Goal: Task Accomplishment & Management: Complete application form

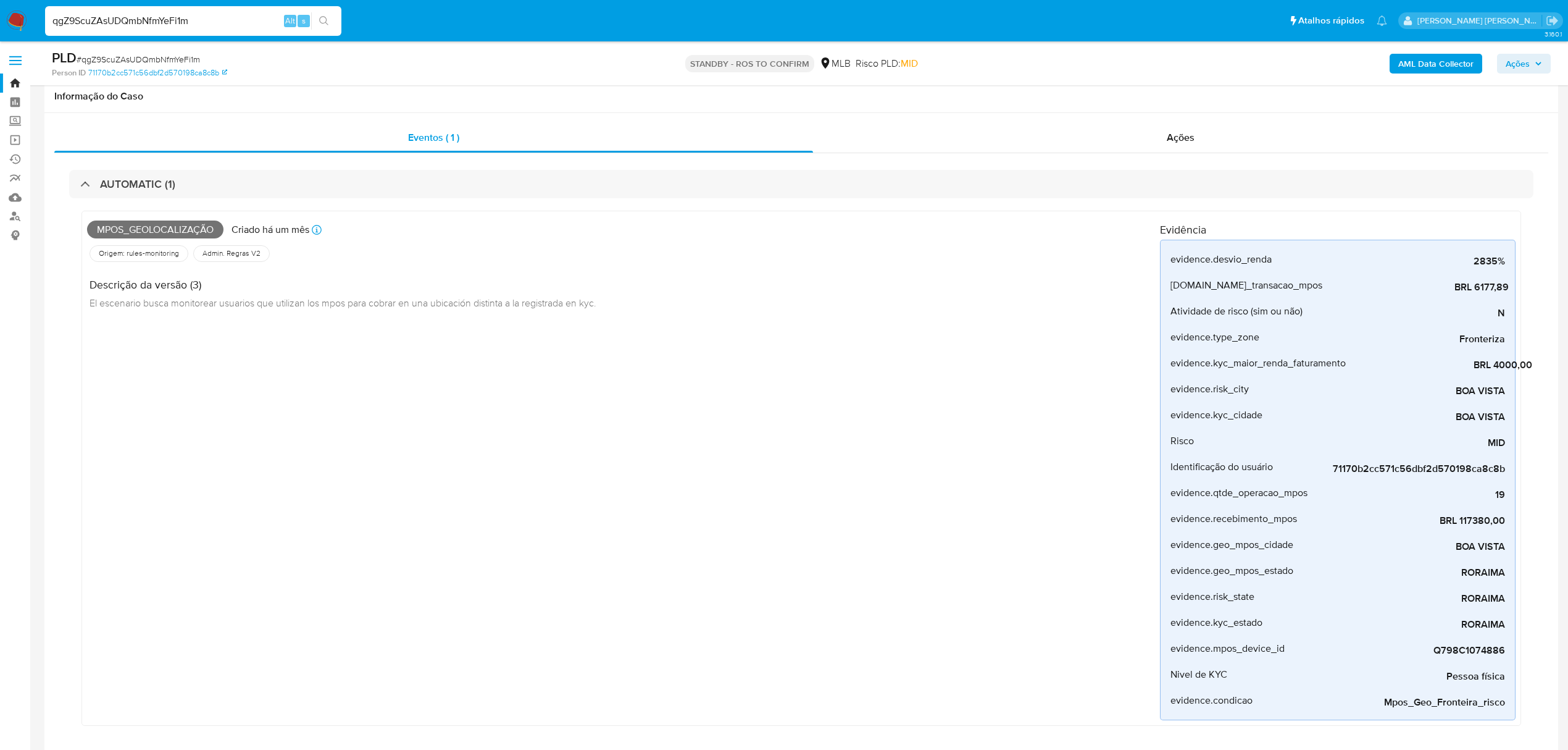
select select "10"
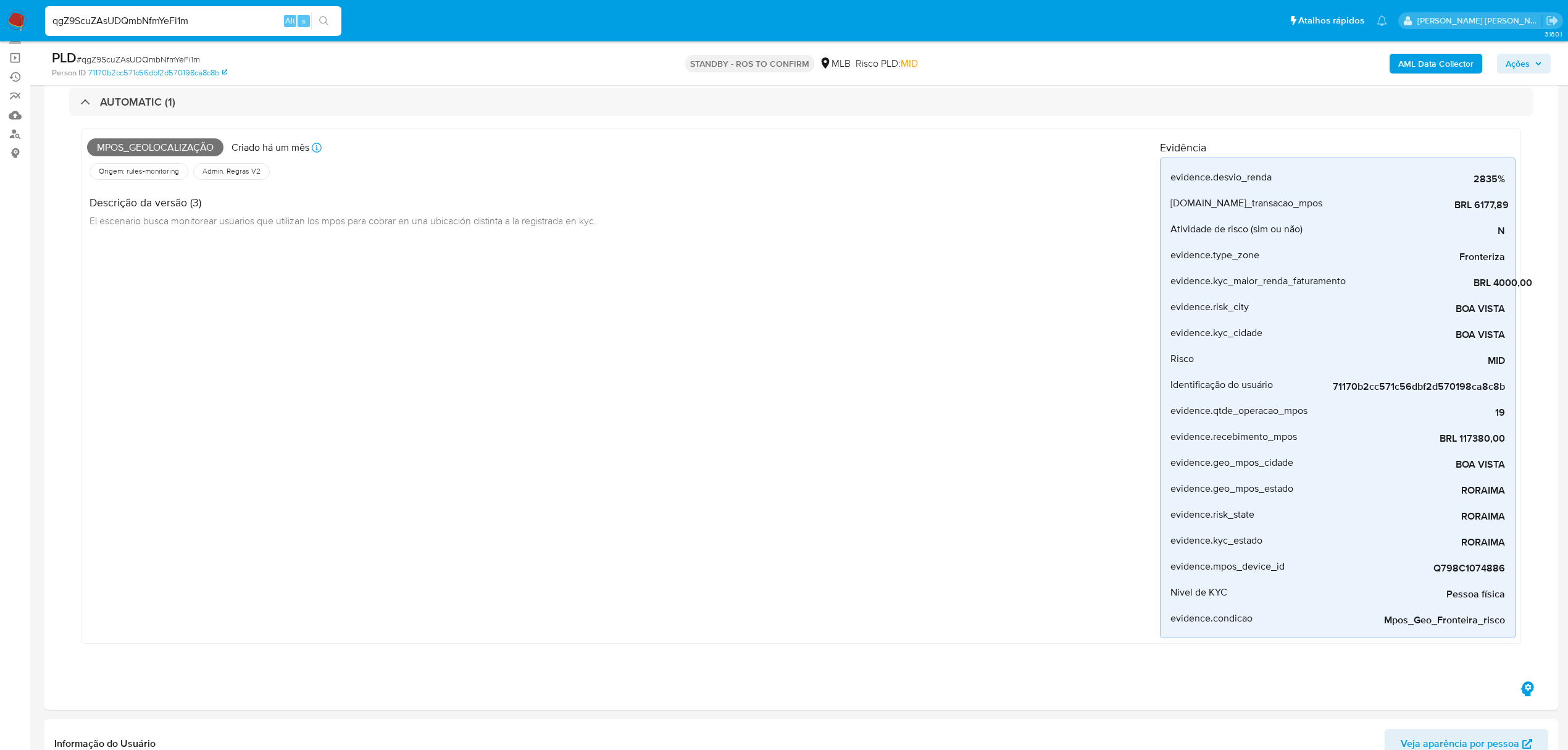
click at [227, 16] on input "qgZ9ScuZAsUDQmbNfmYeFi1m" at bounding box center [193, 21] width 296 height 16
type input "euhcczW6A1CPUbVPhFGtWqpV"
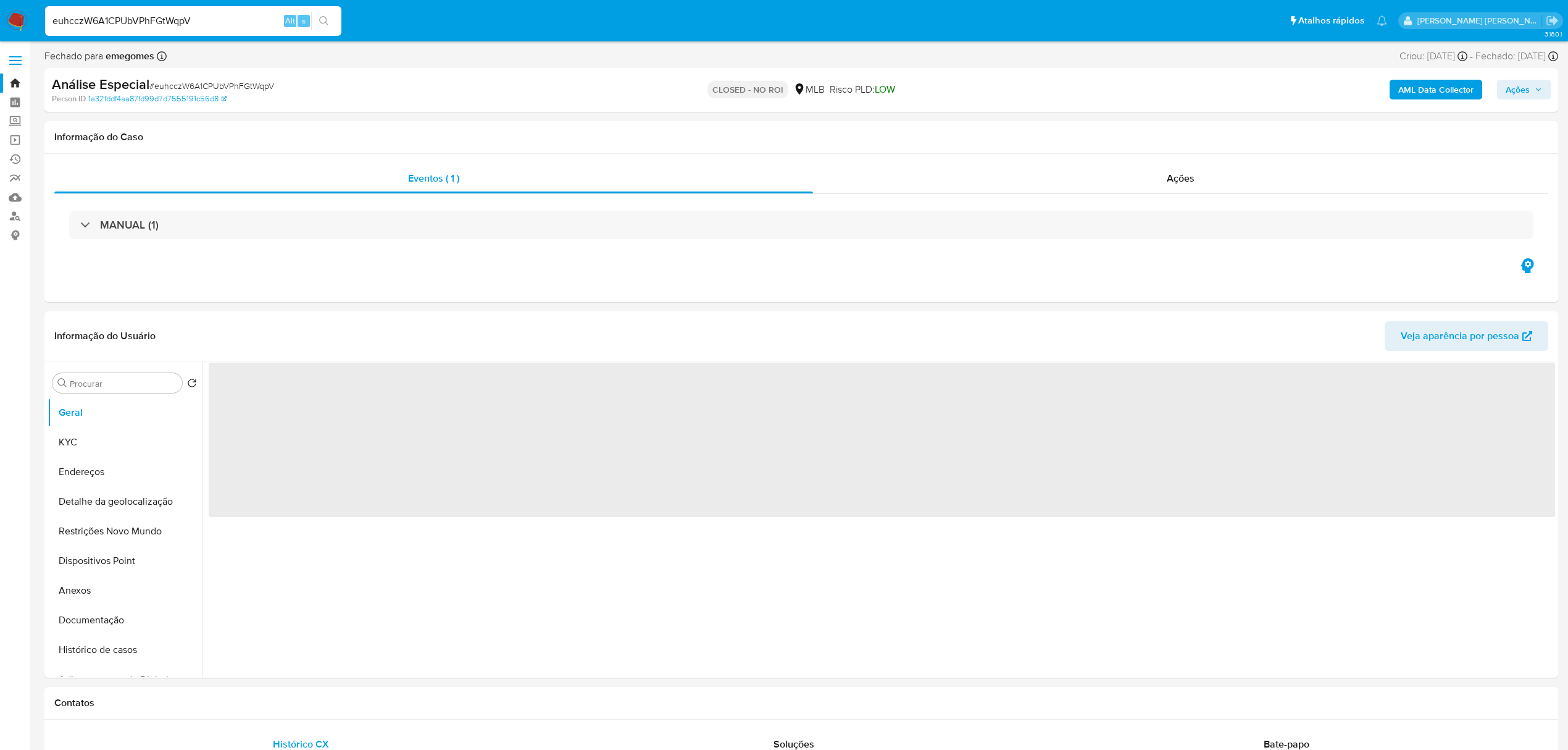
select select "10"
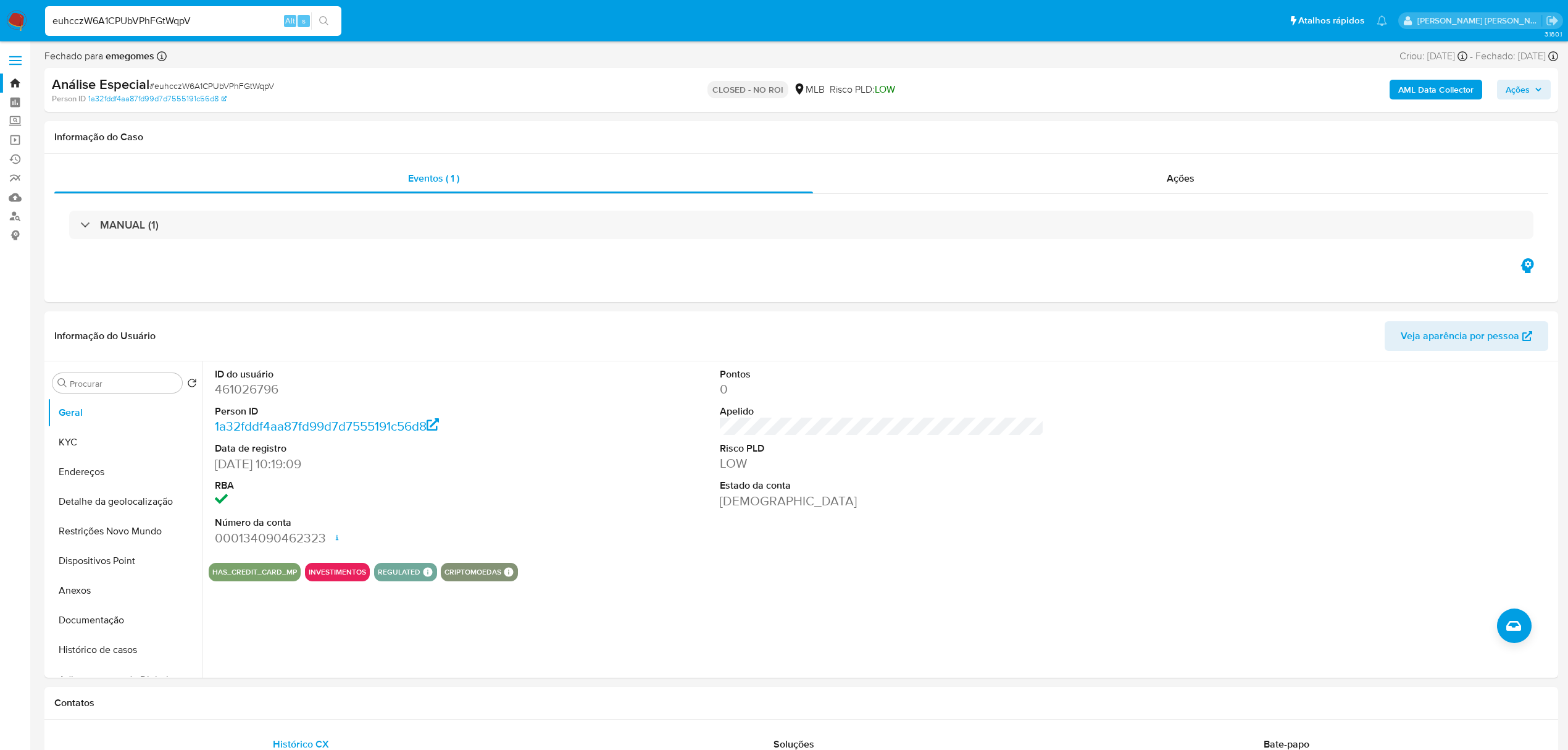
click at [188, 25] on input "euhcczW6A1CPUbVPhFGtWqpV" at bounding box center [193, 21] width 296 height 16
paste input "PCntZMcB0i7YMFXRMtJUbO4F"
type input "PCntZMcB0i7YMFXRMtJUbO4F"
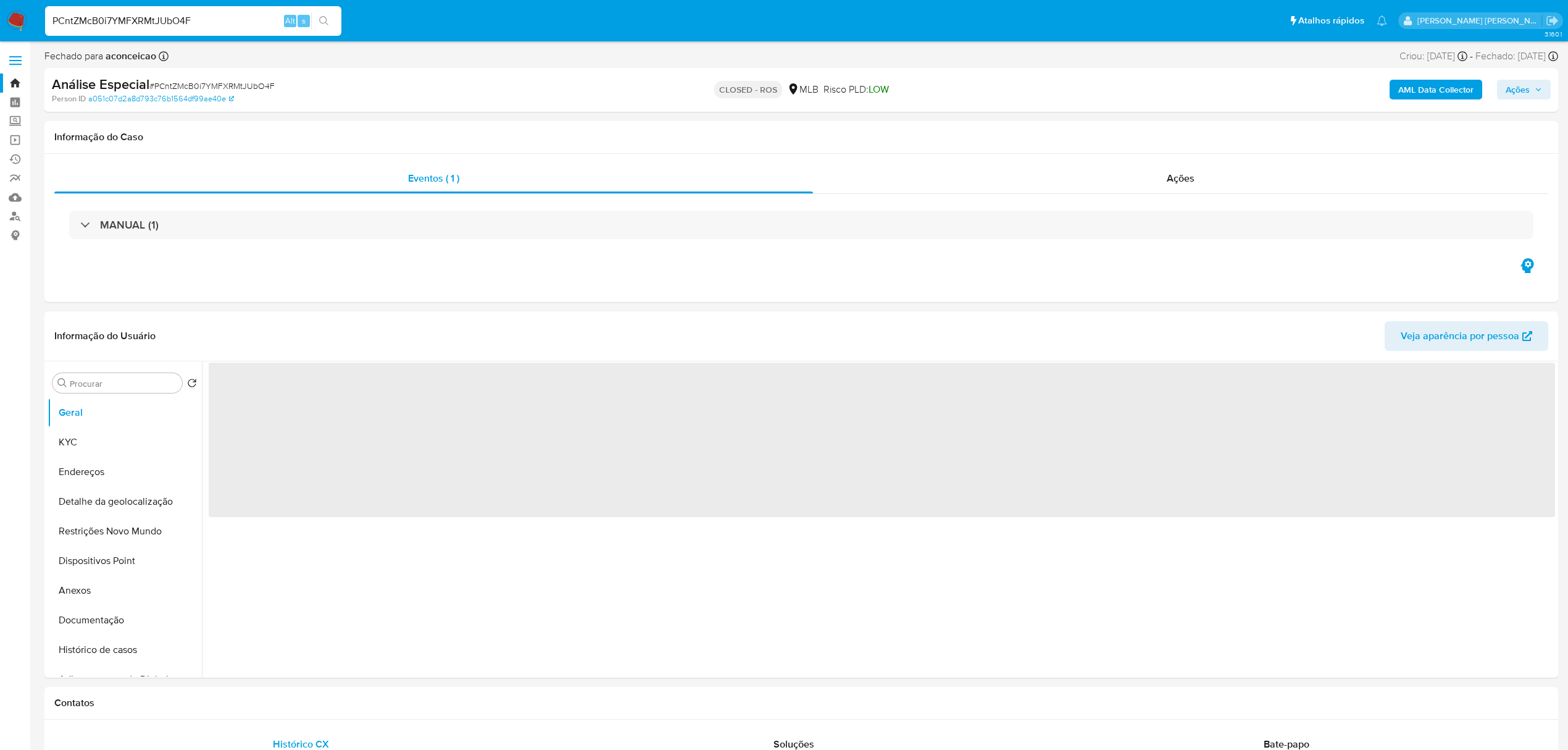
select select "10"
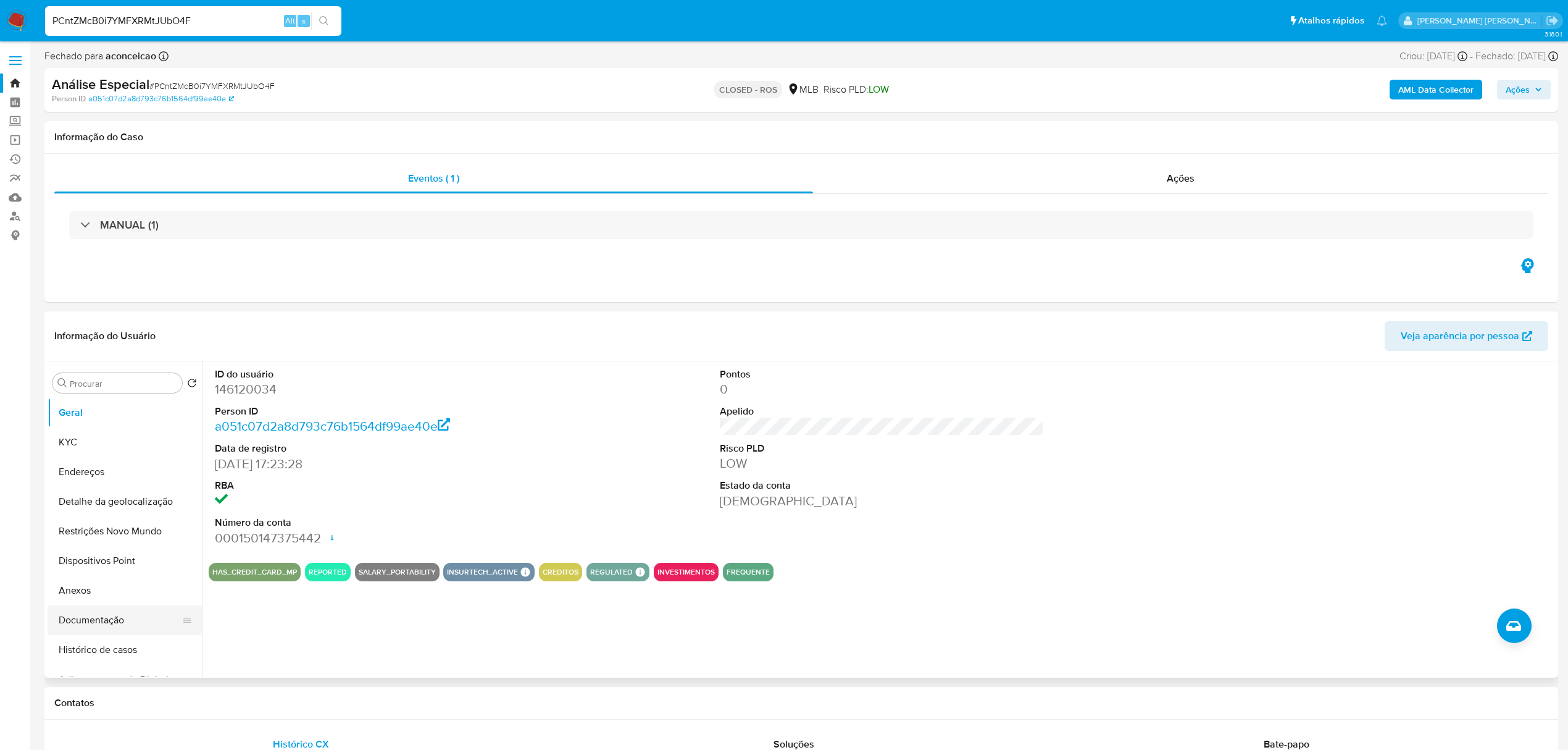
click at [102, 628] on button "Documentação" at bounding box center [120, 620] width 144 height 30
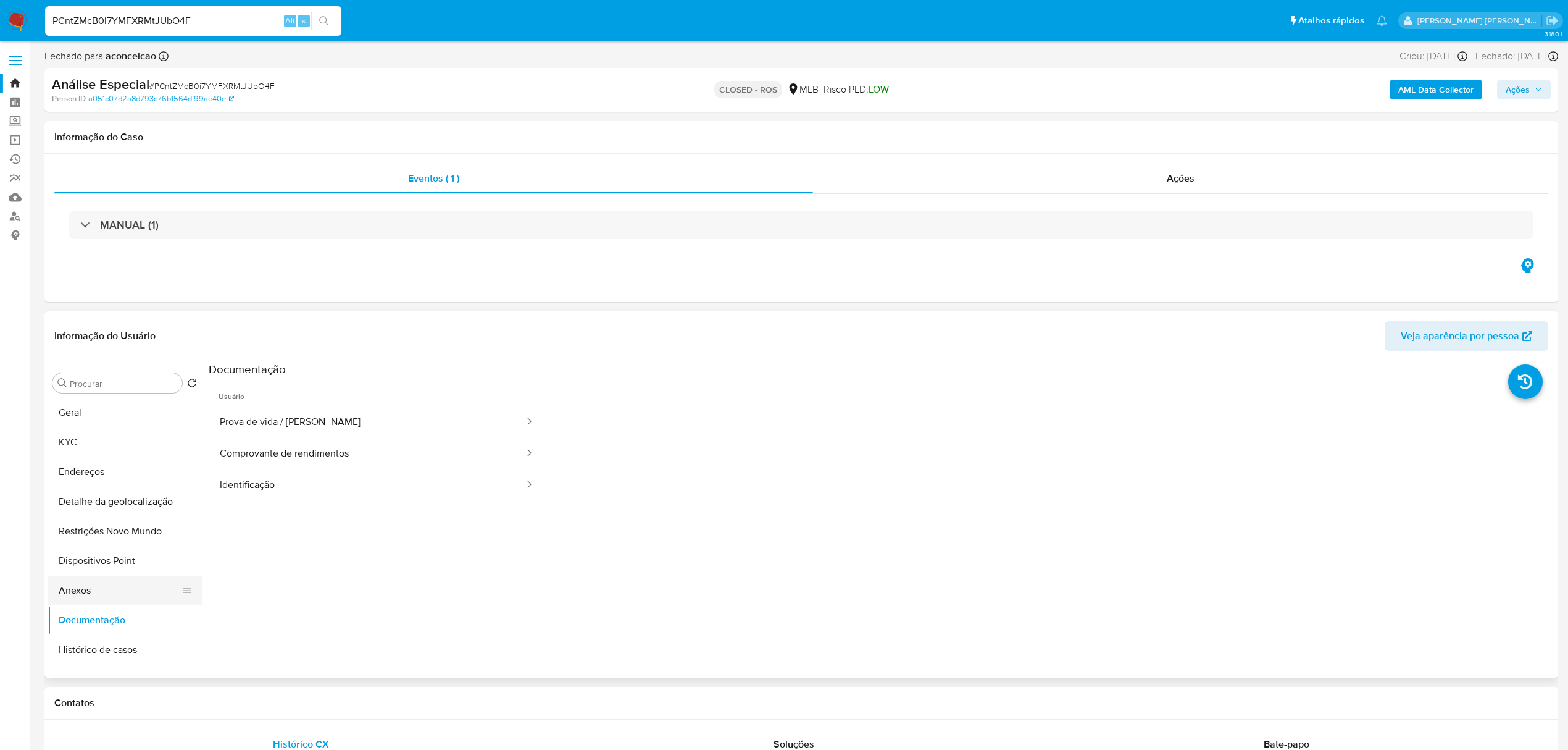
click at [102, 591] on button "Anexos" at bounding box center [120, 590] width 144 height 30
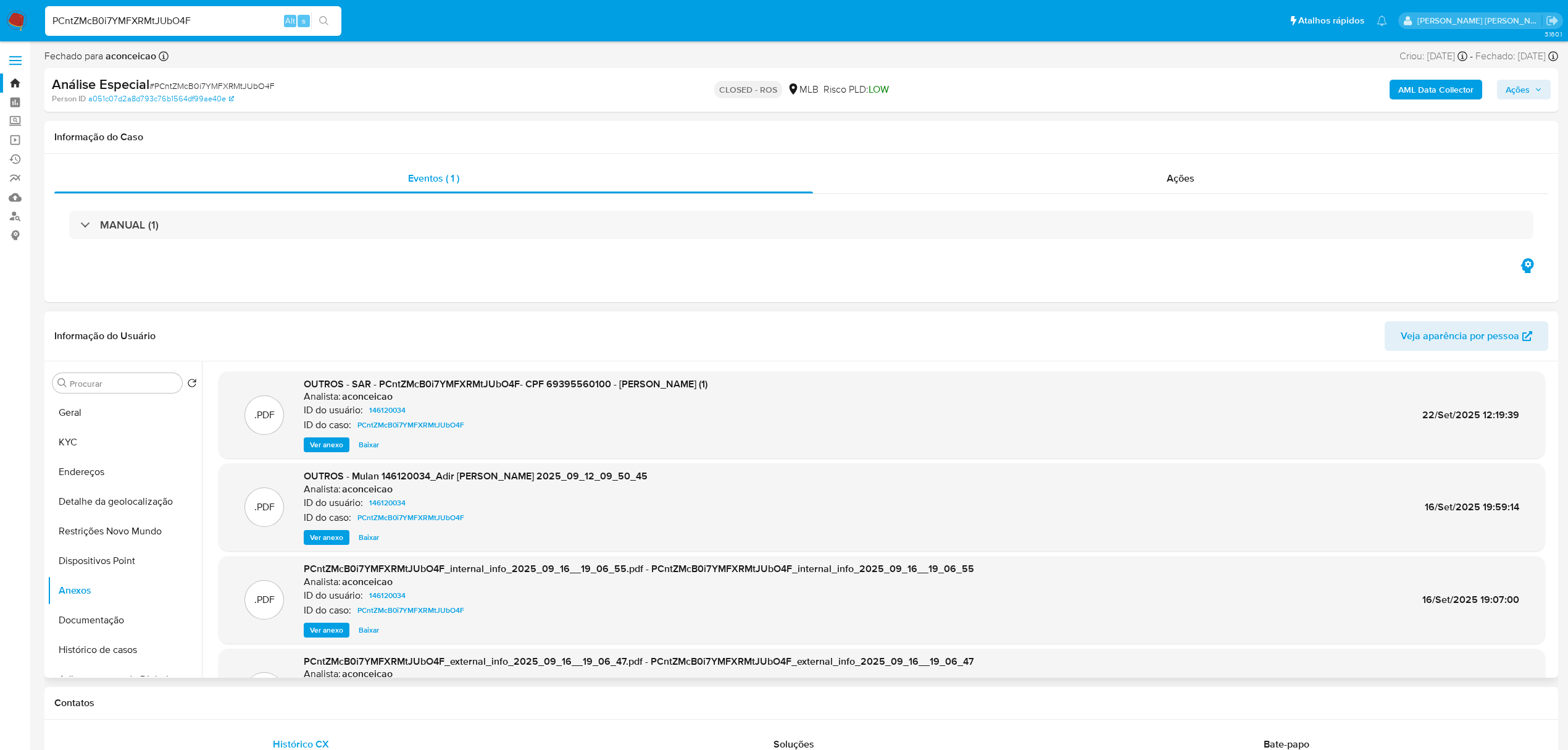
click at [327, 443] on span "Ver anexo" at bounding box center [326, 444] width 33 height 12
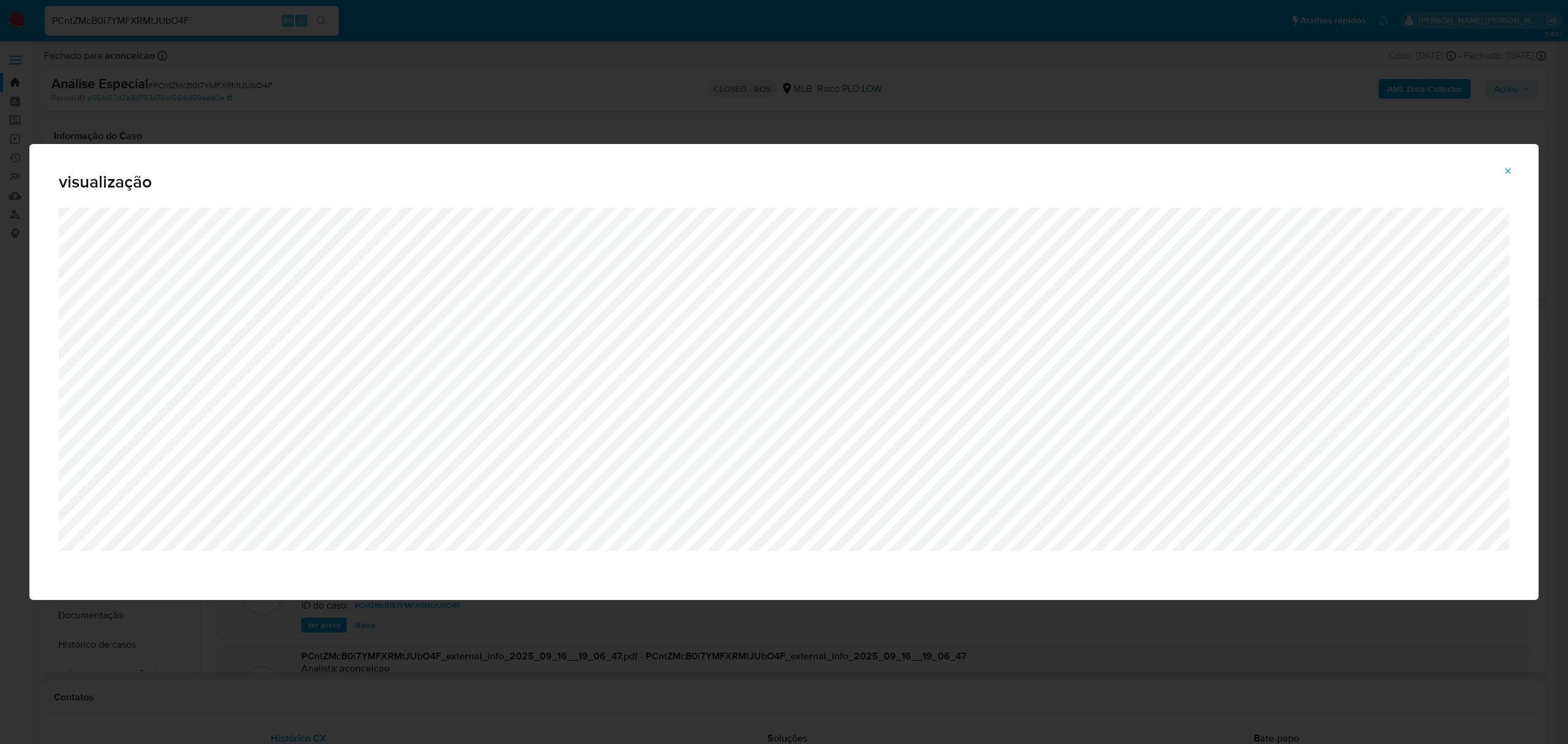
click at [1513, 174] on button "Attachment preview" at bounding box center [1508, 171] width 27 height 20
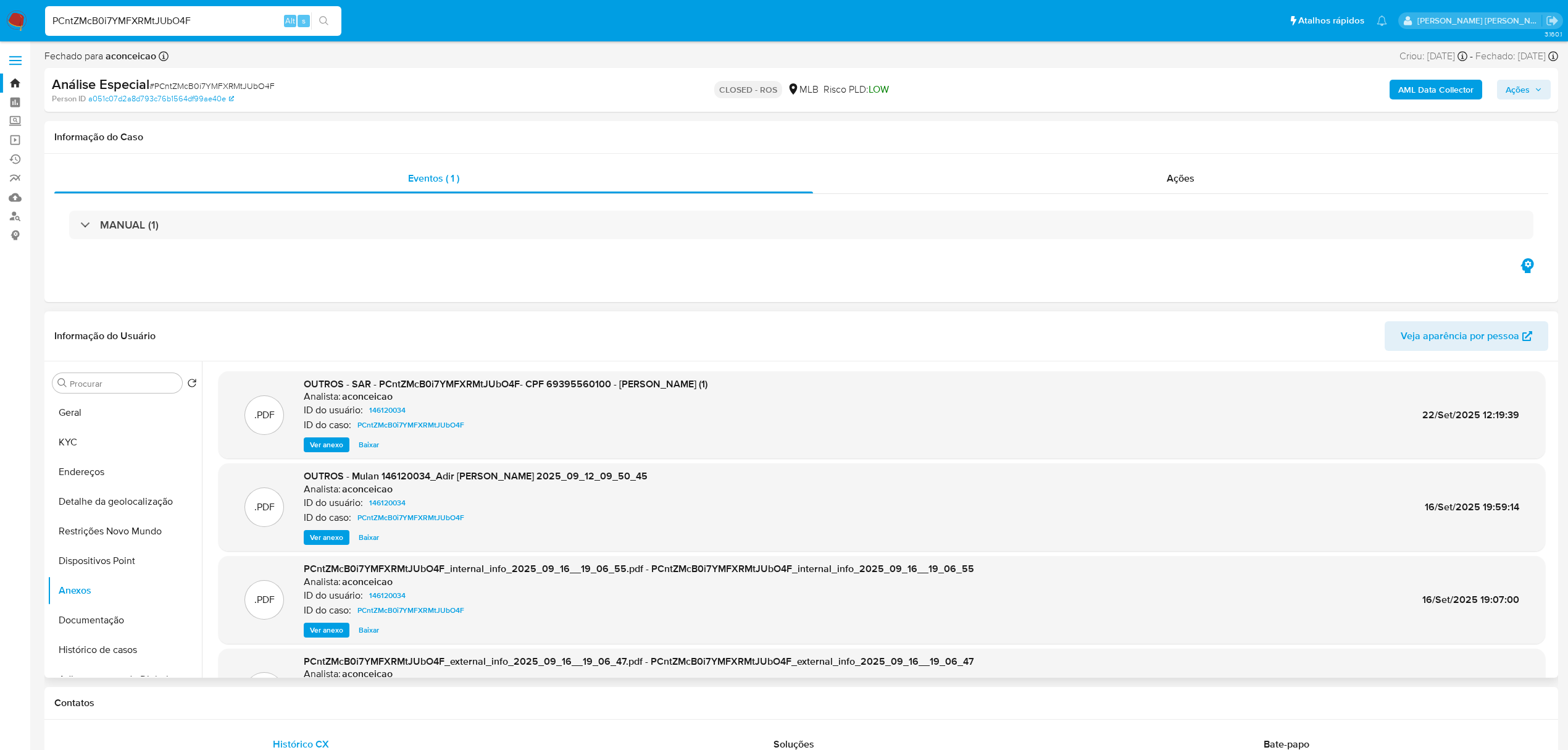
click at [11, 60] on span at bounding box center [15, 60] width 12 height 2
click at [0, 0] on input "checkbox" at bounding box center [0, 0] width 0 height 0
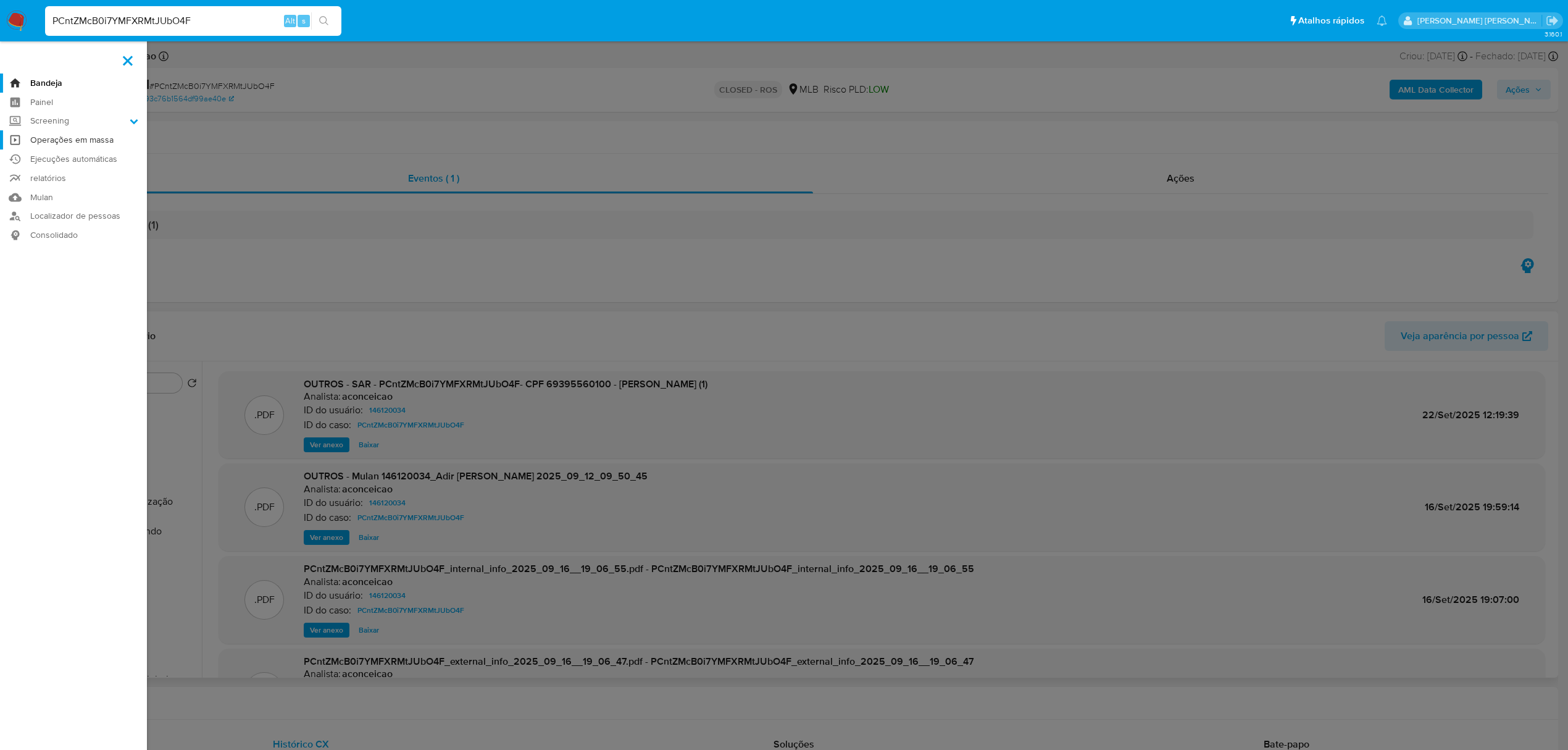
click at [56, 138] on link "Operações em massa" at bounding box center [73, 140] width 147 height 19
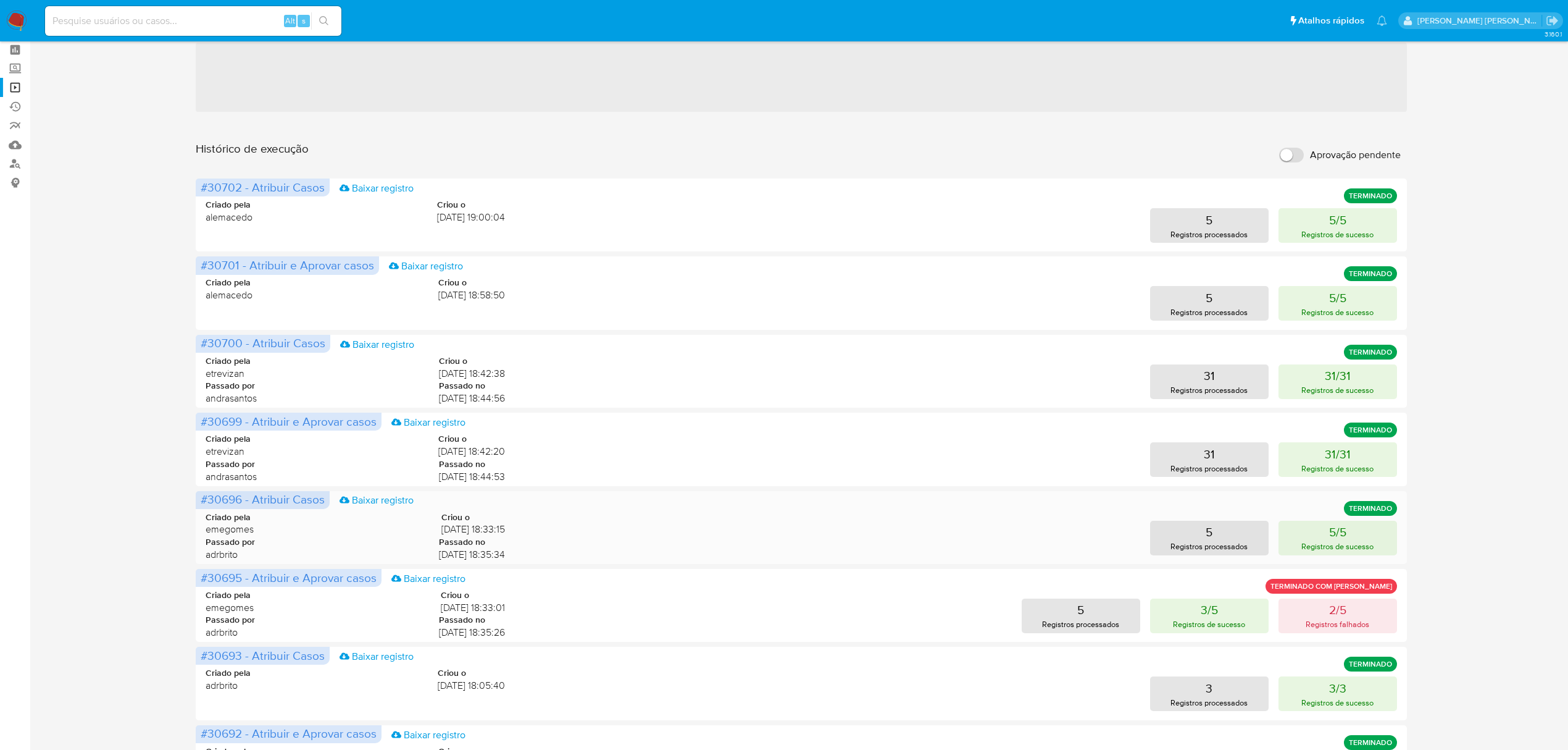
scroll to position [82, 0]
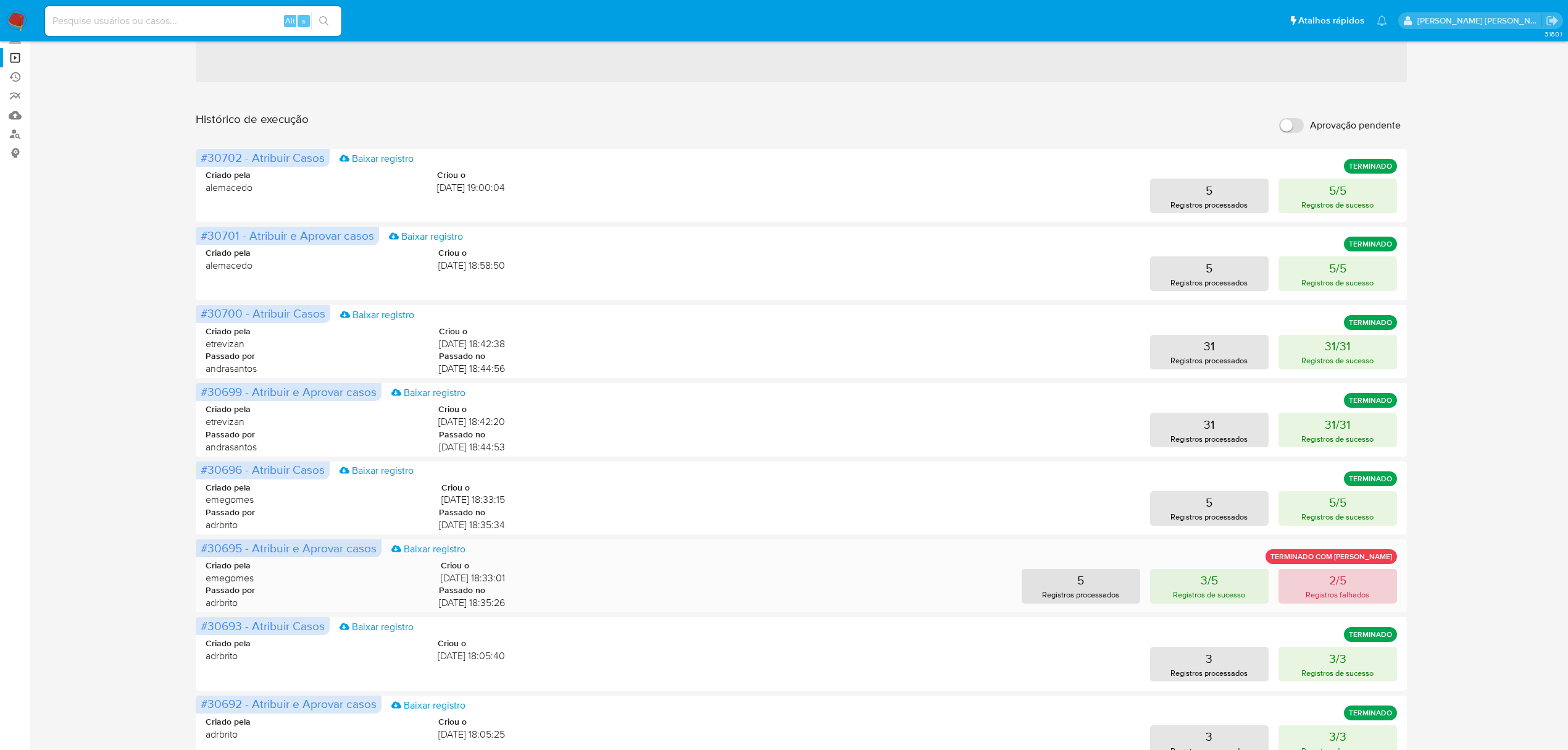
click at [1326, 591] on p "Registros falhados" at bounding box center [1337, 595] width 64 height 12
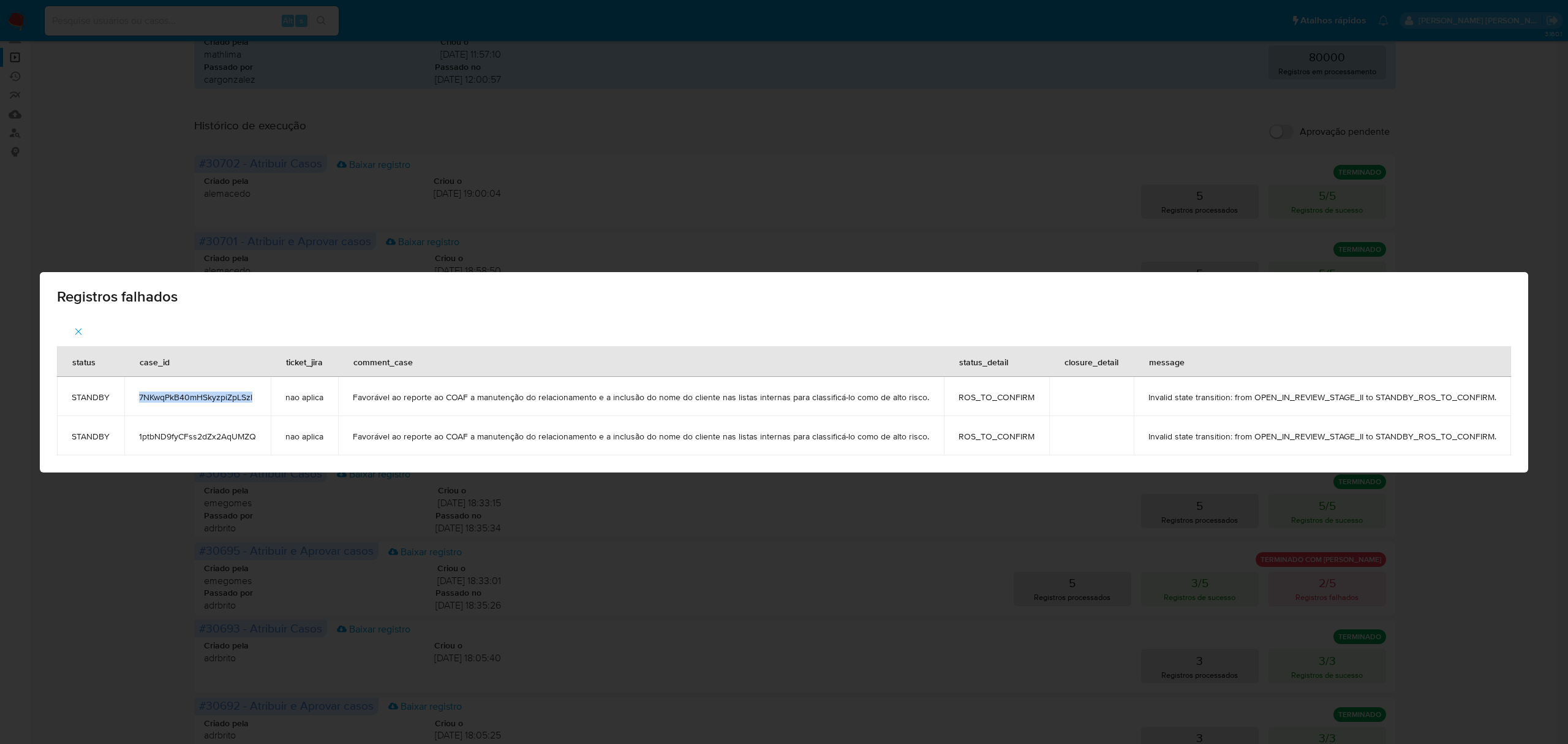
drag, startPoint x: 265, startPoint y: 398, endPoint x: 141, endPoint y: 396, distance: 124.0
click at [141, 396] on td "7NKwqPkB40mHSkyzpiZpLSzl" at bounding box center [197, 396] width 146 height 39
copy span "7NKwqPkB40mHSkyzpiZpLSzl"
drag, startPoint x: 263, startPoint y: 440, endPoint x: 140, endPoint y: 432, distance: 123.3
click at [140, 432] on td "1ptbND9fyCFss2dZx2AqUMZQ" at bounding box center [197, 436] width 146 height 39
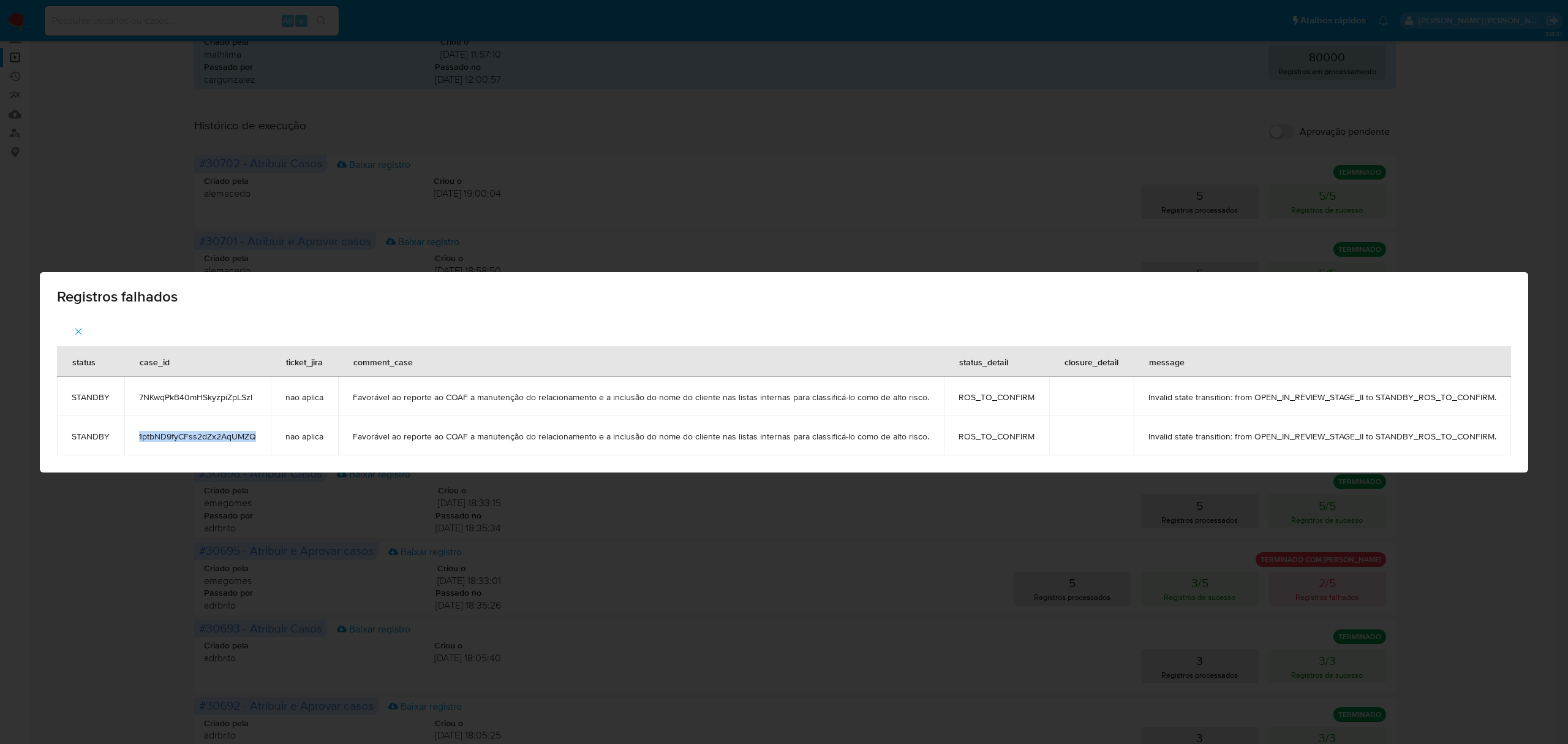
copy span "1ptbND9fyCFss2dZx2AqUMZQ"
click at [1478, 196] on div "Registros falhados status case_id ticket_jira comment_case status_detail closur…" at bounding box center [784, 372] width 1568 height 744
click at [84, 331] on icon "button" at bounding box center [78, 331] width 11 height 11
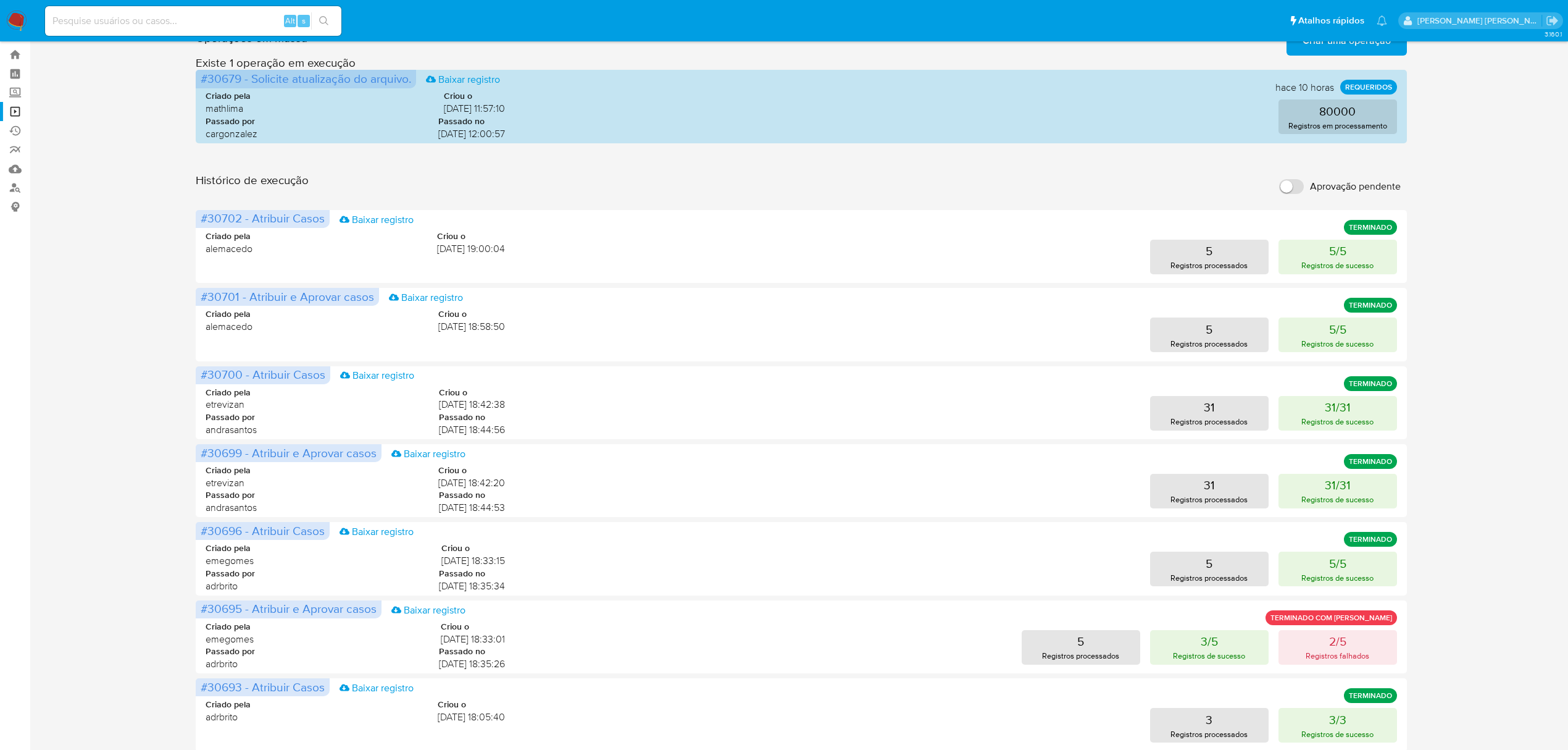
scroll to position [0, 0]
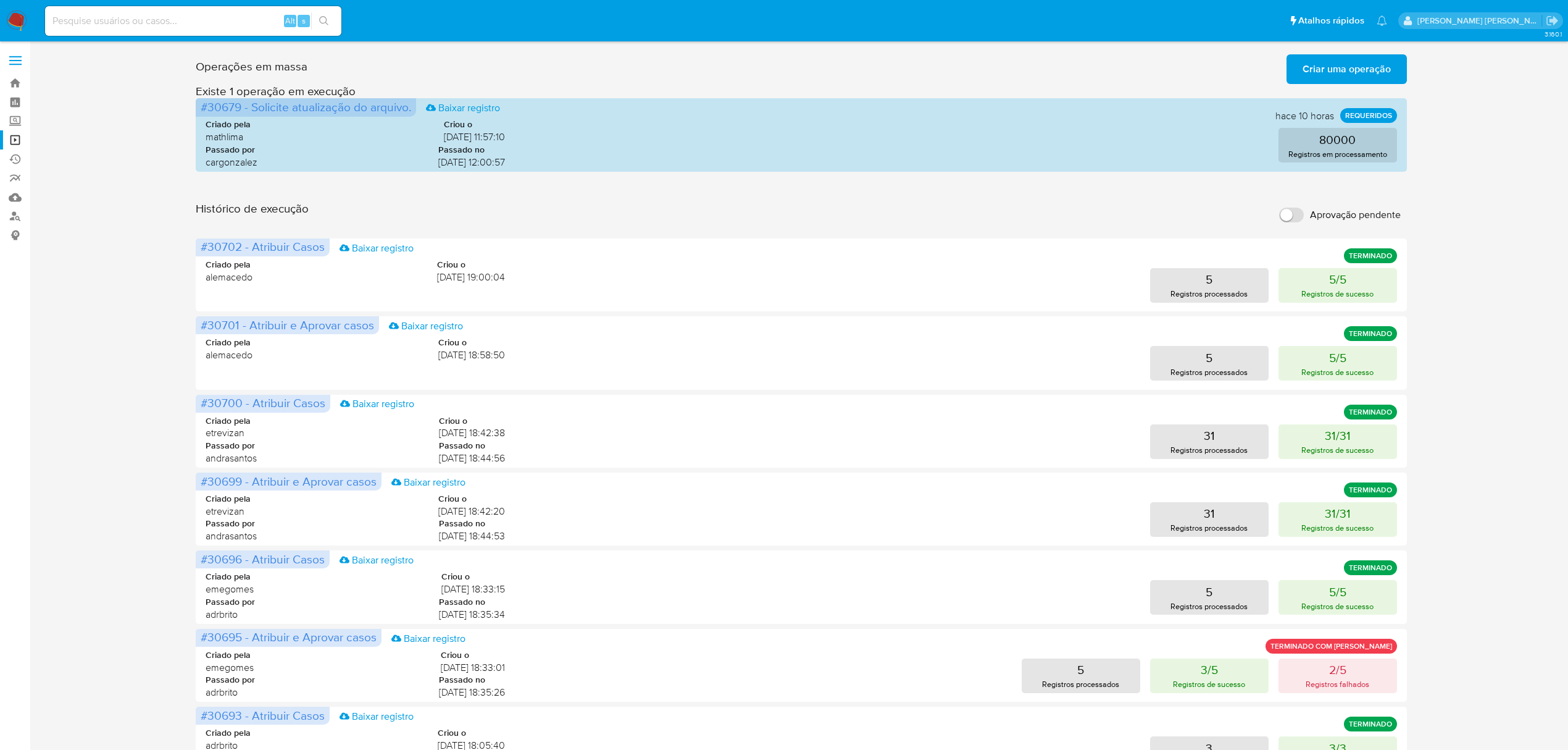
click at [11, 64] on span at bounding box center [15, 64] width 12 height 2
click at [0, 0] on input "checkbox" at bounding box center [0, 0] width 0 height 0
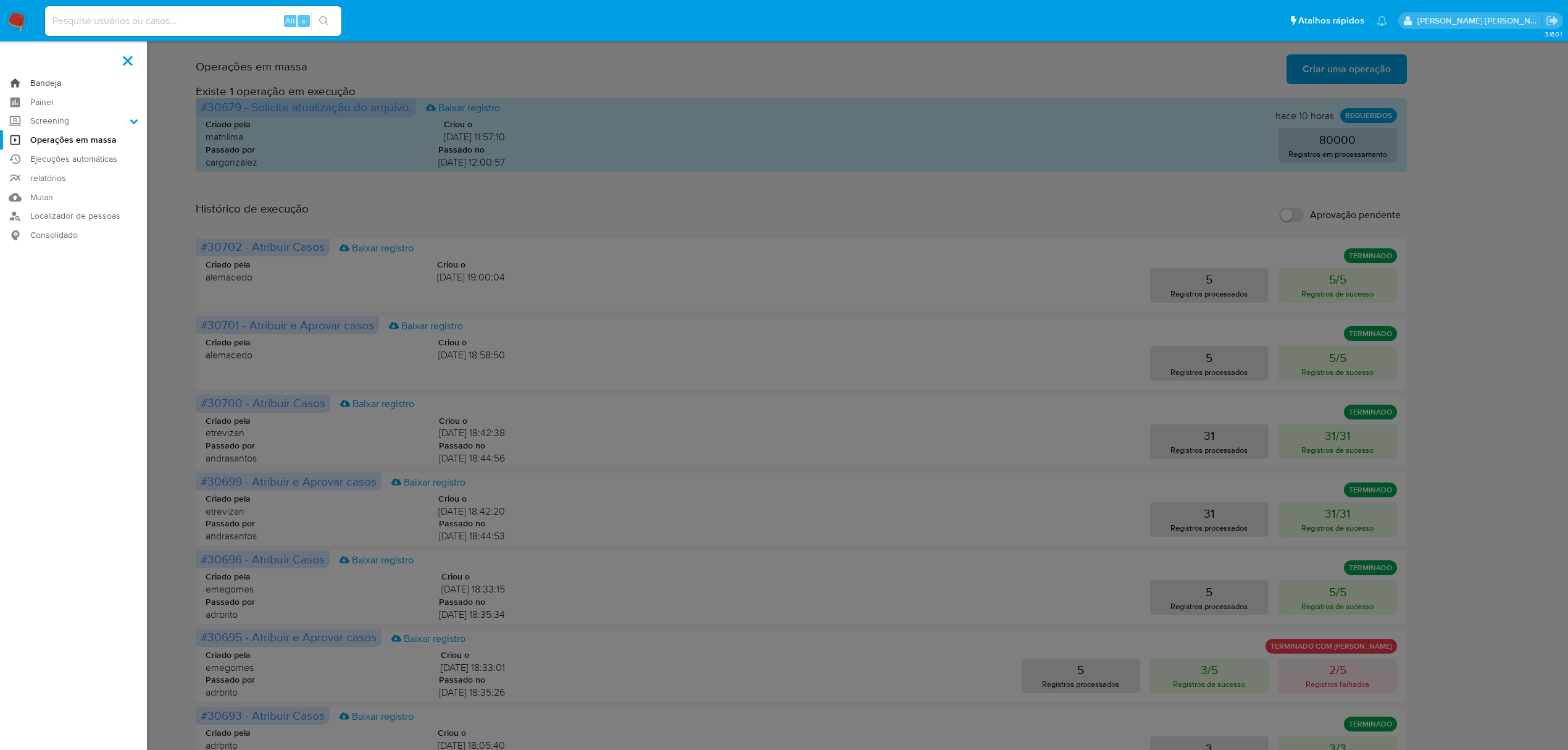
click at [36, 78] on link "Bandeja" at bounding box center [73, 83] width 147 height 19
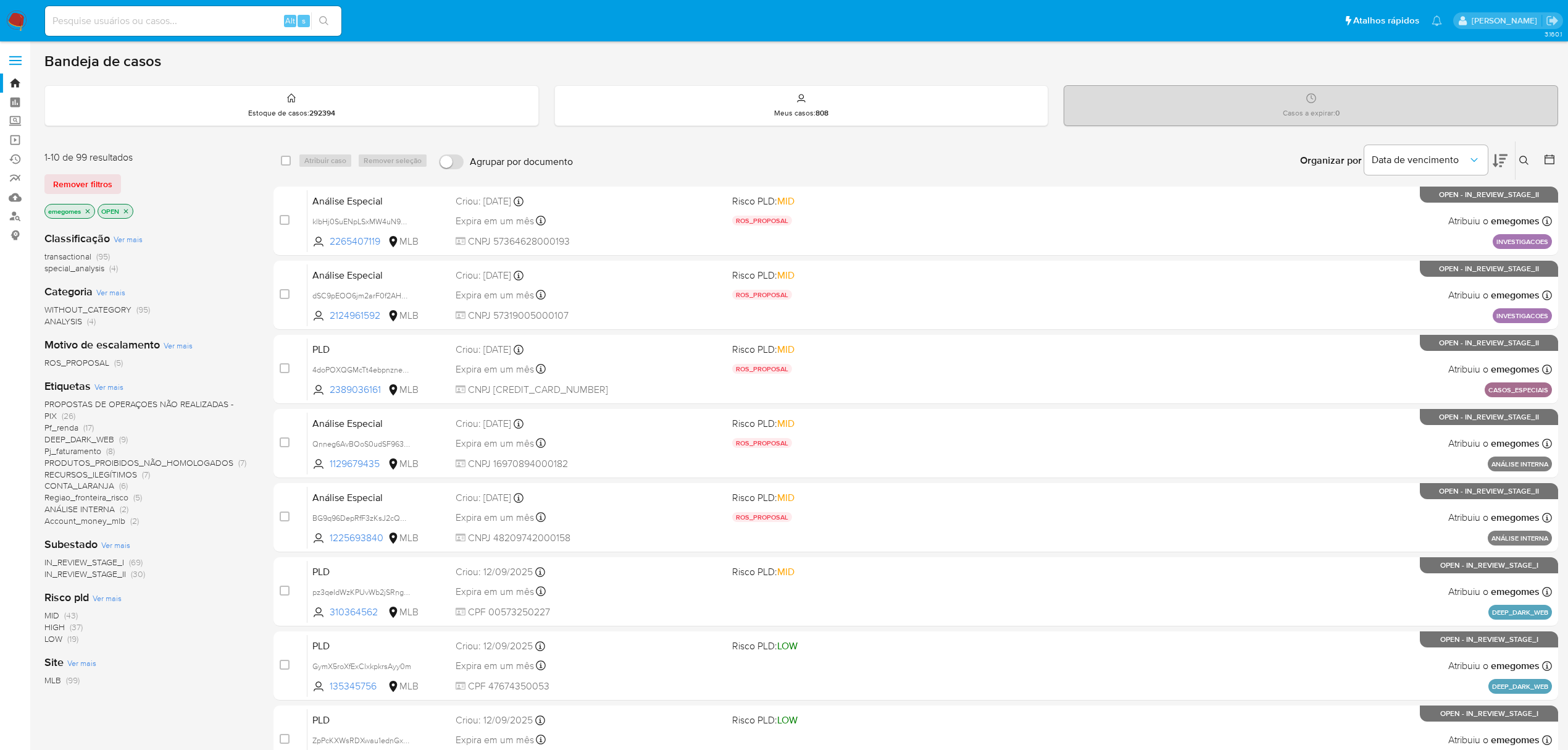
click at [1536, 161] on div at bounding box center [1547, 161] width 22 height 38
click at [1523, 159] on icon at bounding box center [1523, 160] width 10 height 10
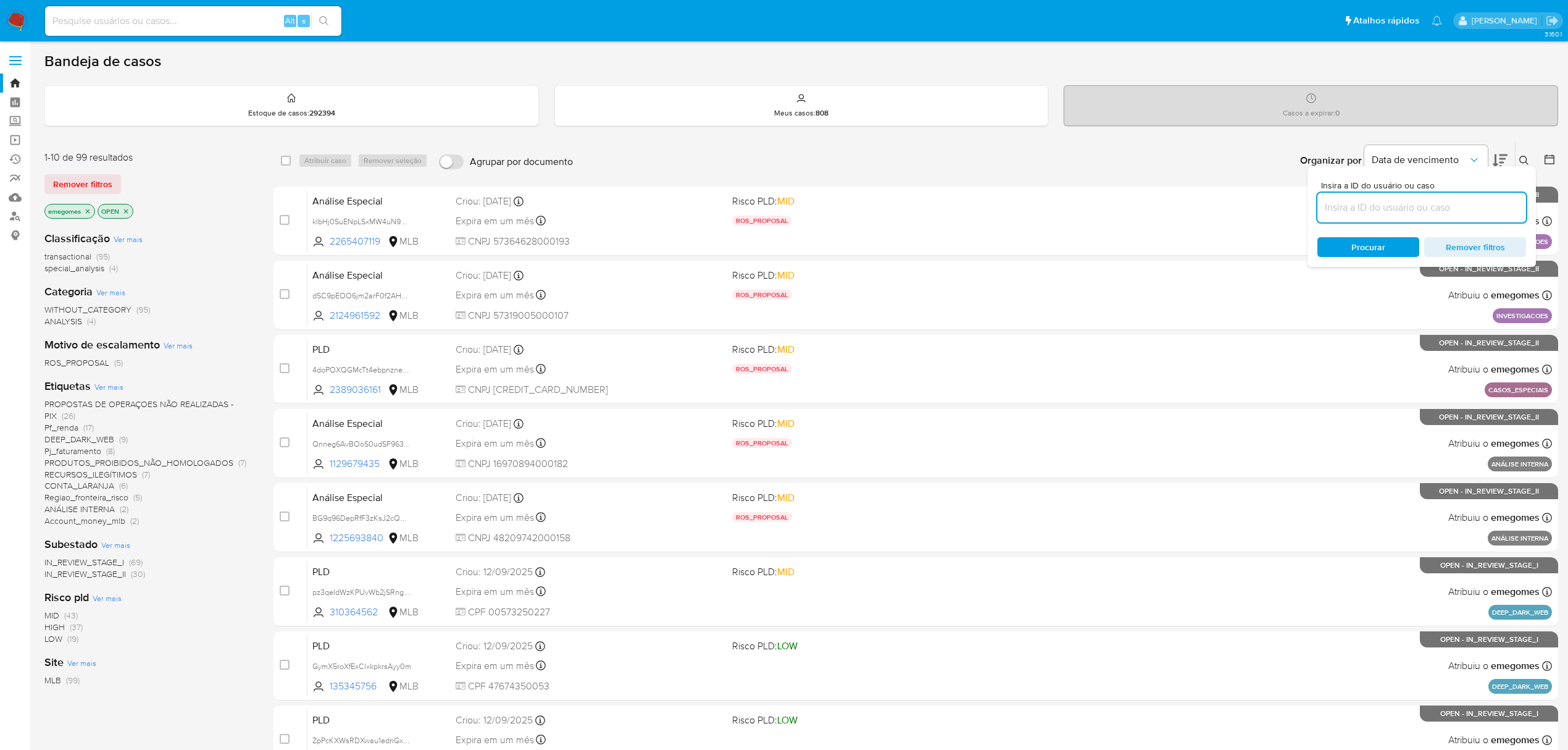
click at [1428, 205] on input at bounding box center [1421, 207] width 208 height 16
type input "1ptbND9fyCFss2dZx2AqUMZQ"
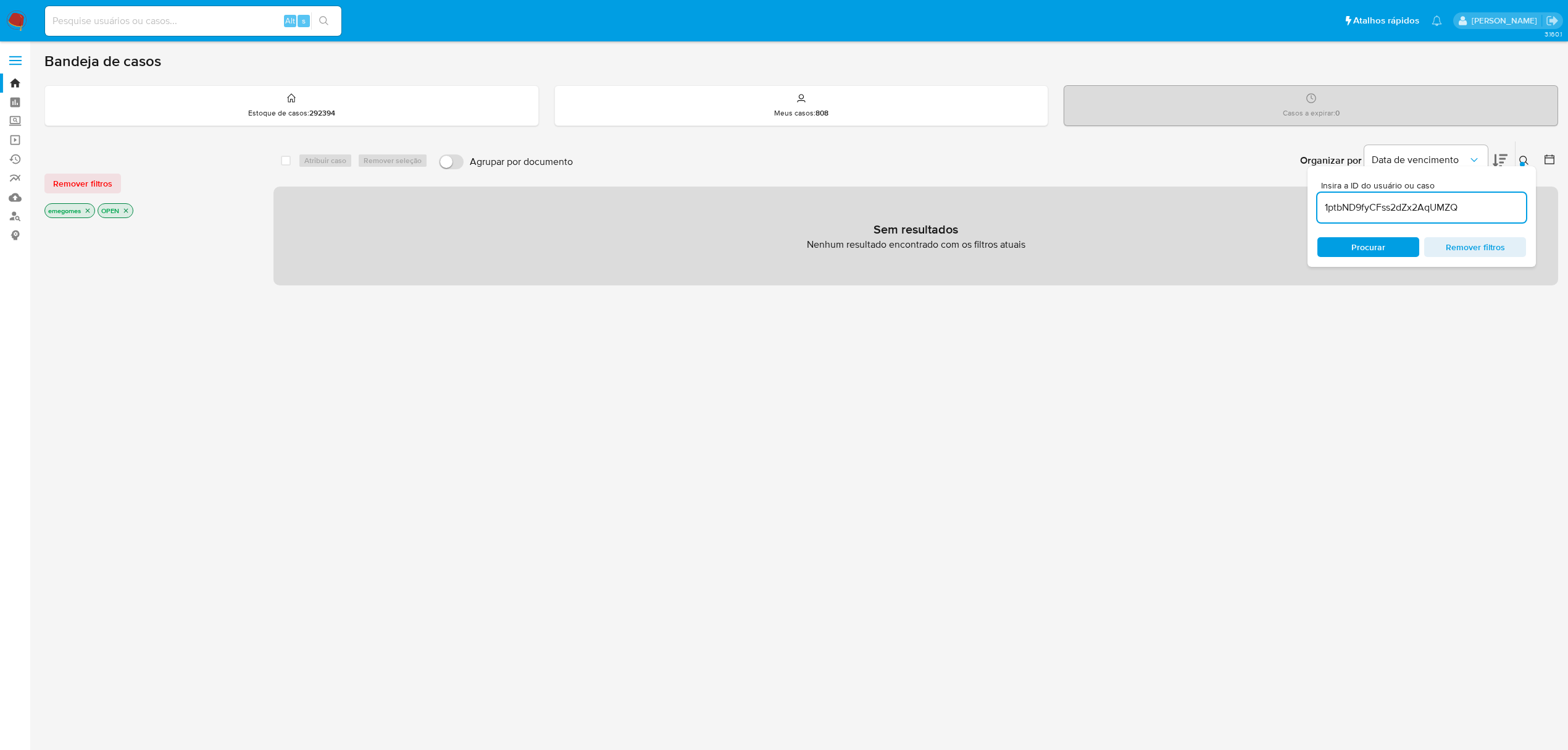
click at [85, 215] on p "emegomes" at bounding box center [69, 210] width 49 height 14
click at [90, 210] on icon "close-filter" at bounding box center [87, 210] width 7 height 7
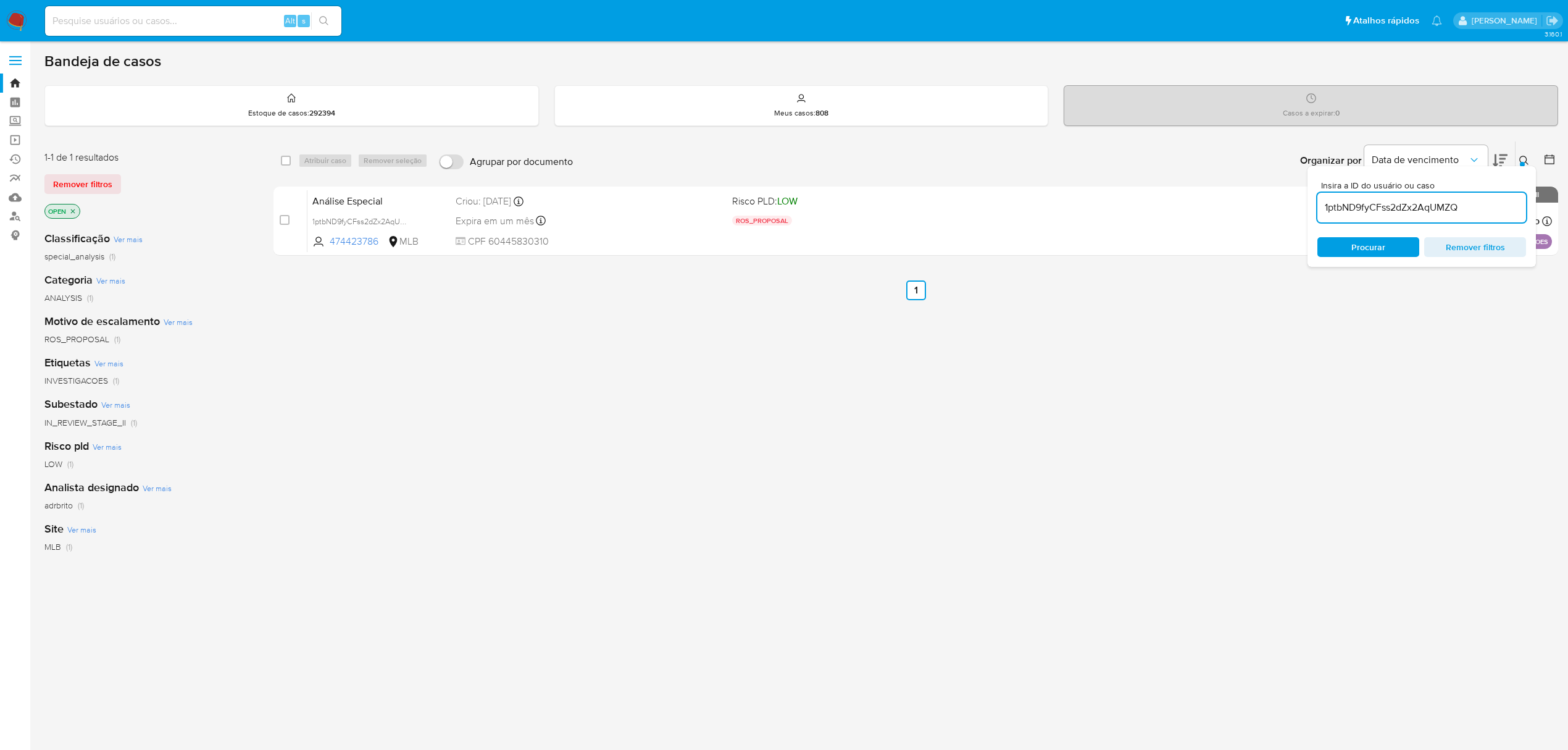
click at [75, 210] on icon "close-filter" at bounding box center [72, 210] width 7 height 7
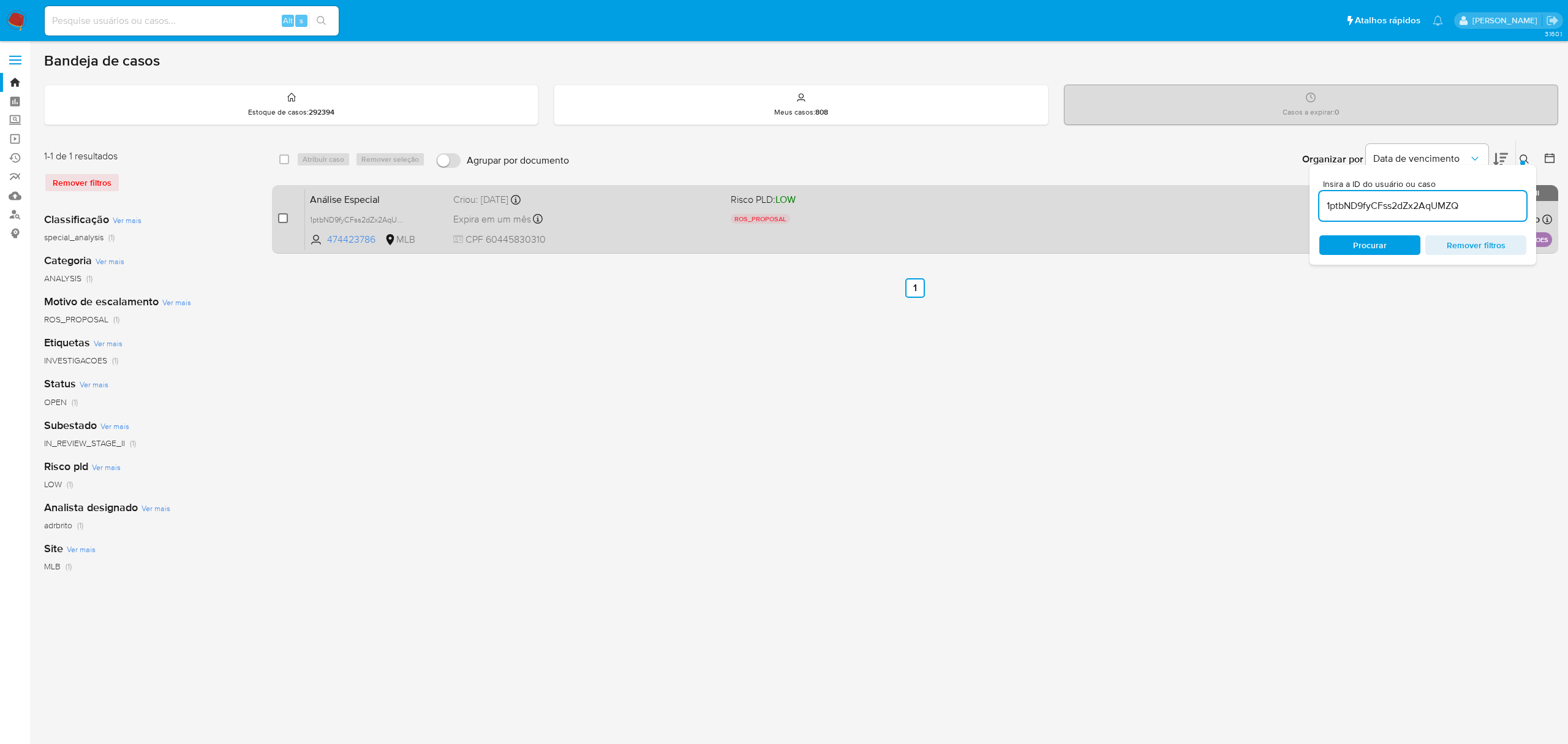
click at [282, 219] on input "checkbox" at bounding box center [283, 218] width 10 height 10
checkbox input "true"
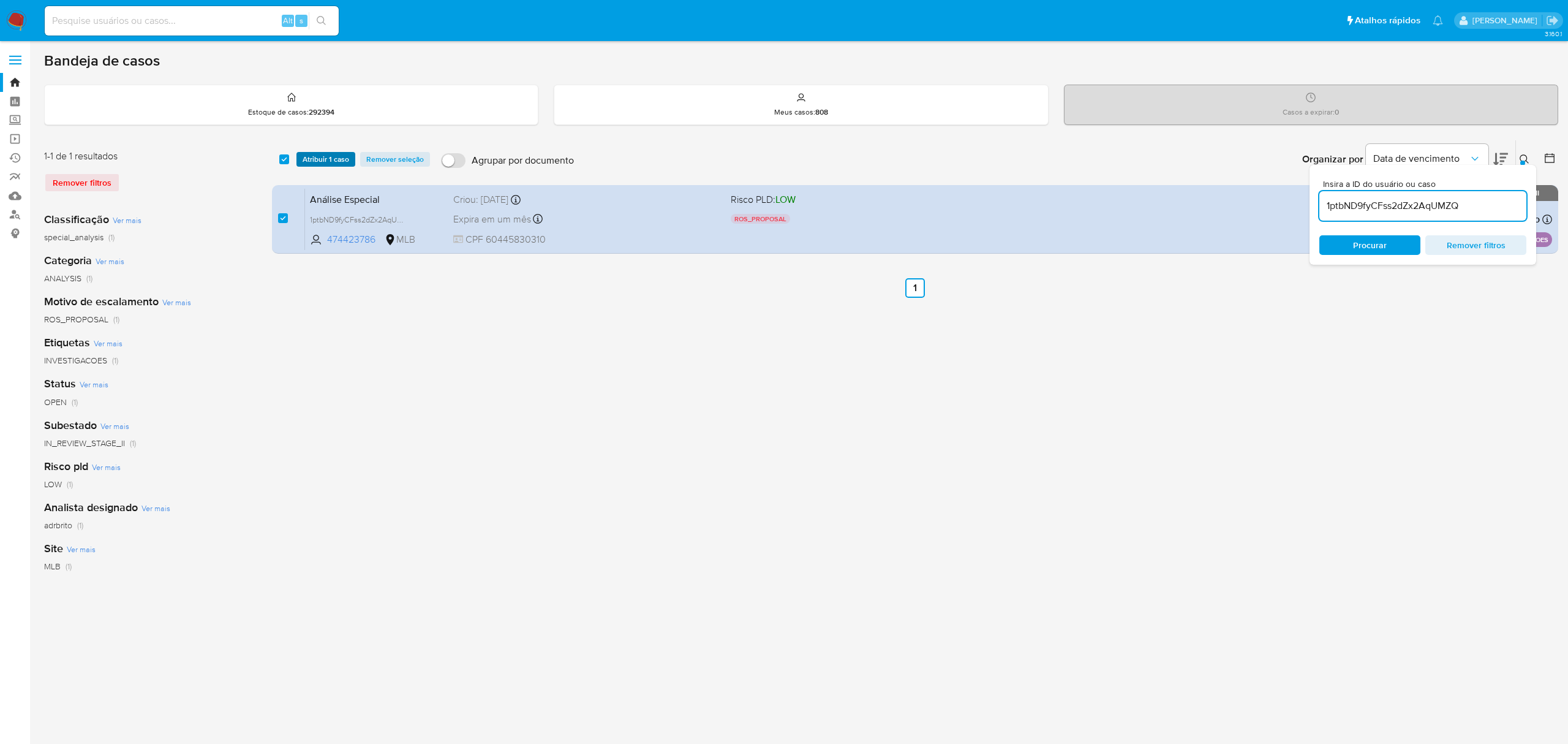
click at [326, 163] on span "Atribuir 1 caso" at bounding box center [326, 159] width 47 height 12
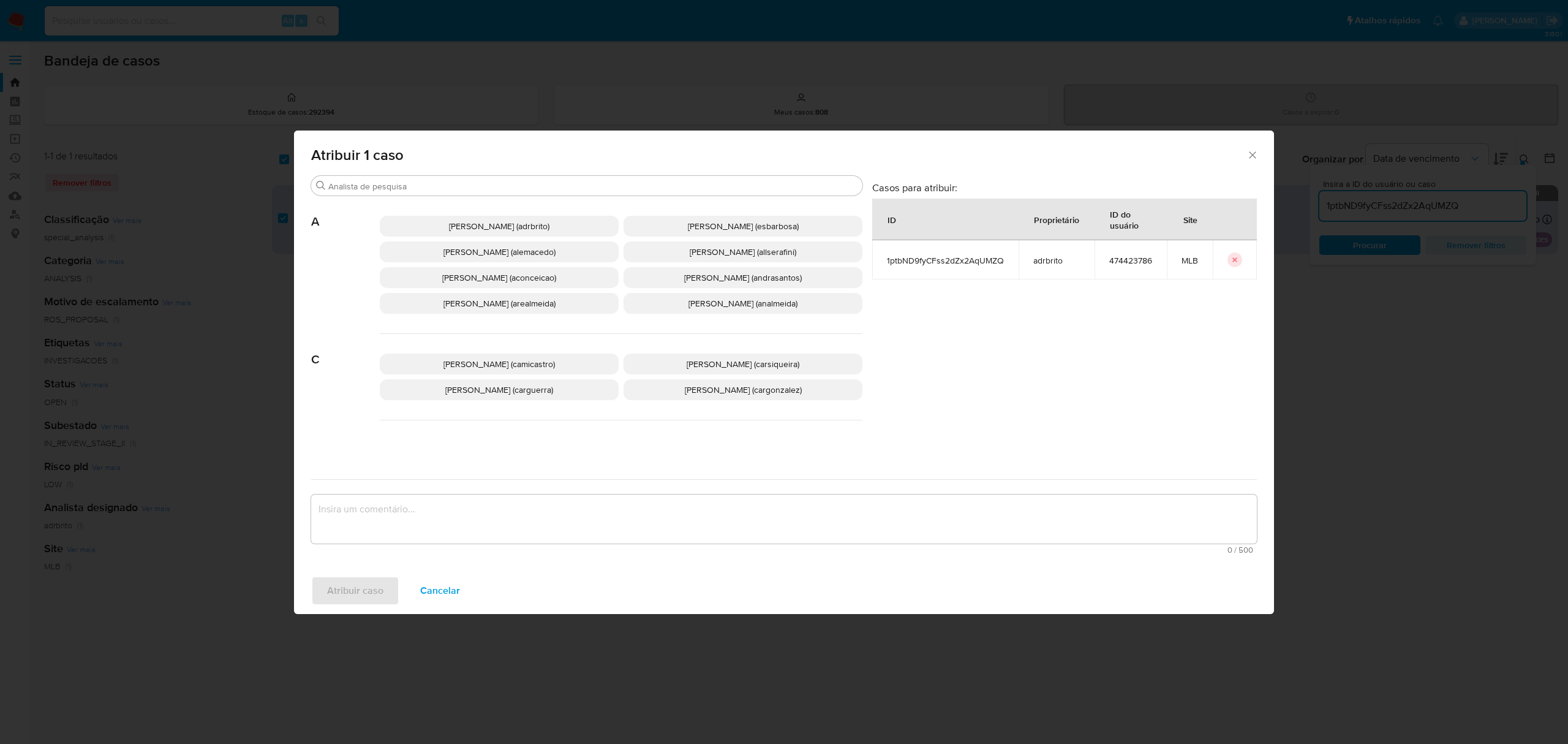
click at [439, 174] on div "Atribuir 1 caso" at bounding box center [784, 153] width 980 height 45
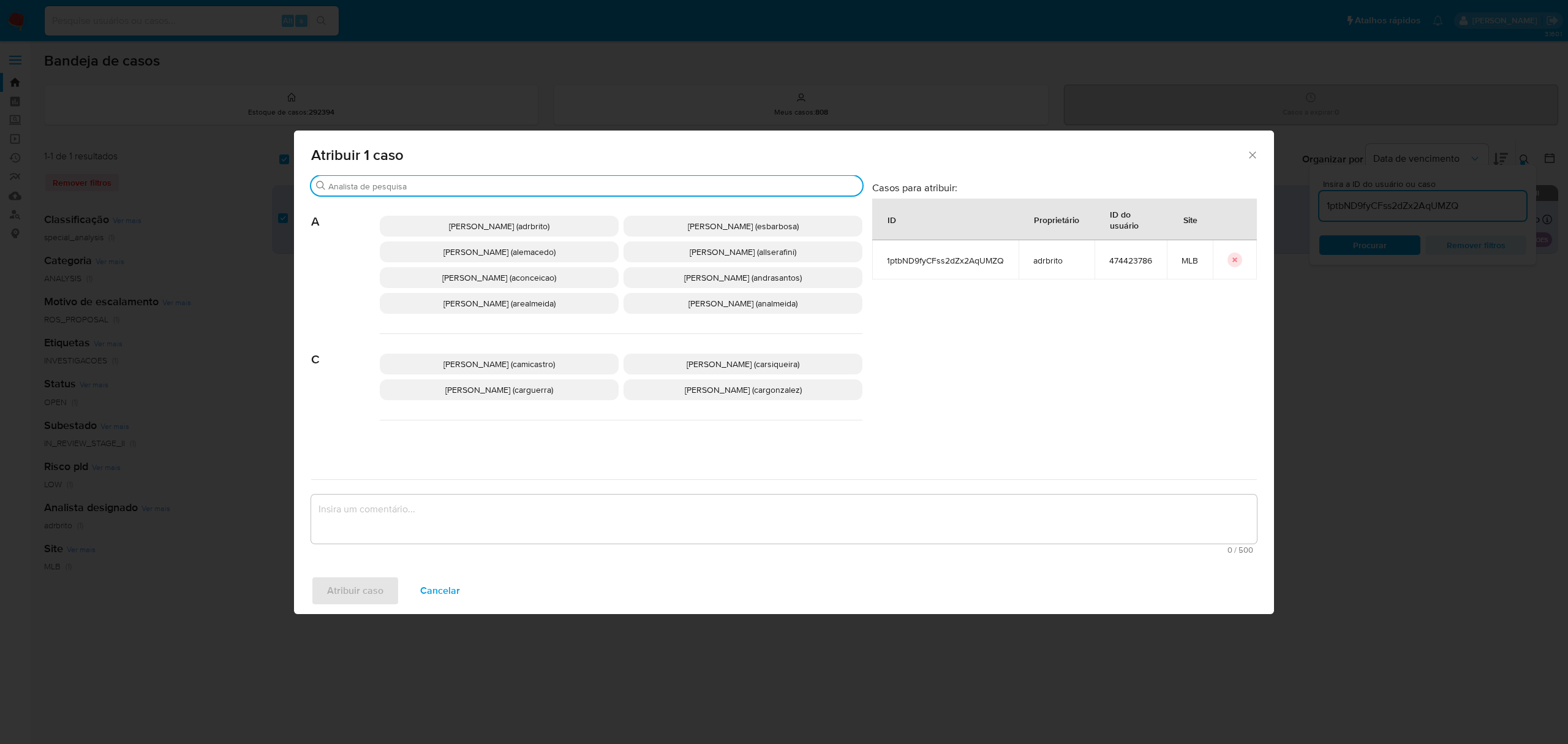
click at [429, 186] on input "Buscar" at bounding box center [593, 186] width 529 height 11
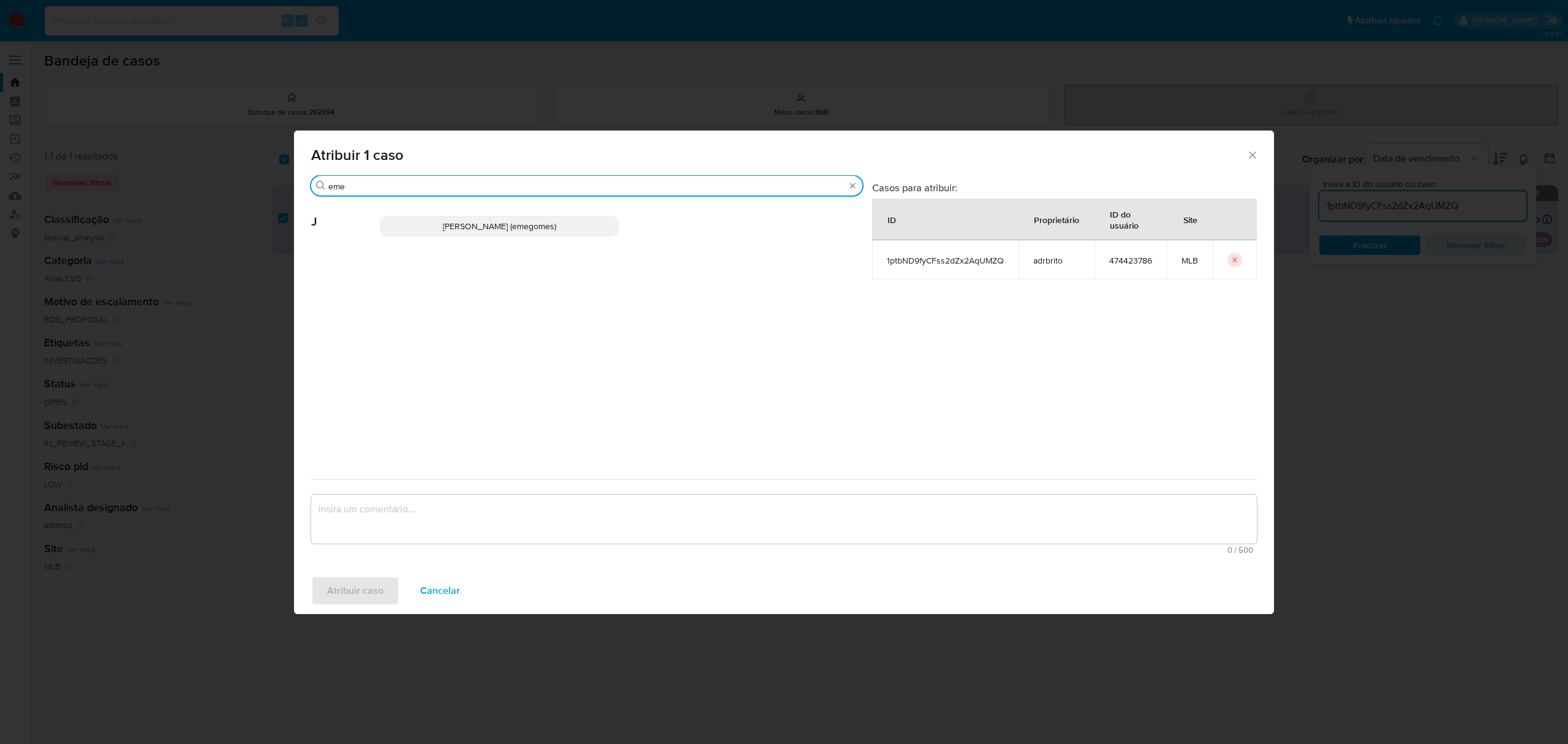
type input "eme"
click at [472, 231] on span "[PERSON_NAME] (emegomes)" at bounding box center [499, 226] width 113 height 12
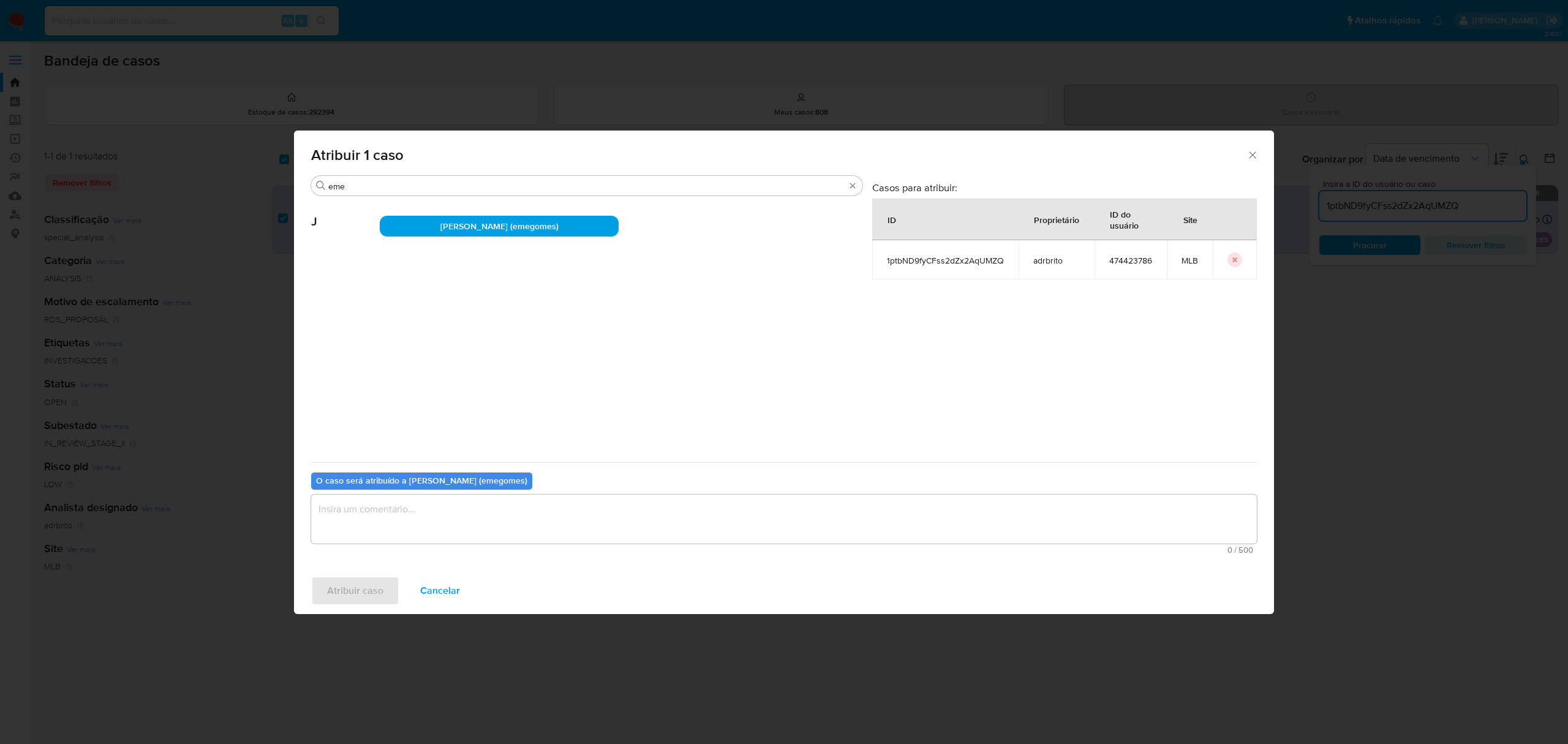
click at [464, 520] on textarea "assign-modal" at bounding box center [784, 518] width 946 height 49
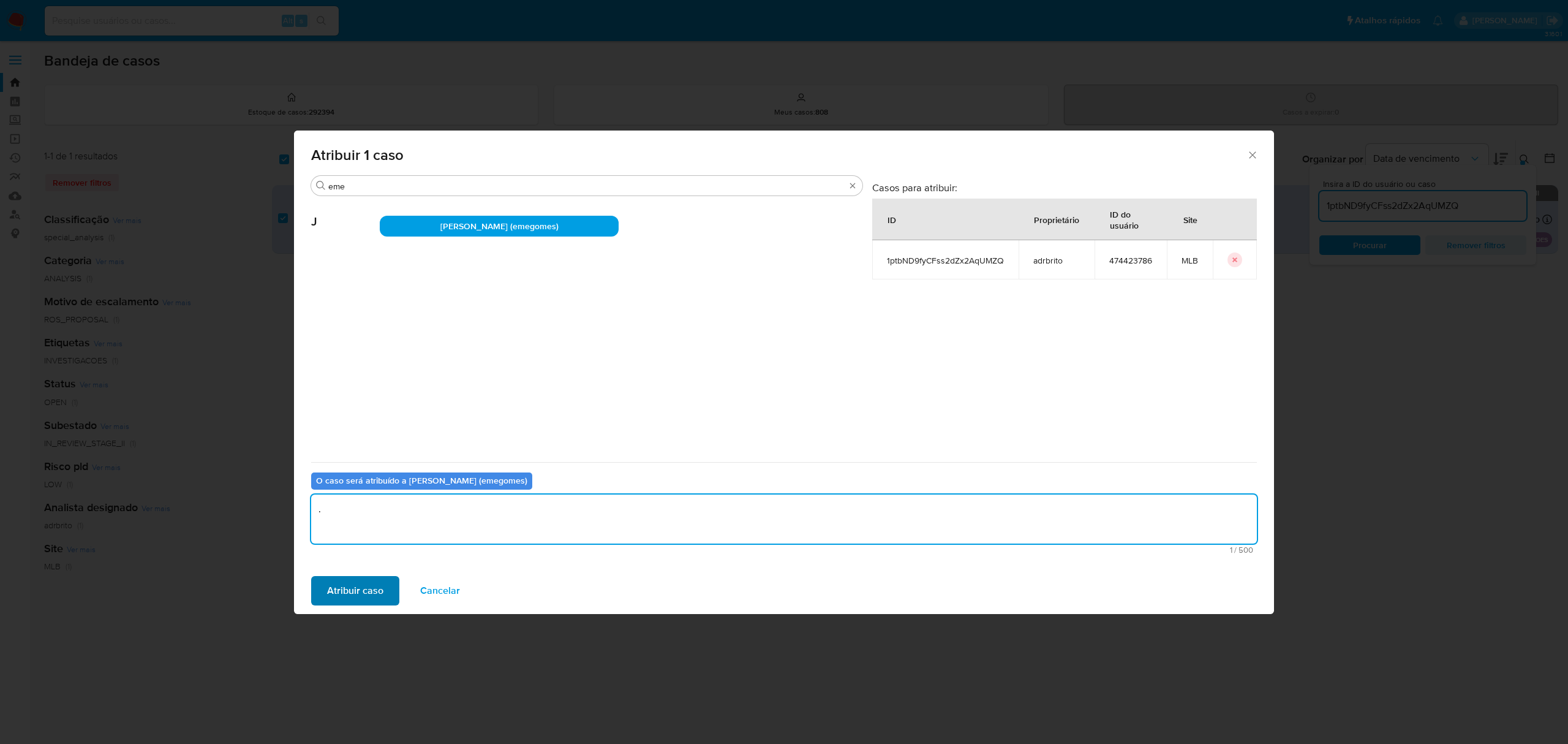
type textarea "."
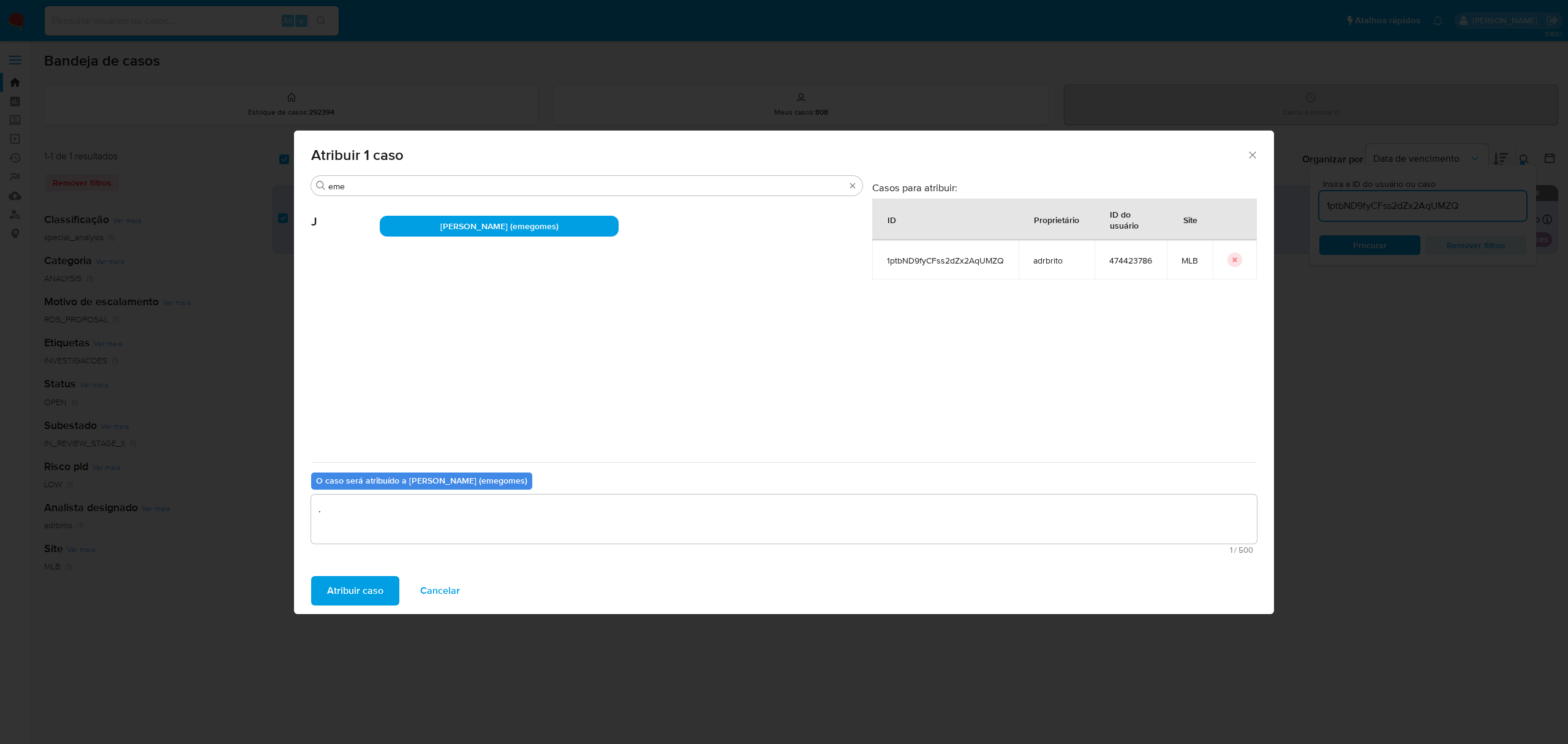
click at [367, 577] on span "Atribuir caso" at bounding box center [355, 590] width 57 height 27
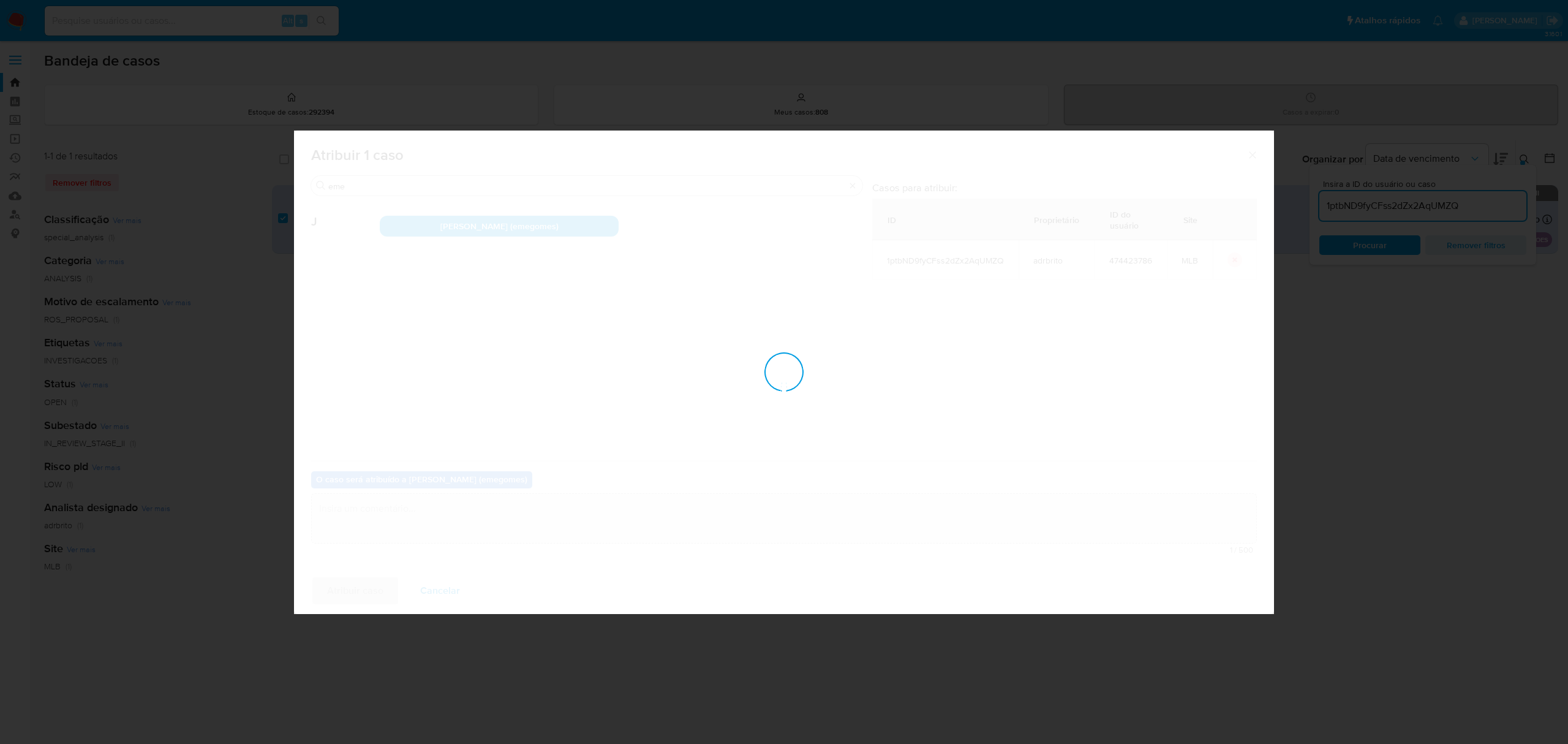
checkbox input "false"
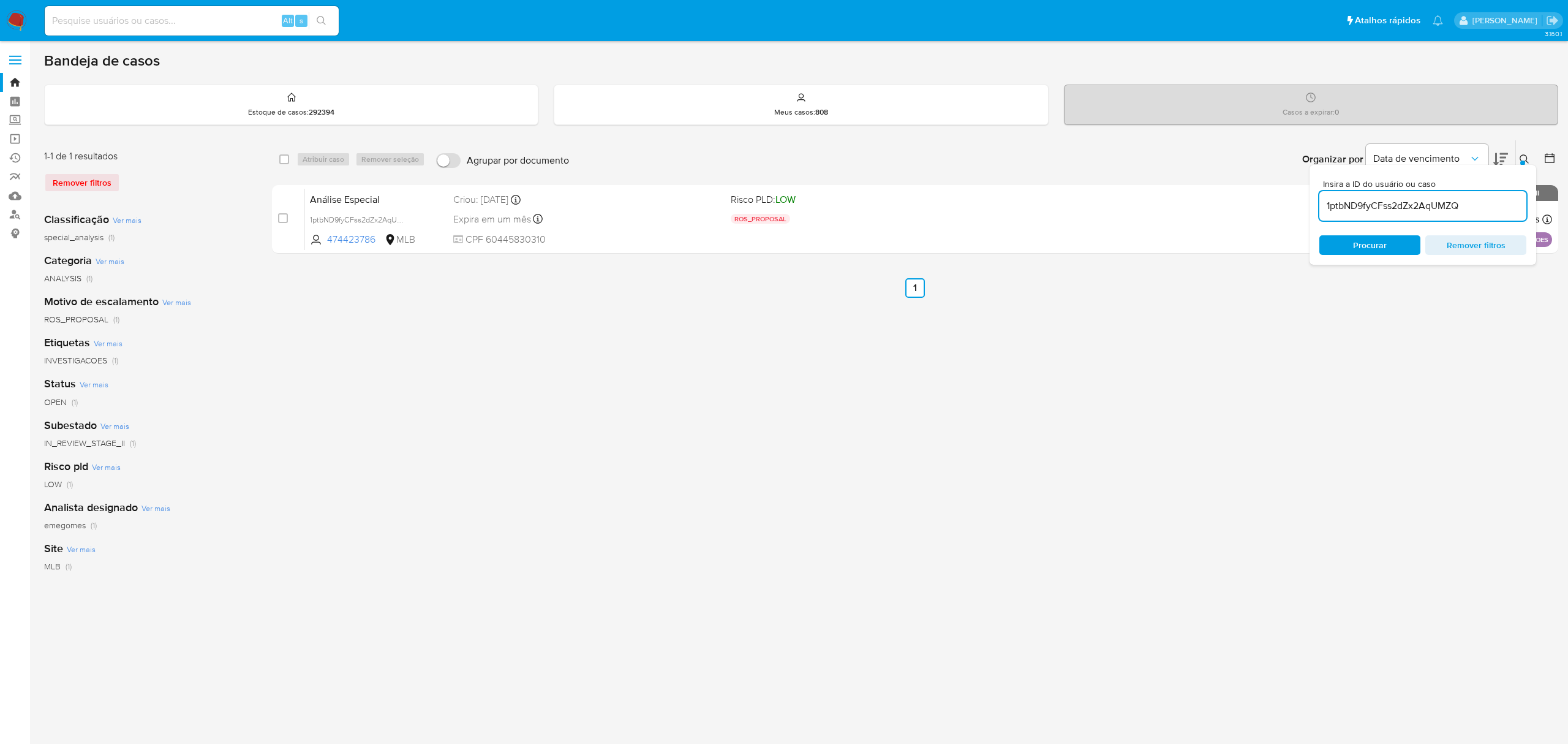
click at [1421, 200] on input "1ptbND9fyCFss2dZx2AqUMZQ" at bounding box center [1423, 206] width 207 height 16
paste input "7NKwqPkB40mHSkyzpiZpLSzl"
type input "7NKwqPkB40mHSkyzpiZpLSzl"
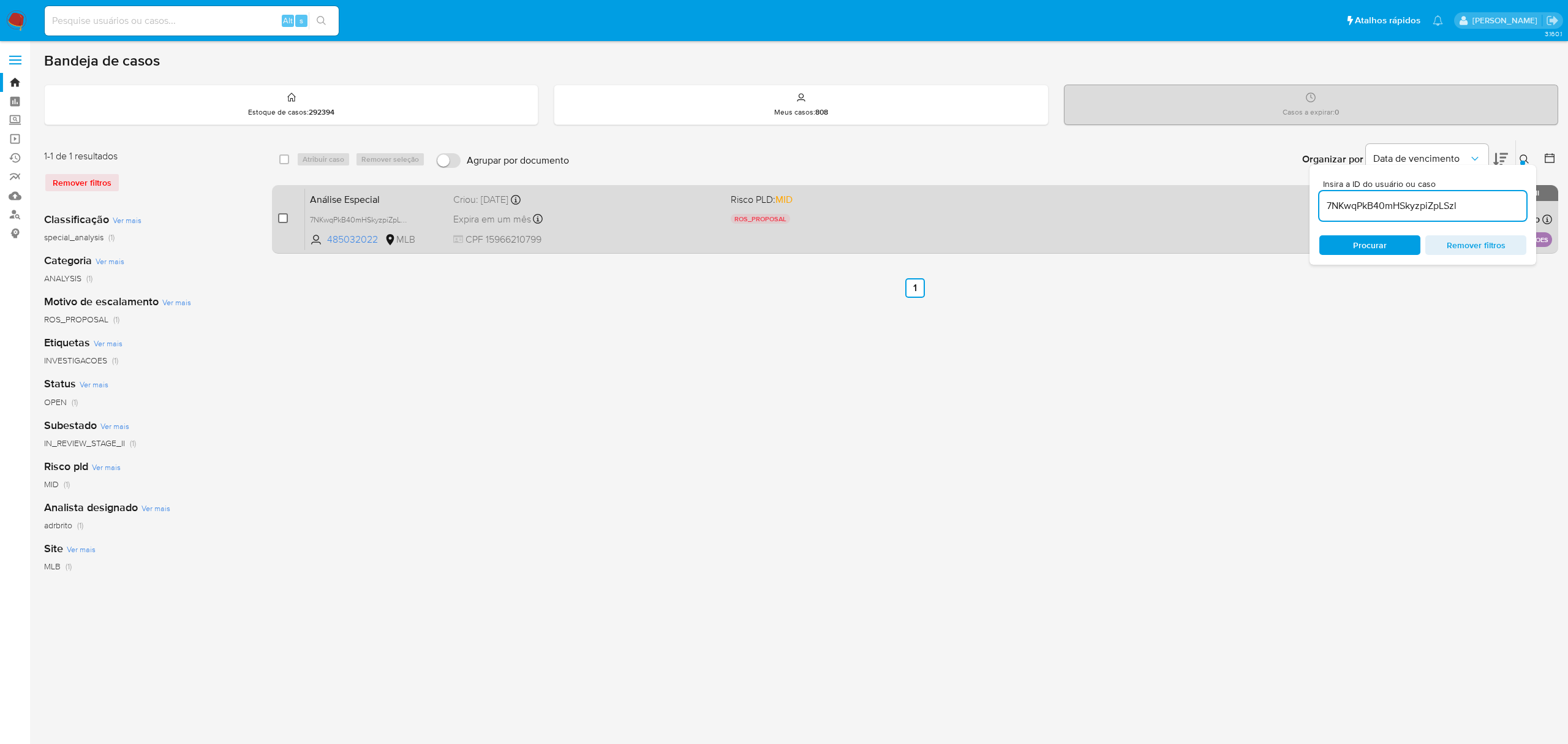
click at [284, 217] on input "checkbox" at bounding box center [283, 218] width 10 height 10
checkbox input "true"
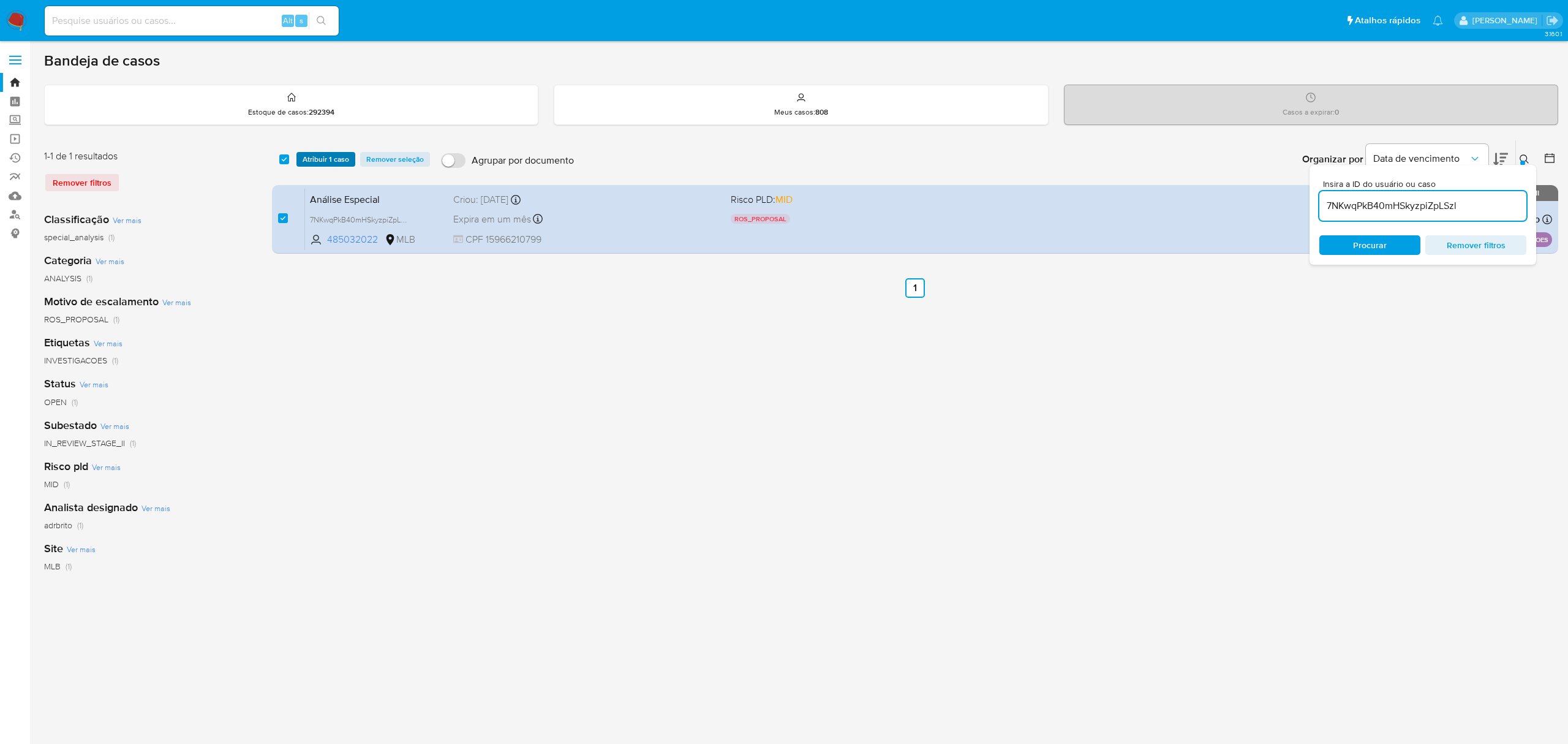
click at [325, 161] on span "Atribuir 1 caso" at bounding box center [326, 159] width 47 height 12
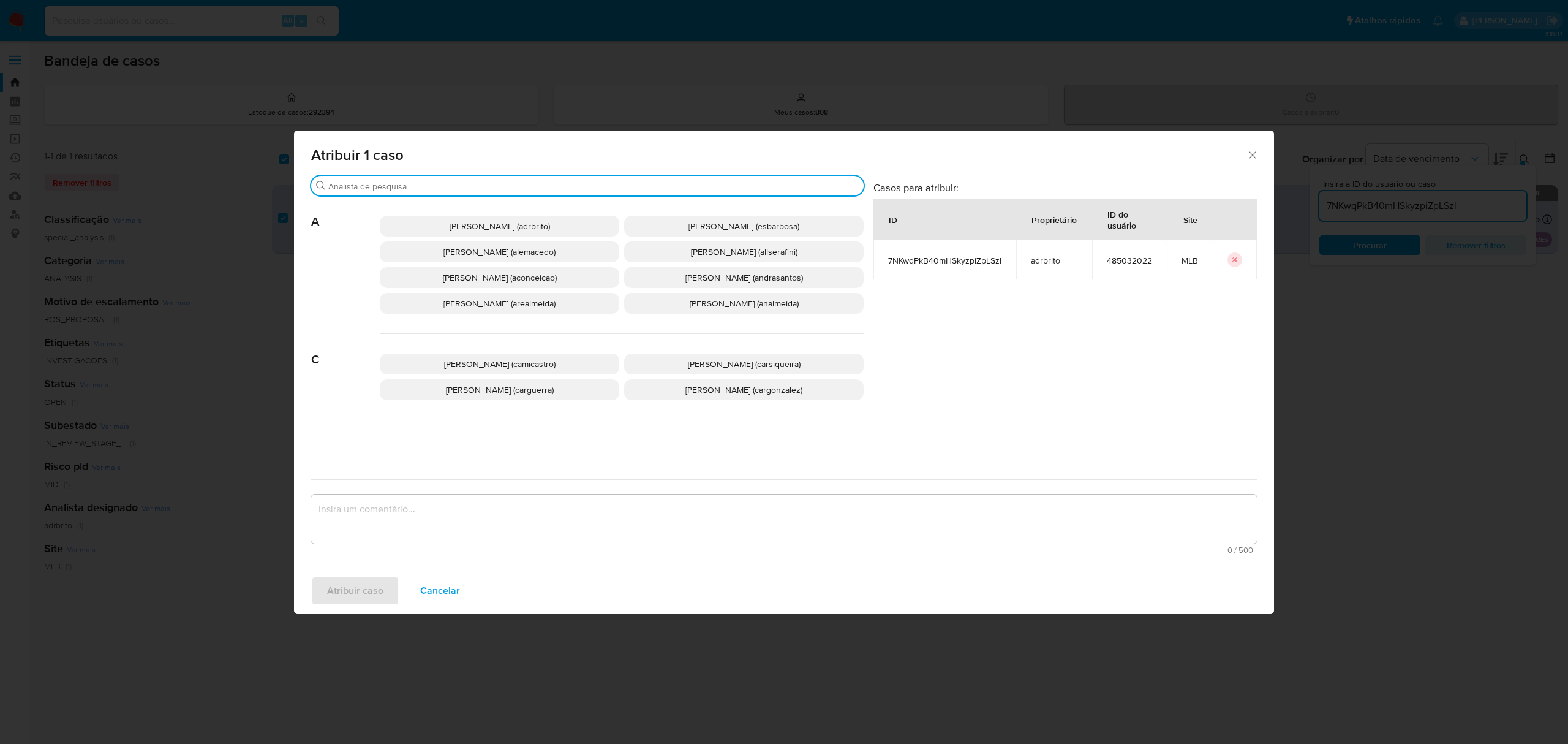
click at [383, 191] on input "Buscar" at bounding box center [594, 186] width 531 height 11
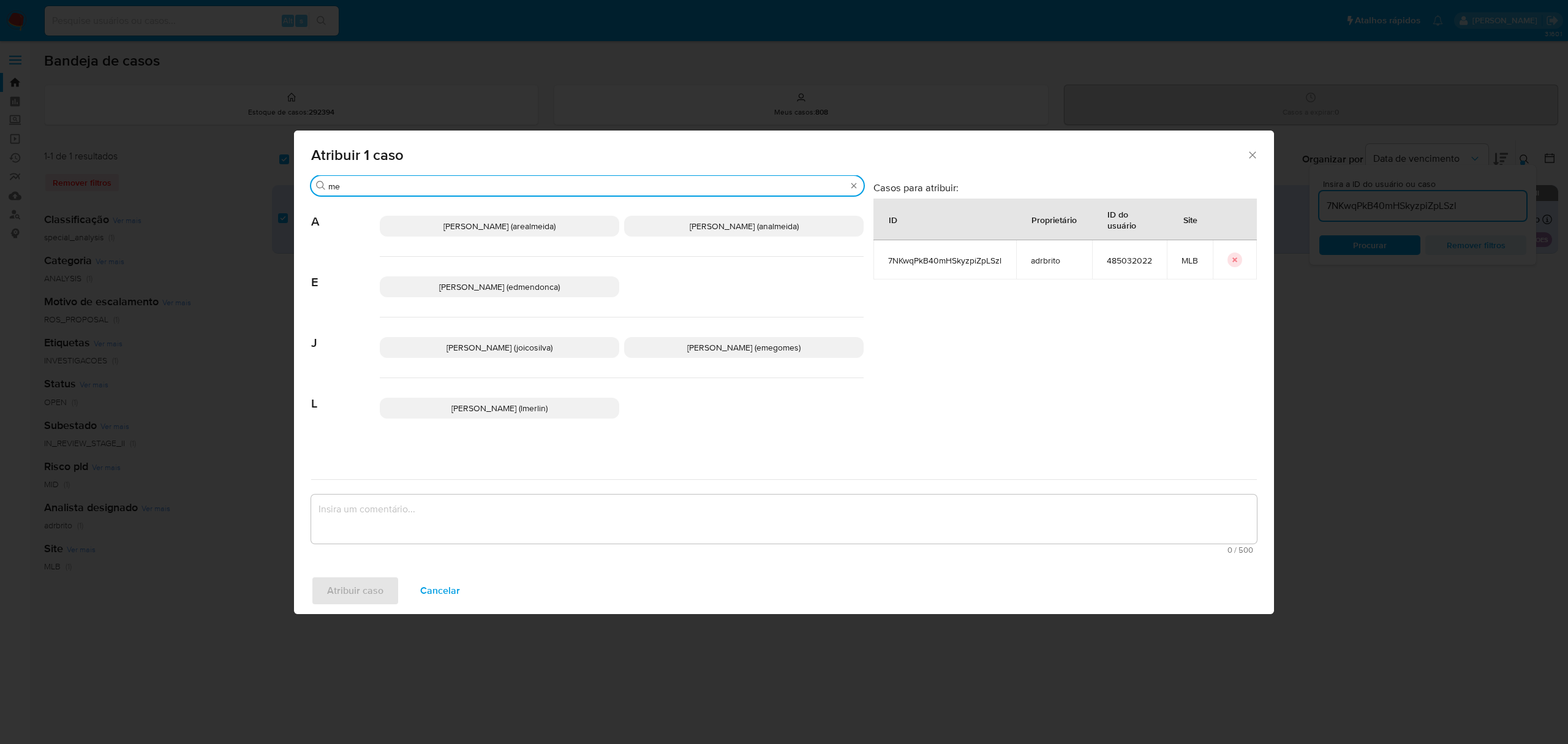
type input "m"
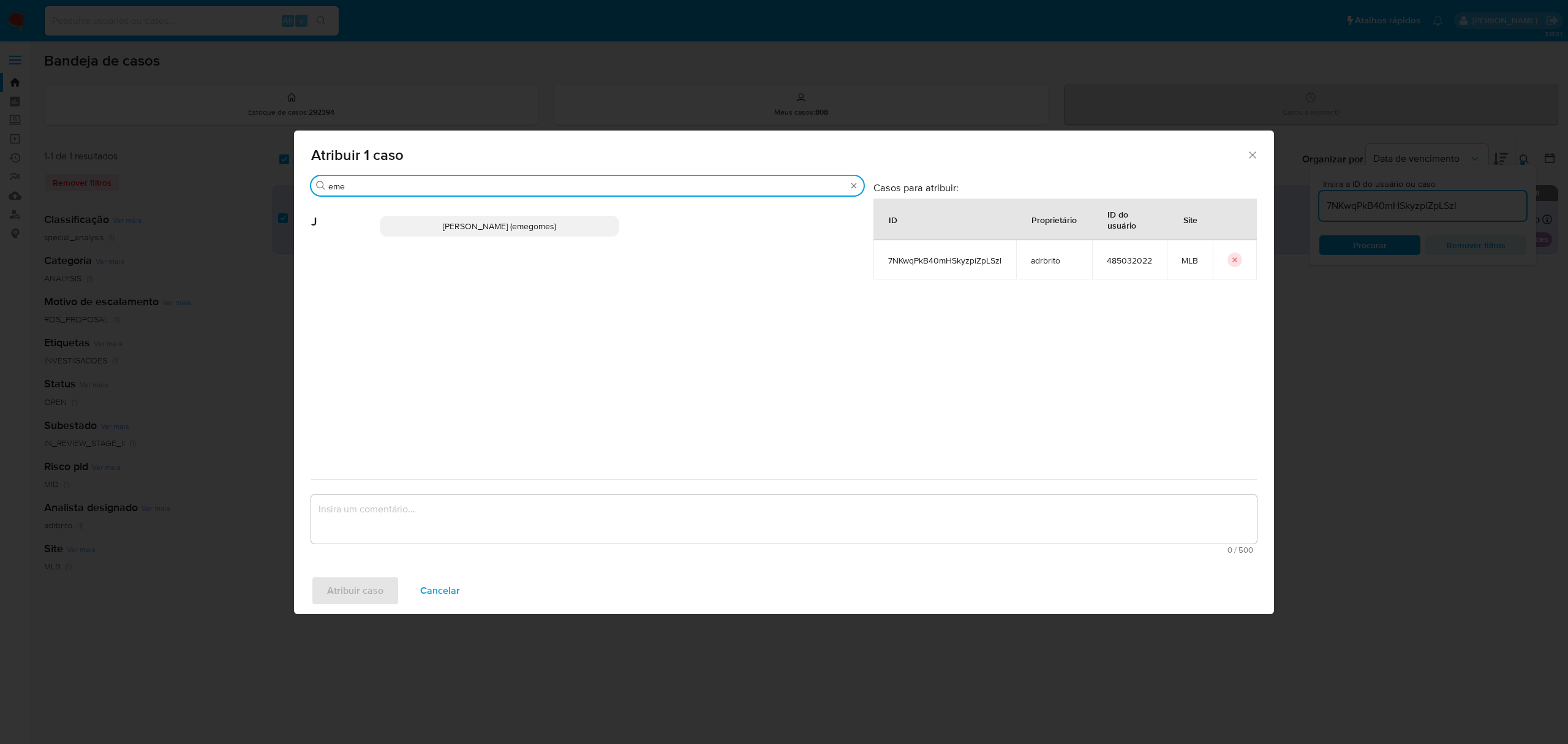
type input "eme"
click at [461, 226] on span "[PERSON_NAME] (emegomes)" at bounding box center [499, 226] width 113 height 12
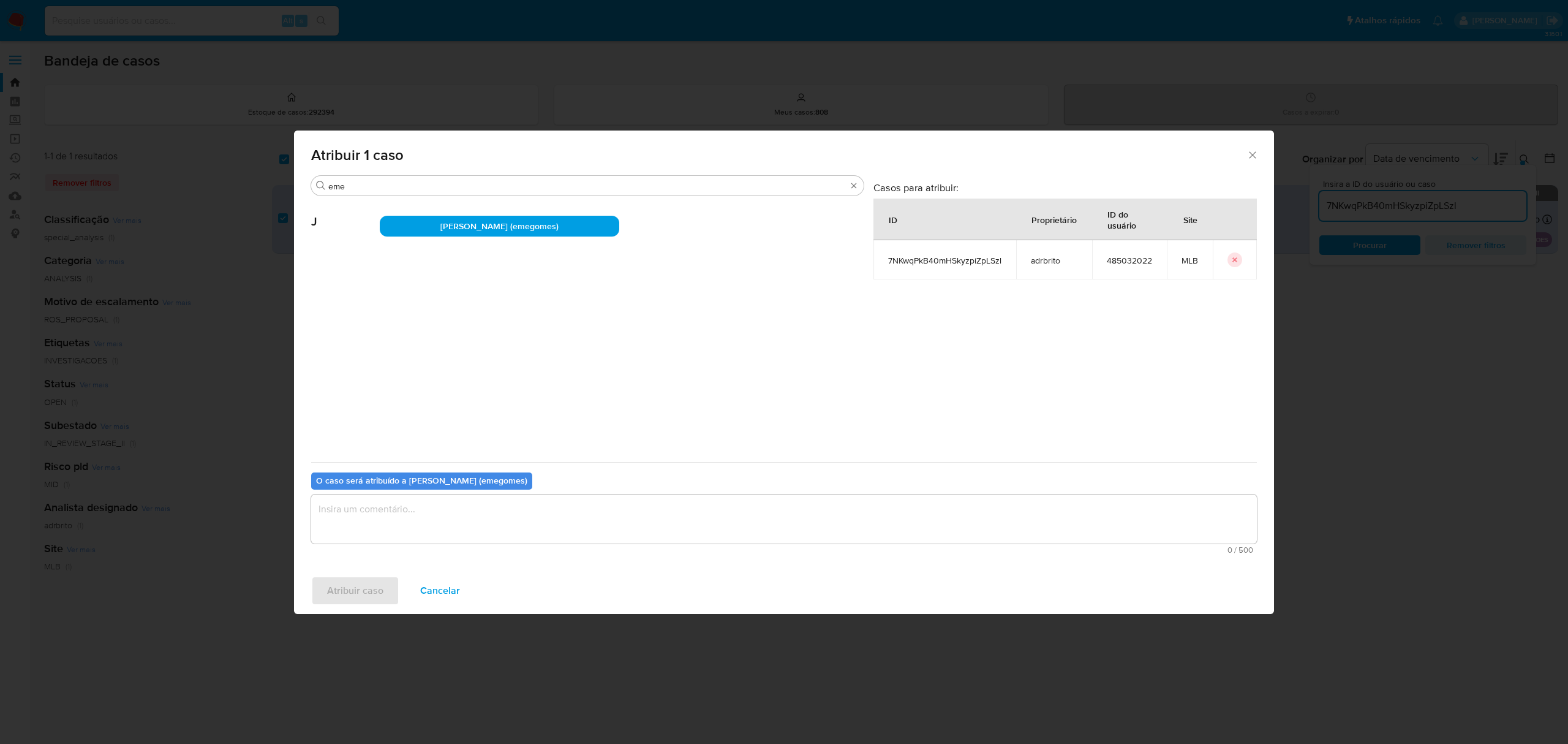
click at [464, 522] on textarea "assign-modal" at bounding box center [784, 518] width 946 height 49
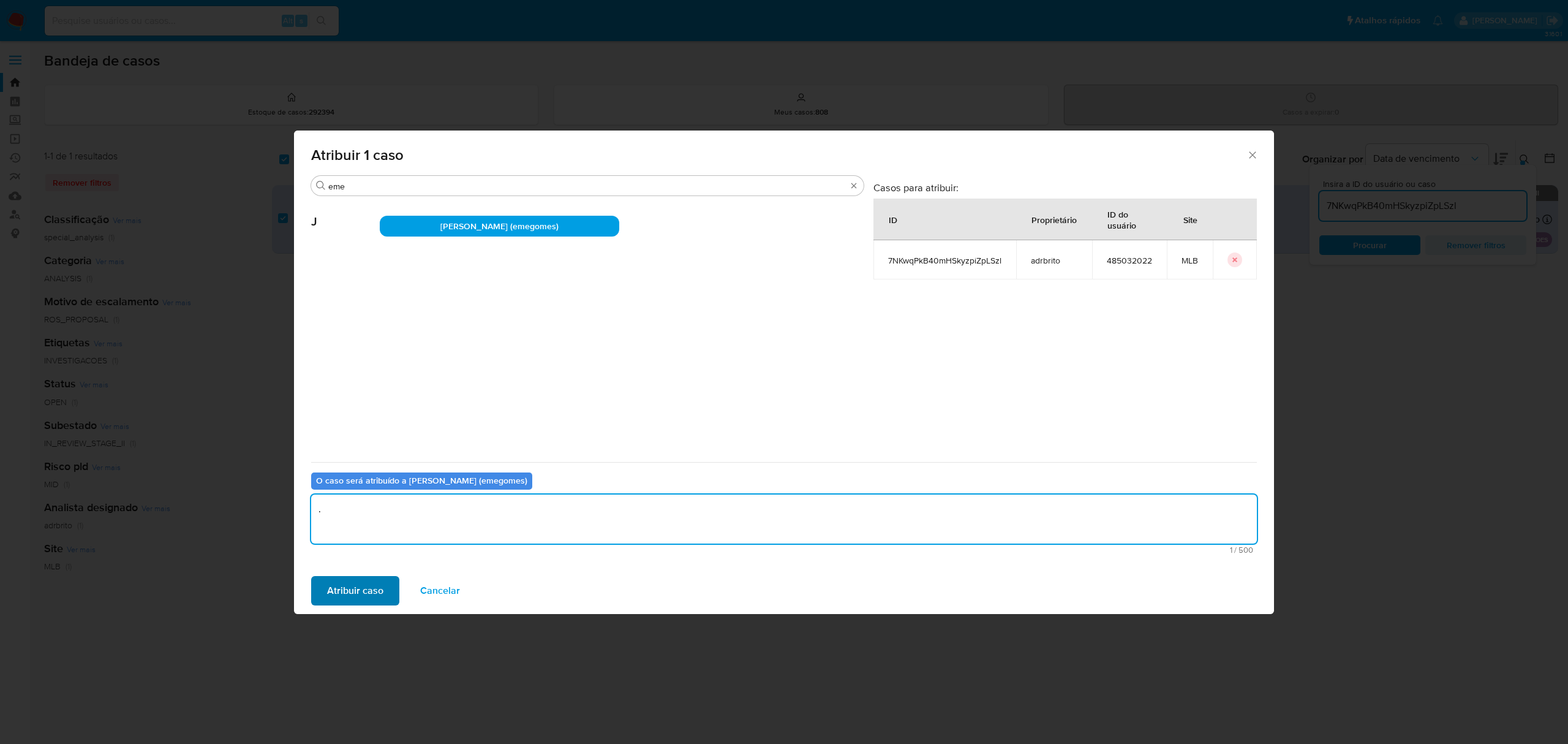
type textarea "."
click at [375, 591] on span "Atribuir caso" at bounding box center [355, 590] width 57 height 27
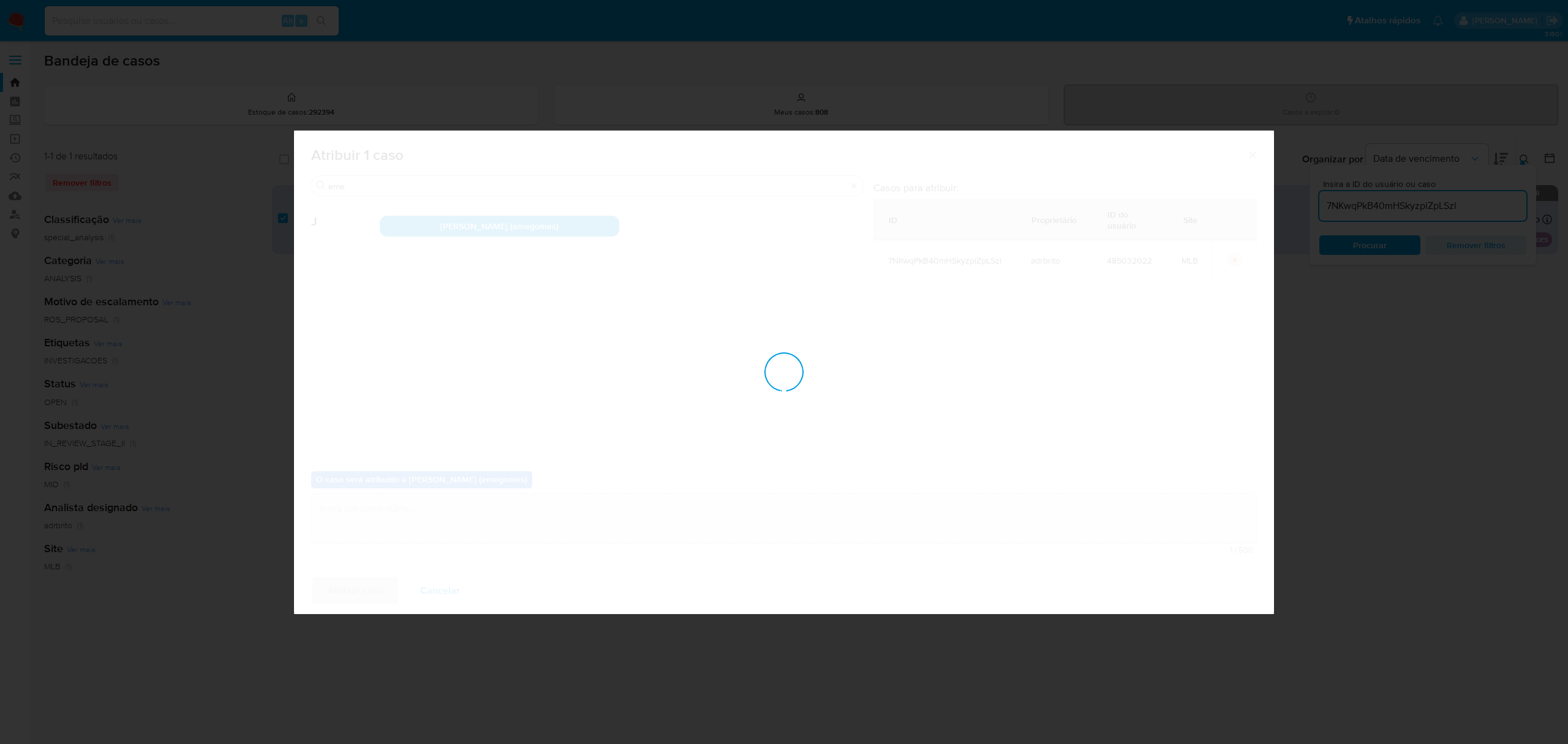
checkbox input "false"
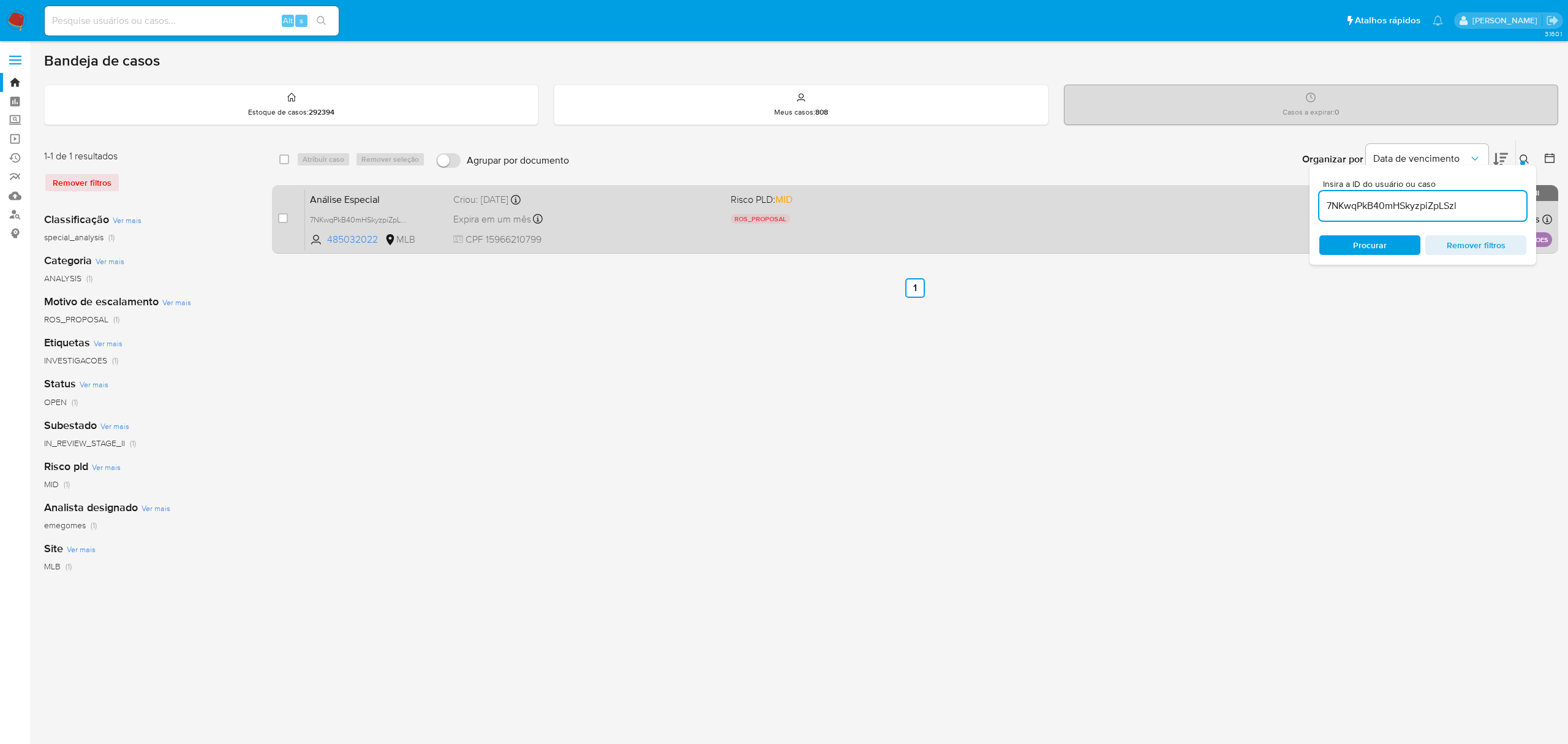
click at [596, 224] on div "Expira em um mês Expira em 02/11/2025 10:13:46" at bounding box center [587, 219] width 267 height 16
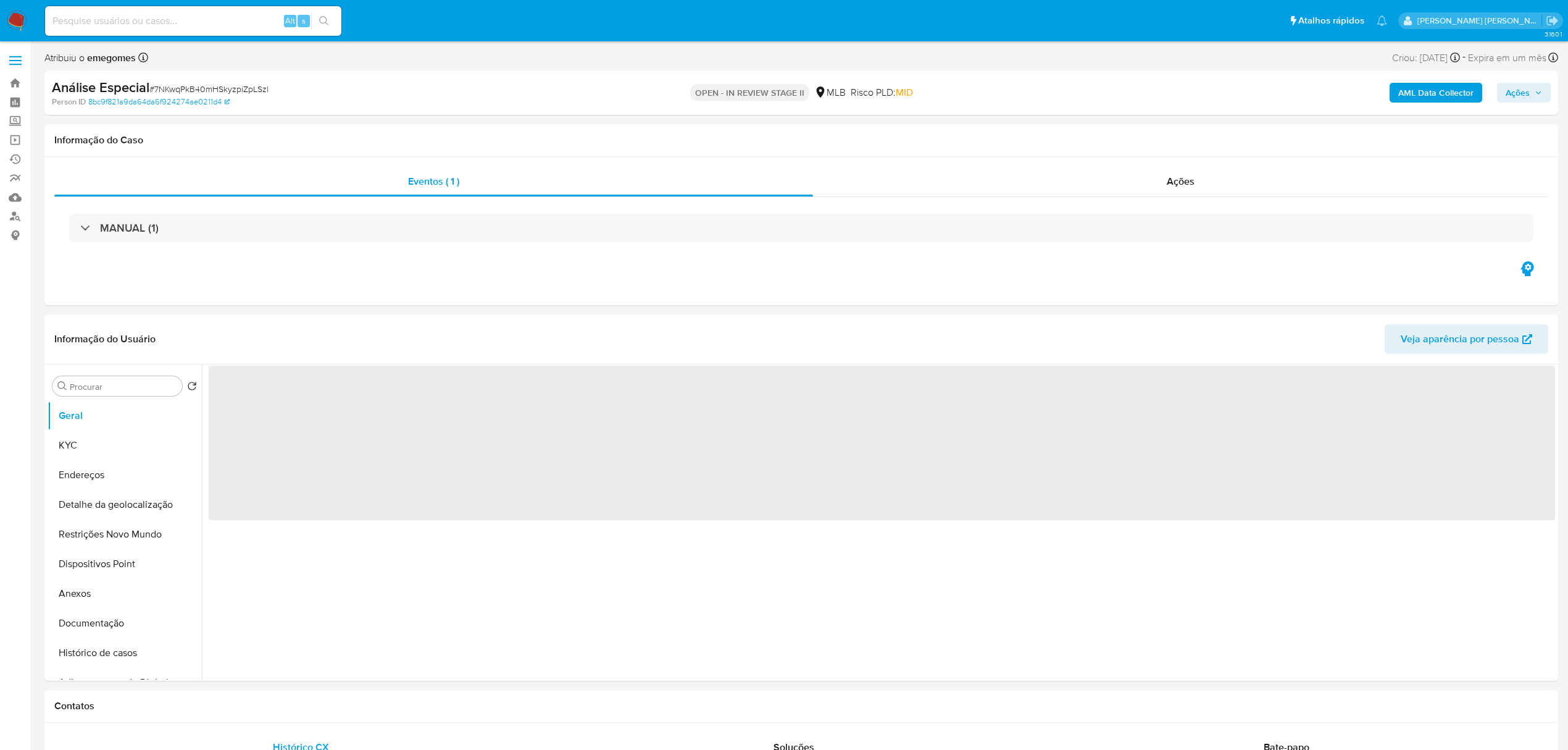
select select "10"
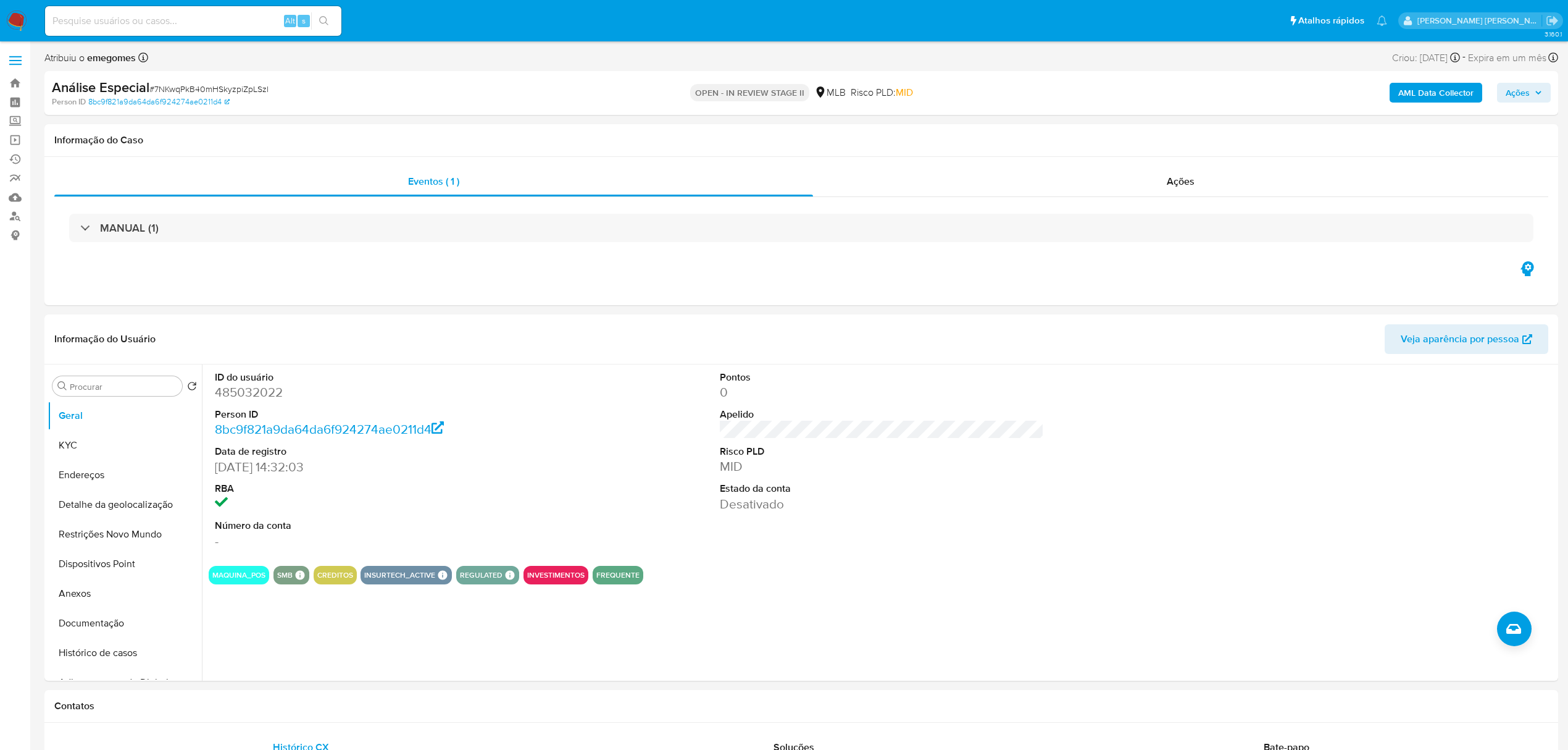
drag, startPoint x: 1540, startPoint y: 95, endPoint x: 1526, endPoint y: 95, distance: 14.0
click at [1540, 95] on icon "button" at bounding box center [1538, 92] width 7 height 7
drag, startPoint x: 1546, startPoint y: 82, endPoint x: 1541, endPoint y: 90, distance: 9.4
click at [1541, 90] on button "Ações" at bounding box center [1523, 92] width 54 height 20
click at [1541, 90] on icon "button" at bounding box center [1538, 92] width 7 height 7
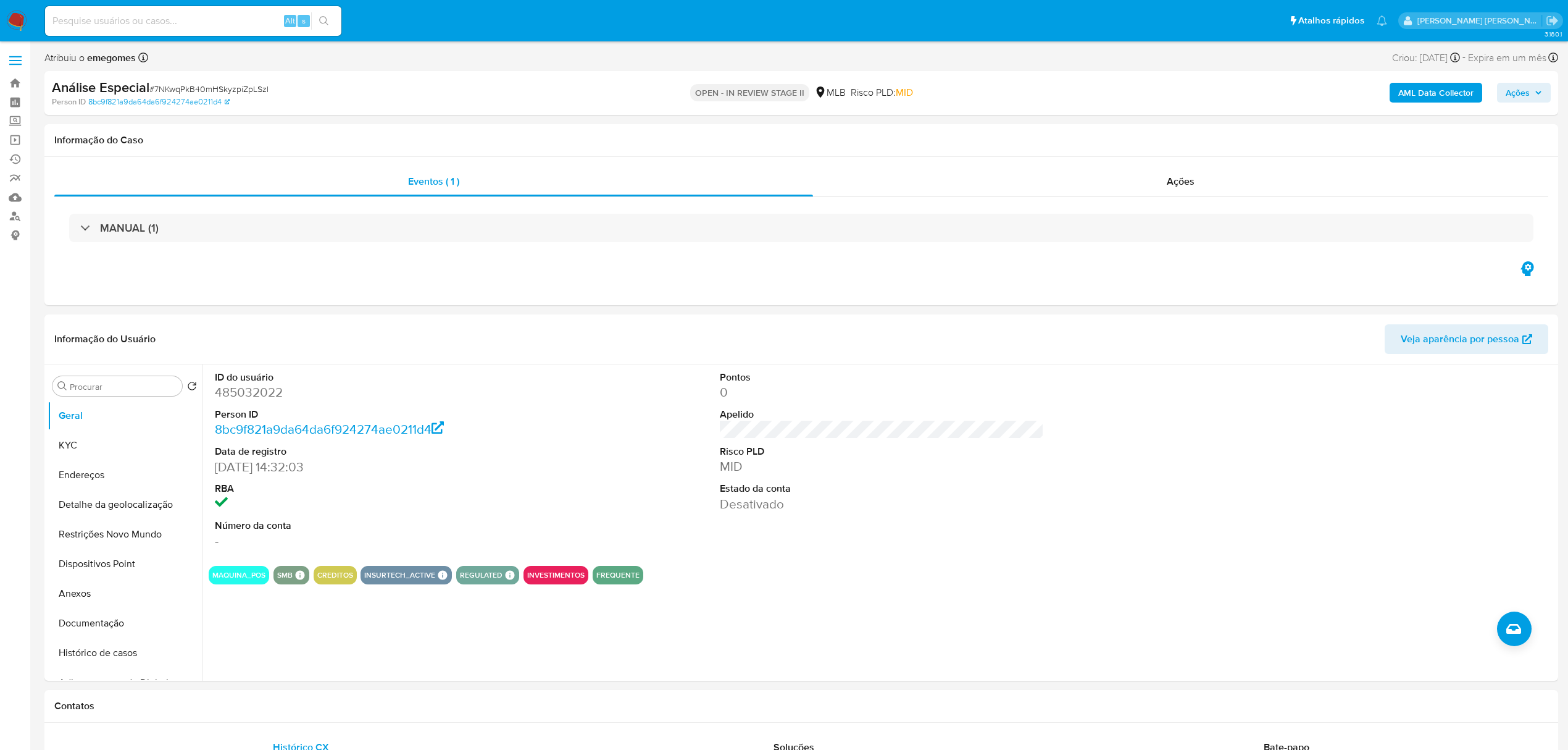
click at [1538, 94] on icon "button" at bounding box center [1539, 92] width 5 height 3
click at [1174, 127] on span "Resolução do caso" at bounding box center [1164, 132] width 83 height 14
click at [1151, 210] on textarea at bounding box center [1253, 226] width 539 height 99
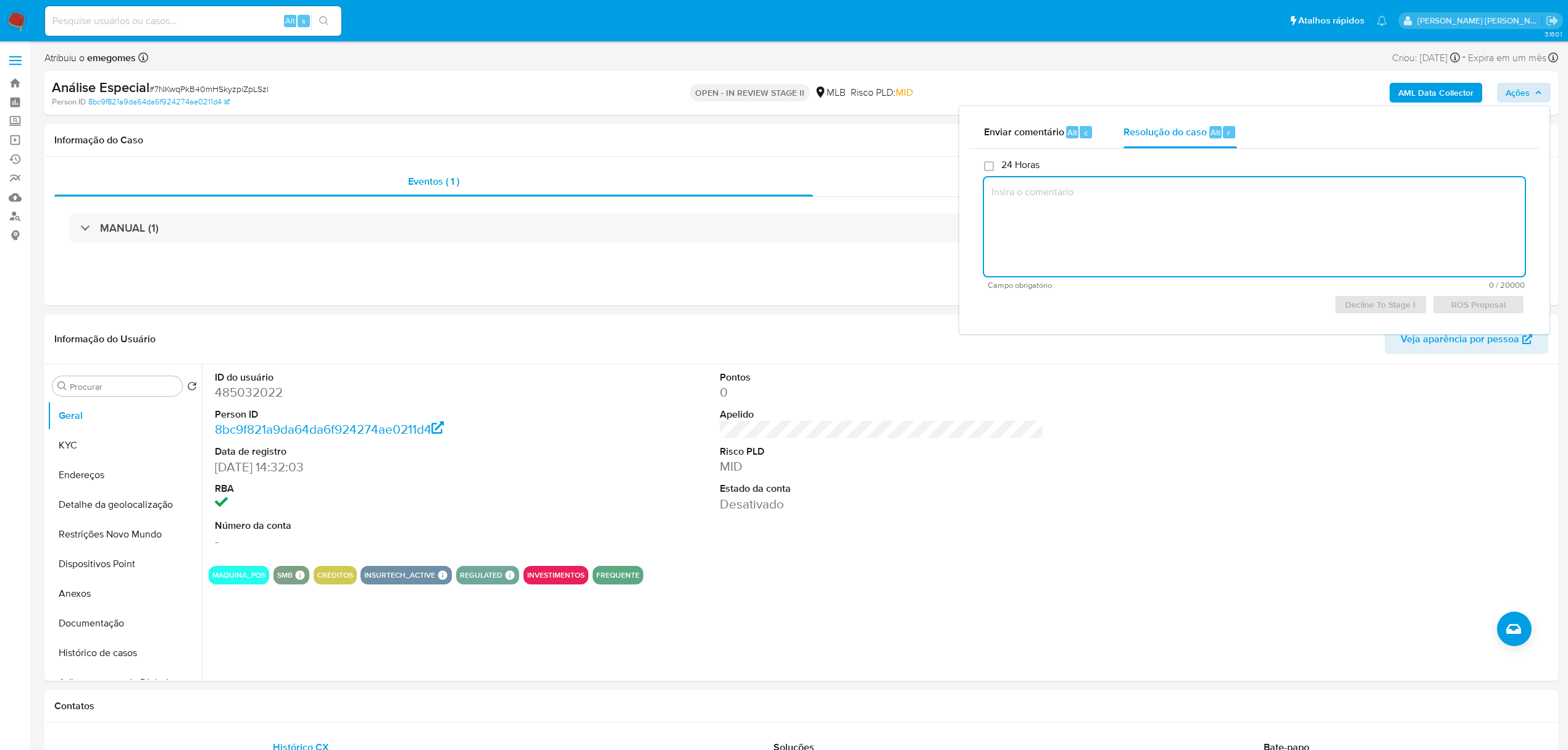
paste textarea "Favorável ao reporte ao COAF a manutenção do relacionamento e a inclusão do nom…"
click at [1474, 305] on span "ROS Proposal" at bounding box center [1478, 304] width 75 height 17
type textarea "Favorável ao reporte ao COAF a manutenção do relacionamento e a inclusão do nom…"
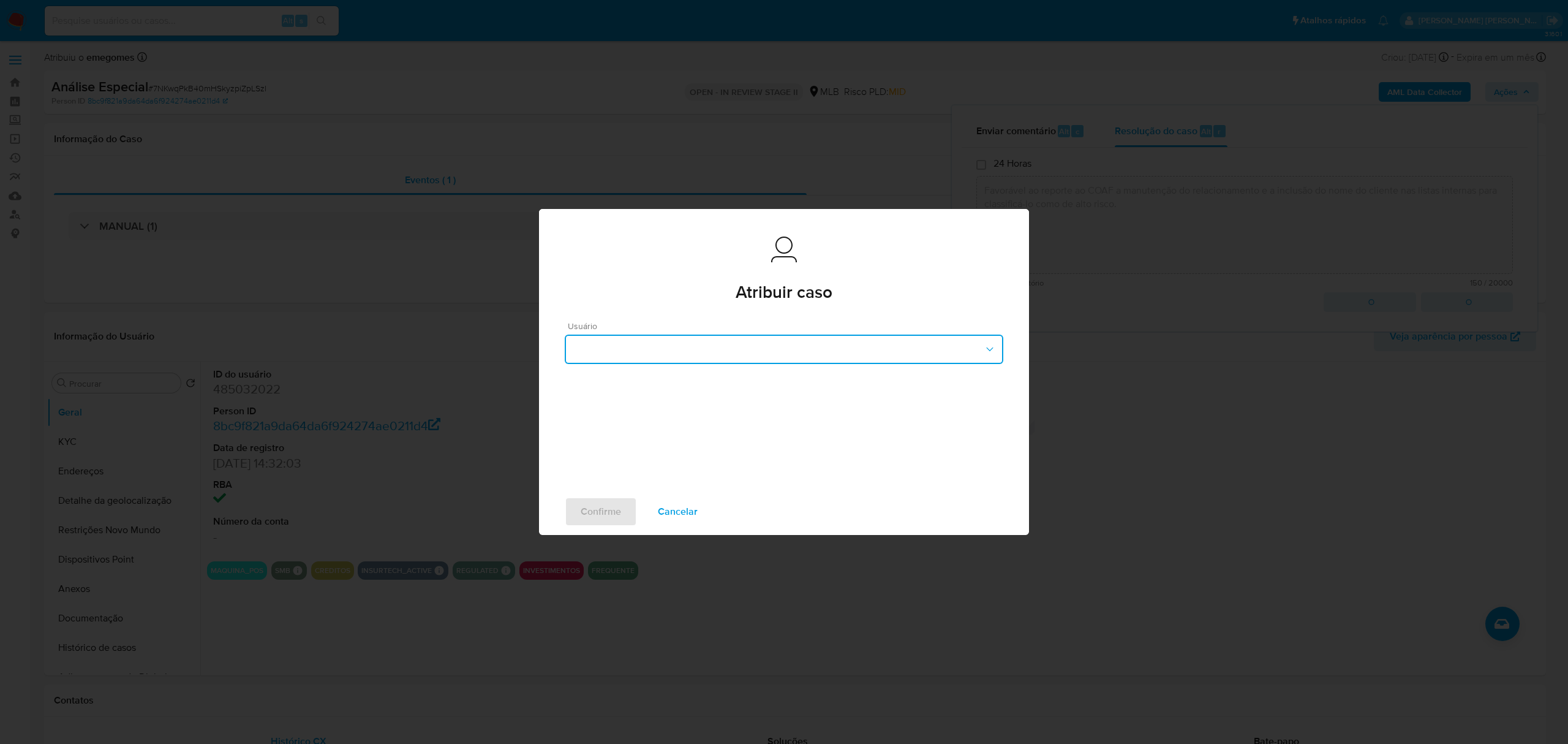
click at [675, 346] on button "button" at bounding box center [784, 349] width 438 height 29
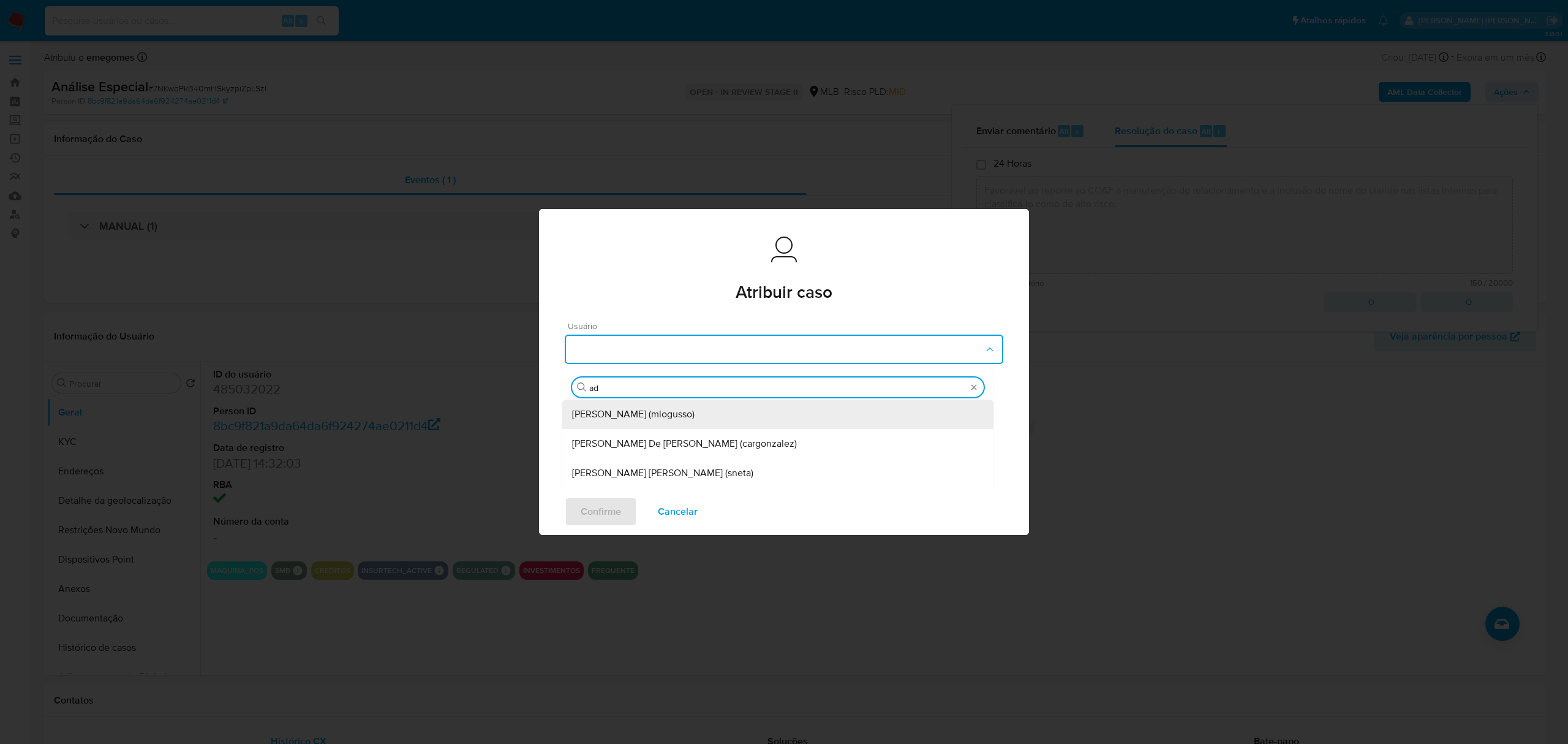
type input "adr"
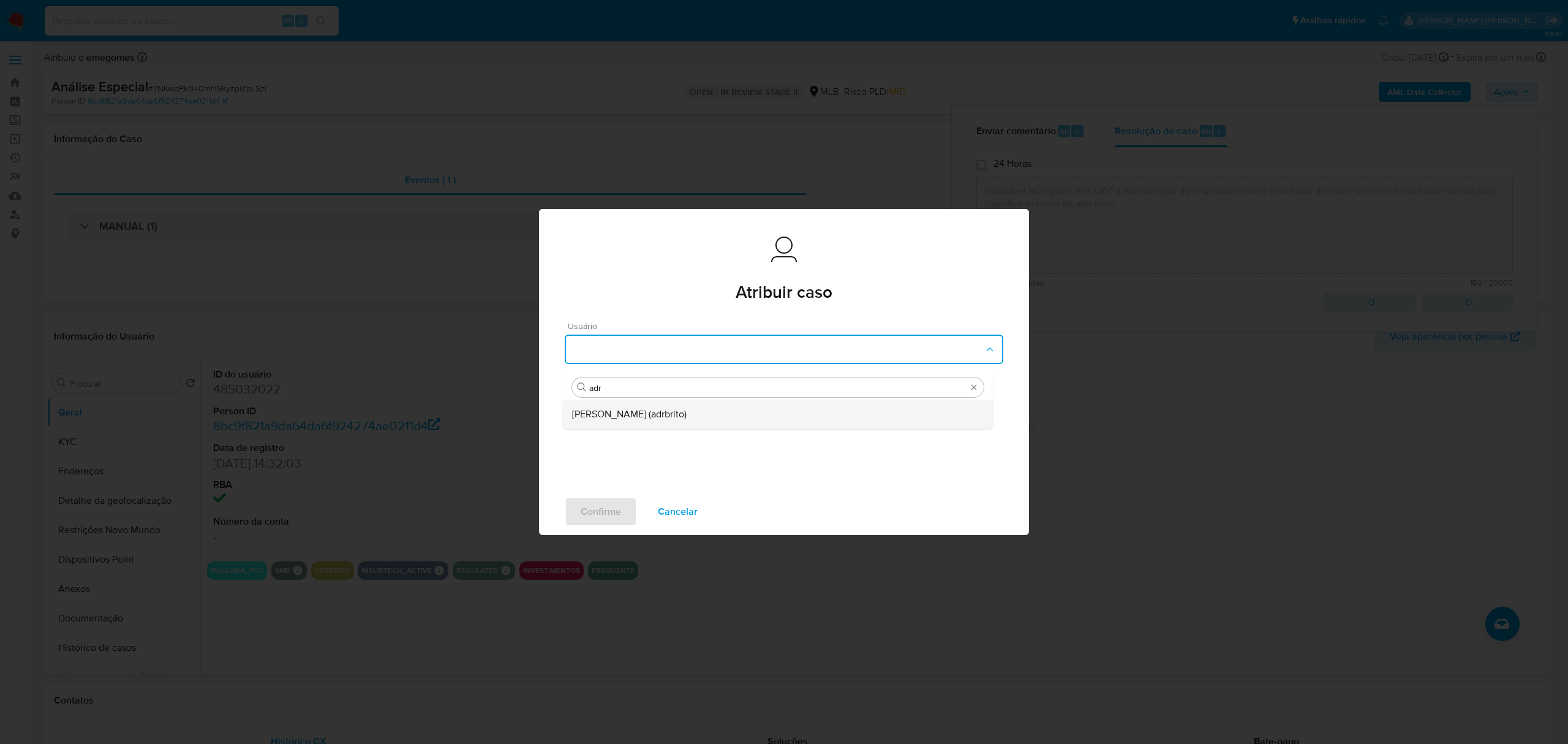
click at [656, 422] on div "[PERSON_NAME] (adrbrito)" at bounding box center [778, 414] width 412 height 29
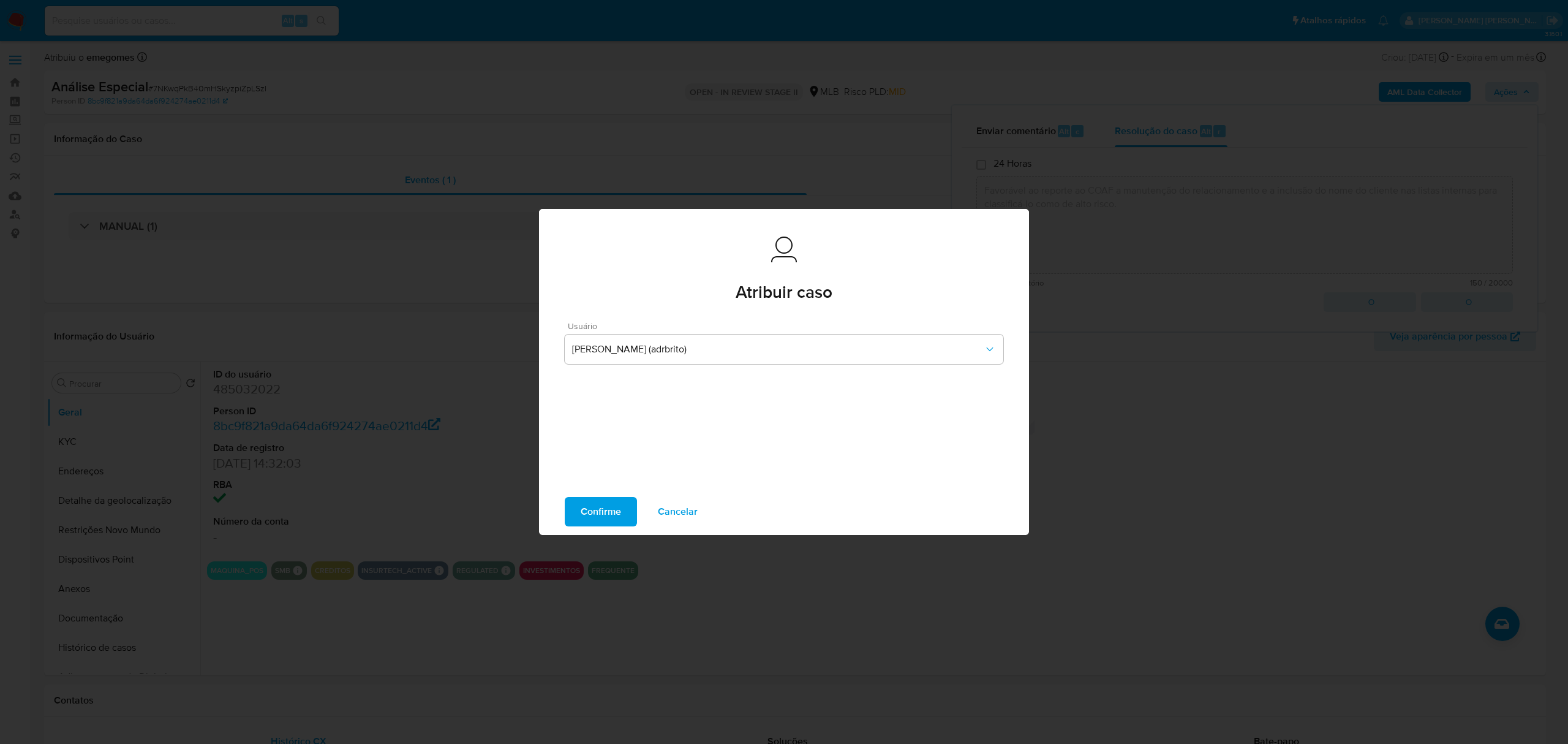
click at [594, 512] on span "Confirme" at bounding box center [601, 511] width 40 height 27
type textarea "Favorável ao reporte ao COAF a manutenção do relacionamento e a inclusão do nom…"
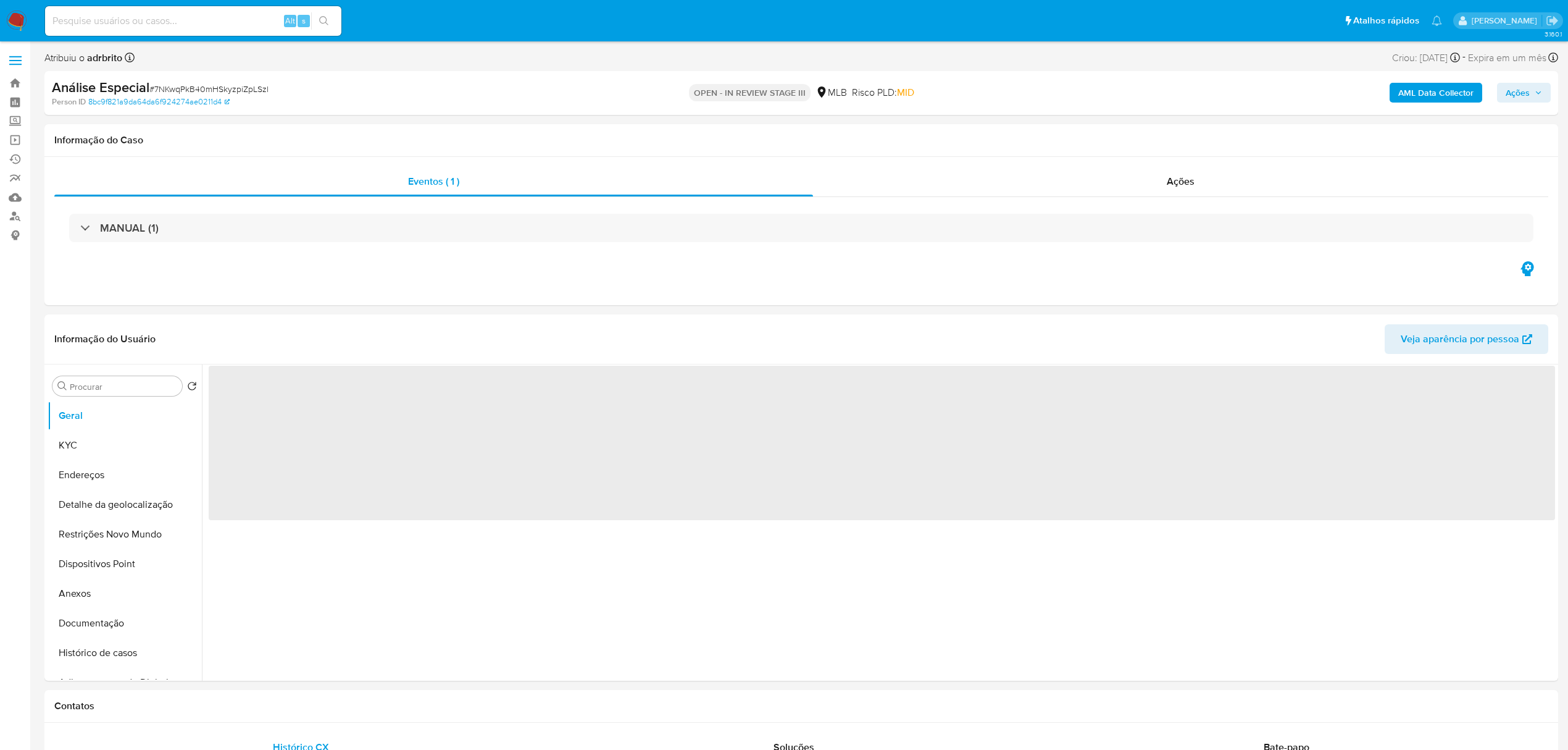
select select "10"
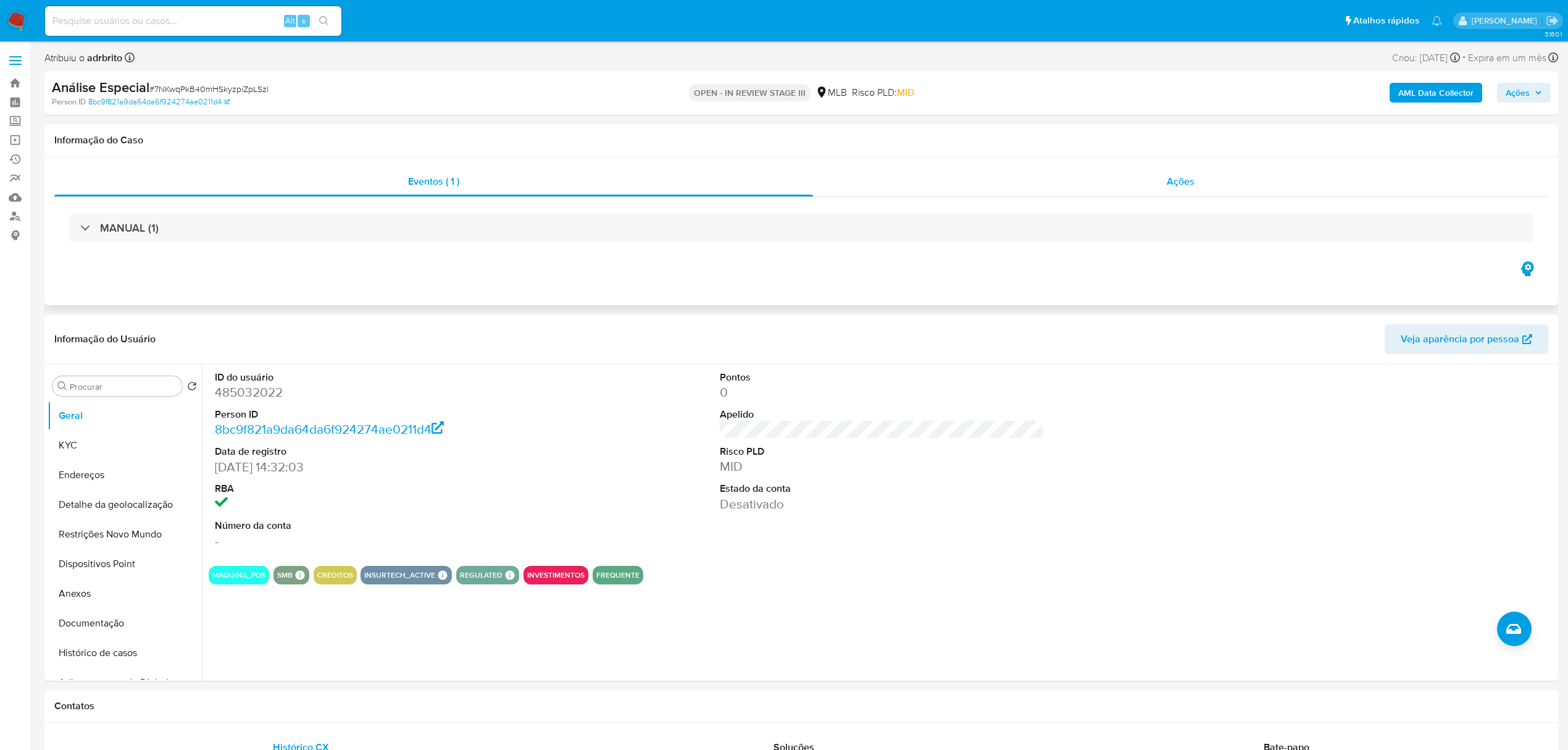
click at [1186, 193] on div "Ações" at bounding box center [1181, 181] width 735 height 30
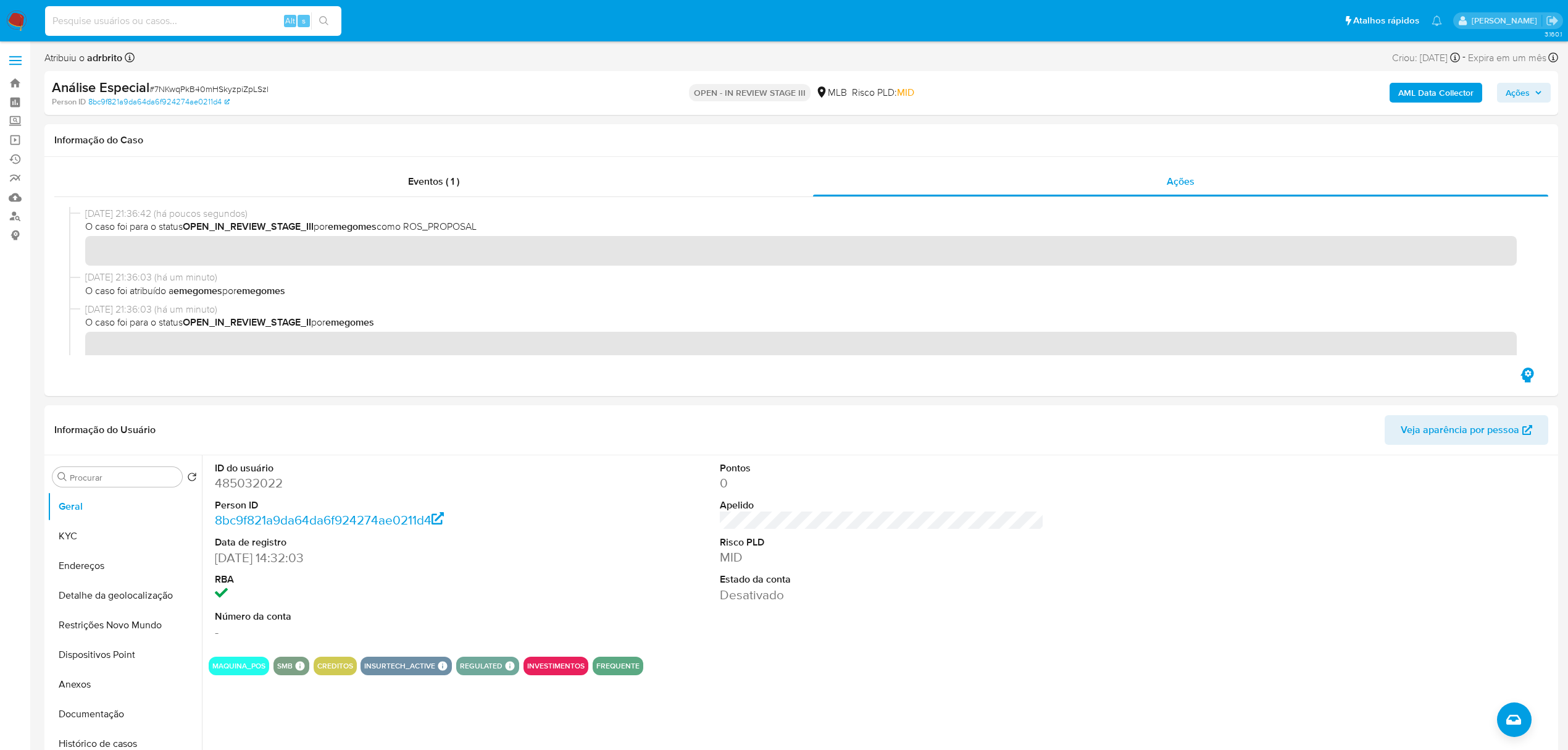
click at [90, 20] on input at bounding box center [193, 21] width 296 height 16
paste input "1ptbND9fyCFss2dZx2AqUMZQ"
type input "1ptbND9fyCFss2dZx2AqUMZQ"
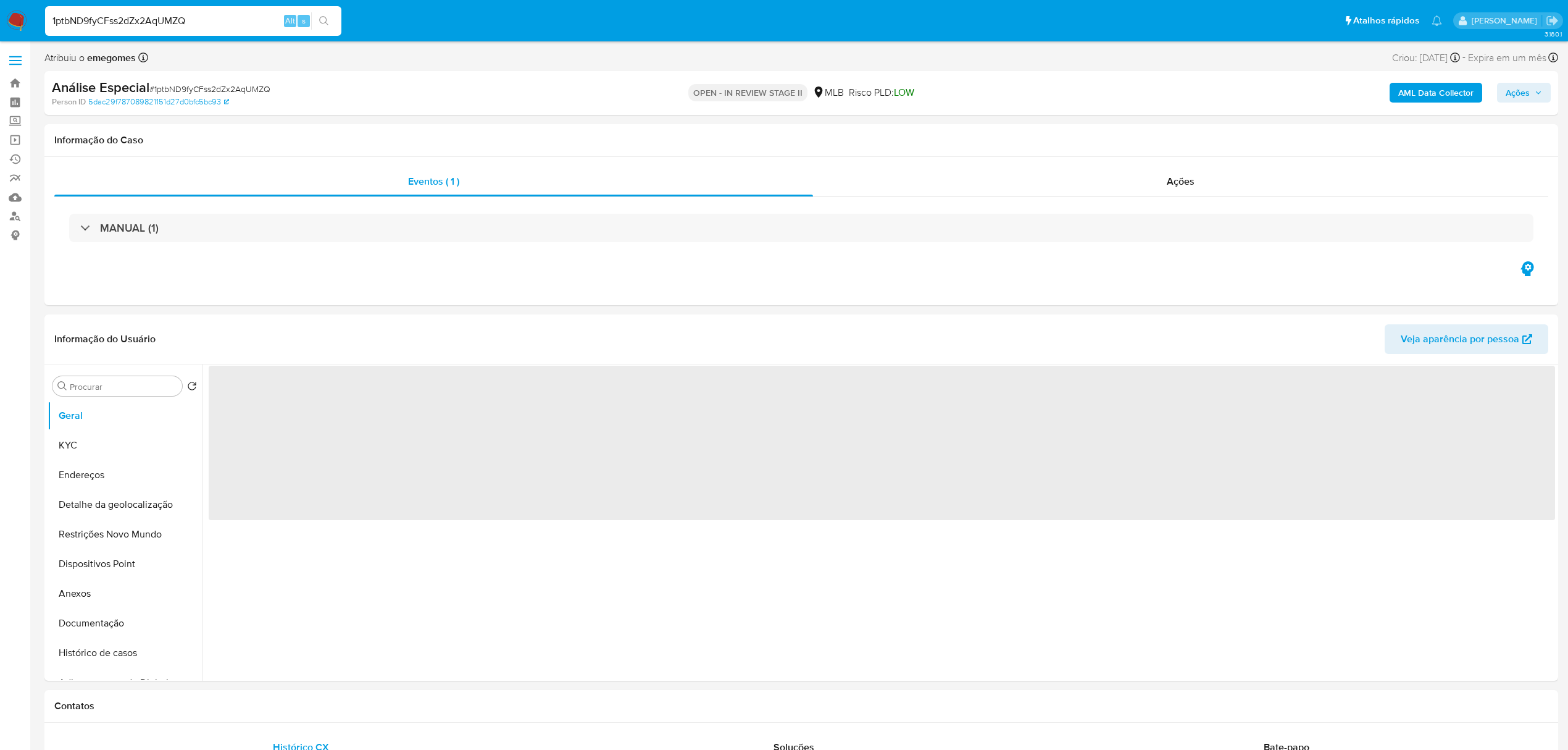
select select "10"
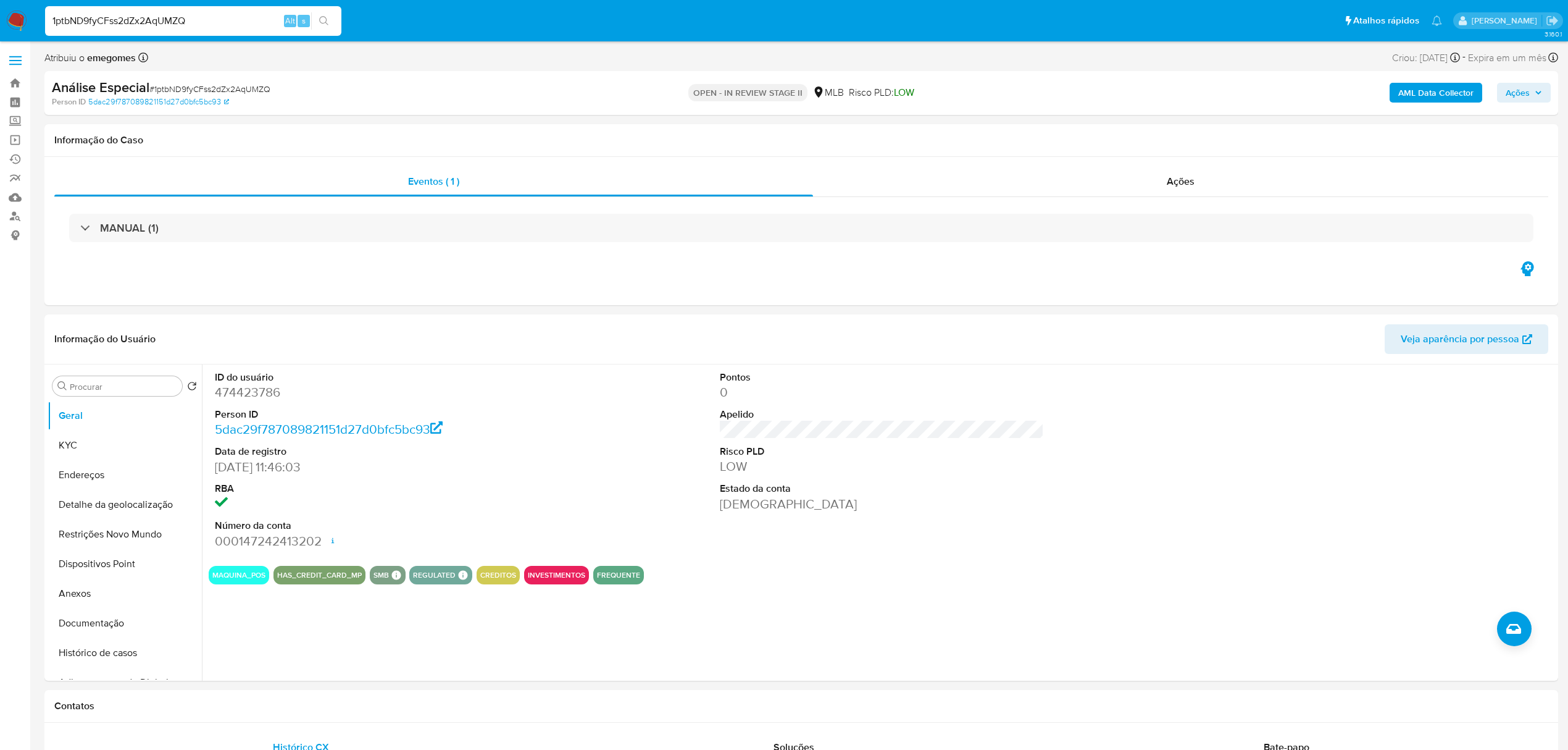
click at [1541, 91] on icon "button" at bounding box center [1538, 92] width 7 height 7
click at [1535, 91] on icon "button" at bounding box center [1538, 92] width 7 height 7
click at [1149, 130] on span "Resolução do caso" at bounding box center [1164, 132] width 83 height 14
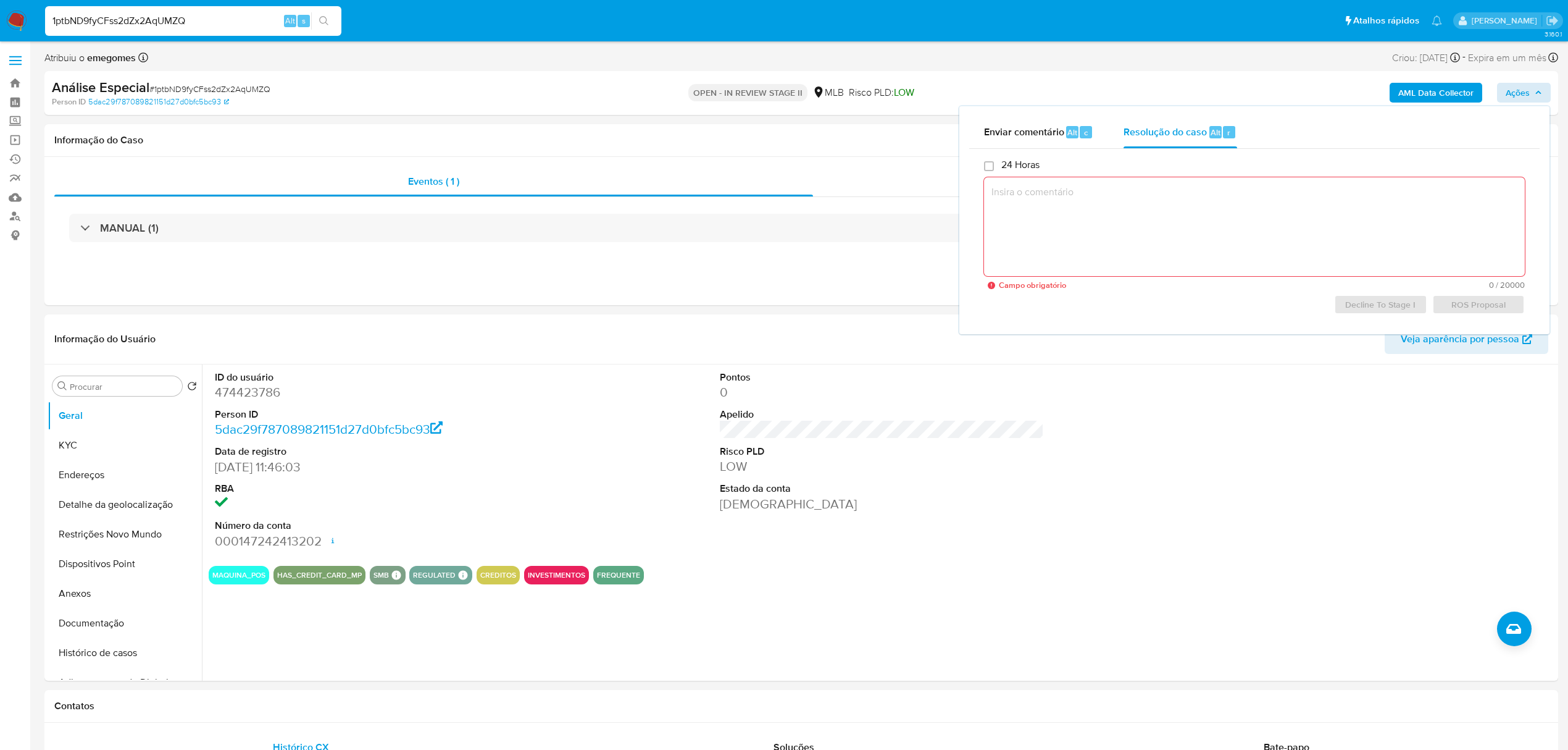
click at [1106, 194] on textarea at bounding box center [1253, 226] width 541 height 99
paste textarea "Favorável ao reporte ao COAF a manutenção do relacionamento e a inclusão do nom…"
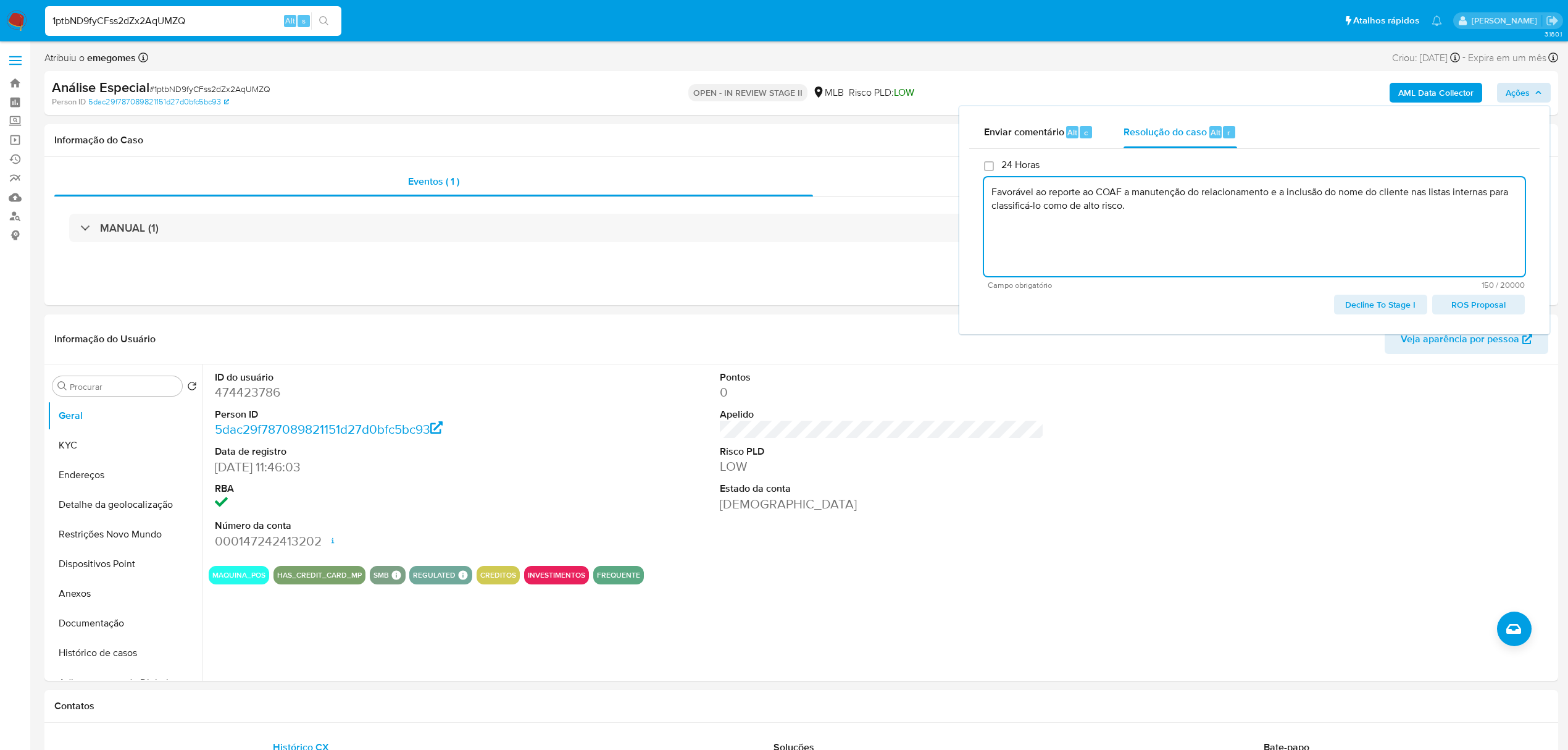
click at [1501, 307] on span "ROS Proposal" at bounding box center [1478, 304] width 75 height 17
type textarea "Favorável ao reporte ao COAF a manutenção do relacionamento e a inclusão do nom…"
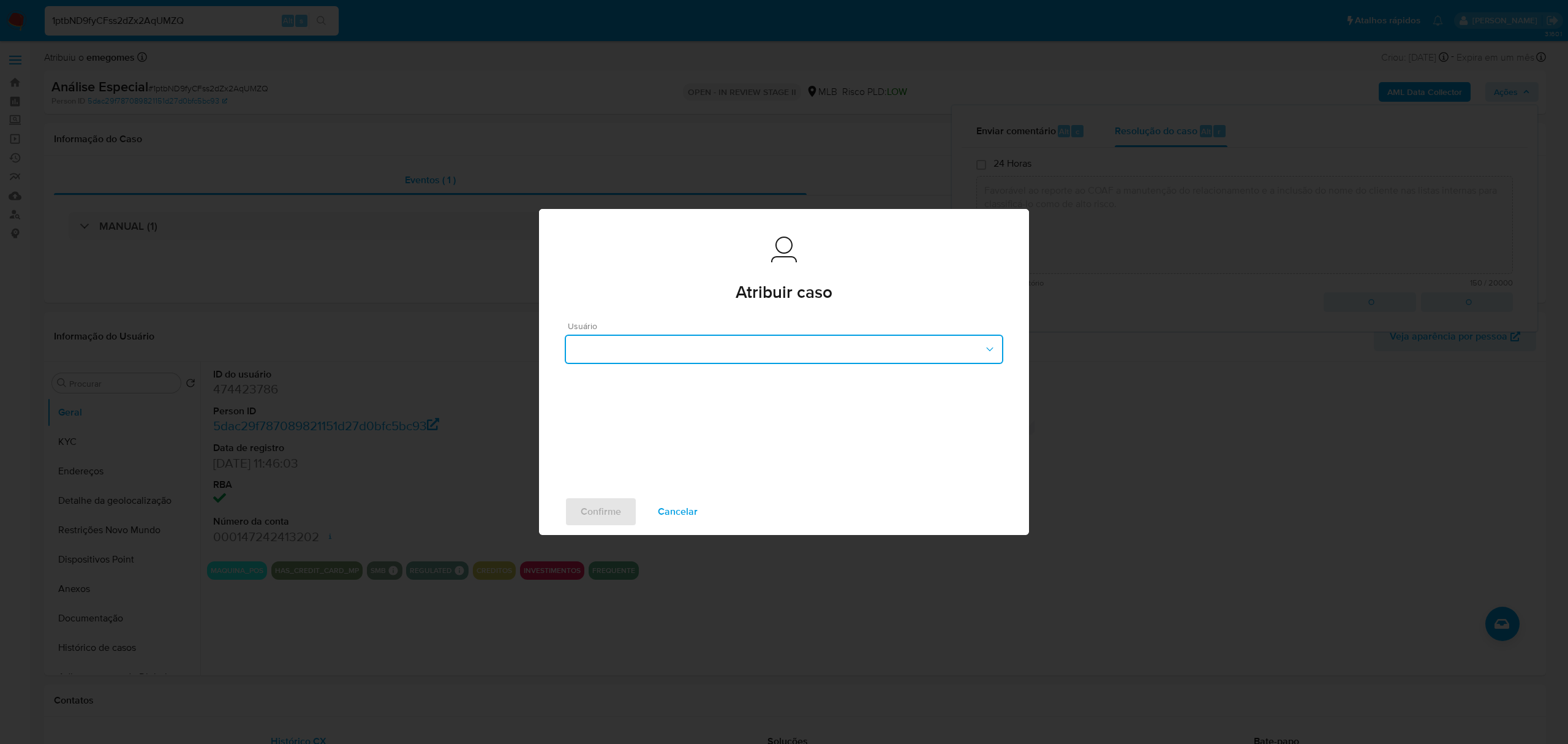
click at [790, 349] on button "button" at bounding box center [784, 349] width 438 height 29
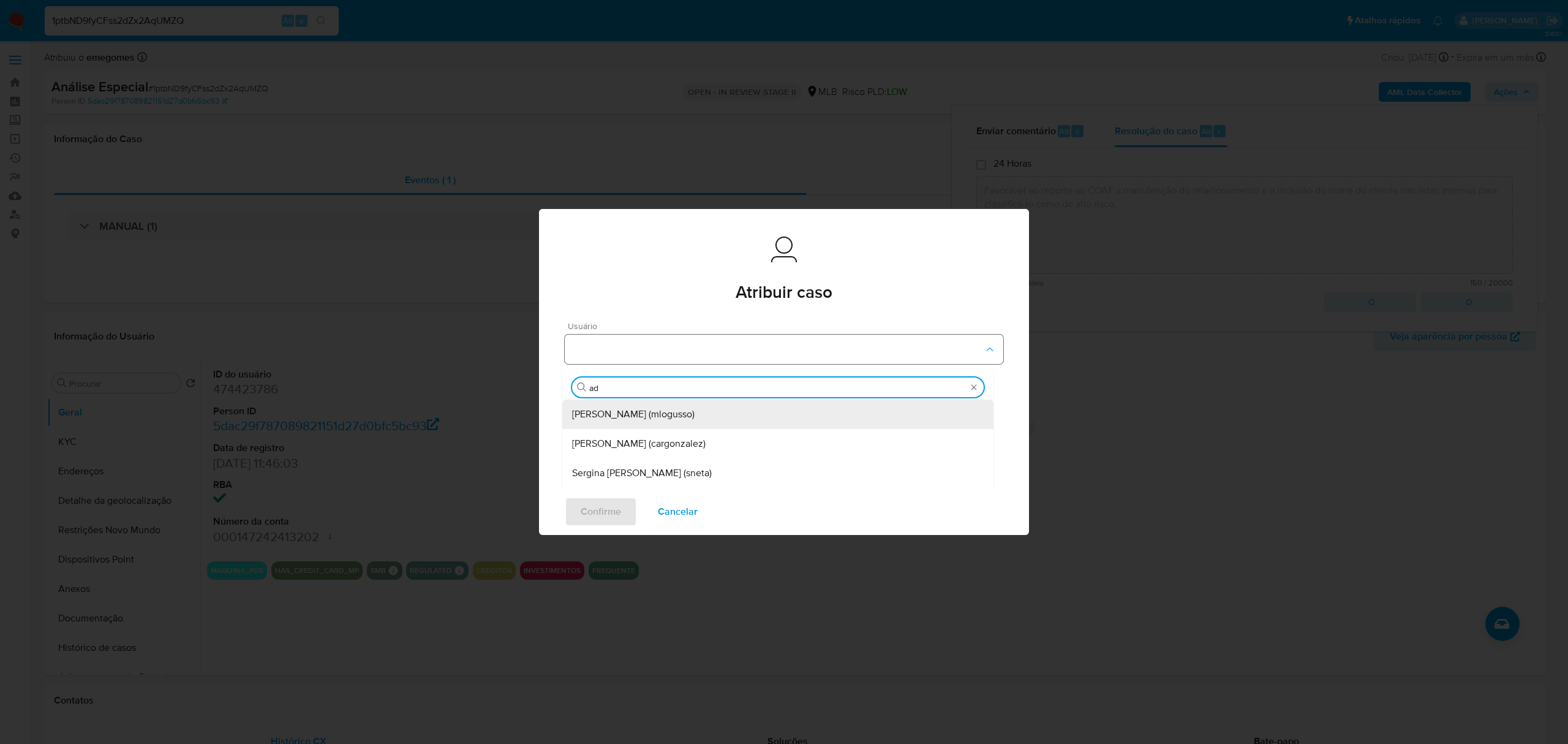
type input "adr"
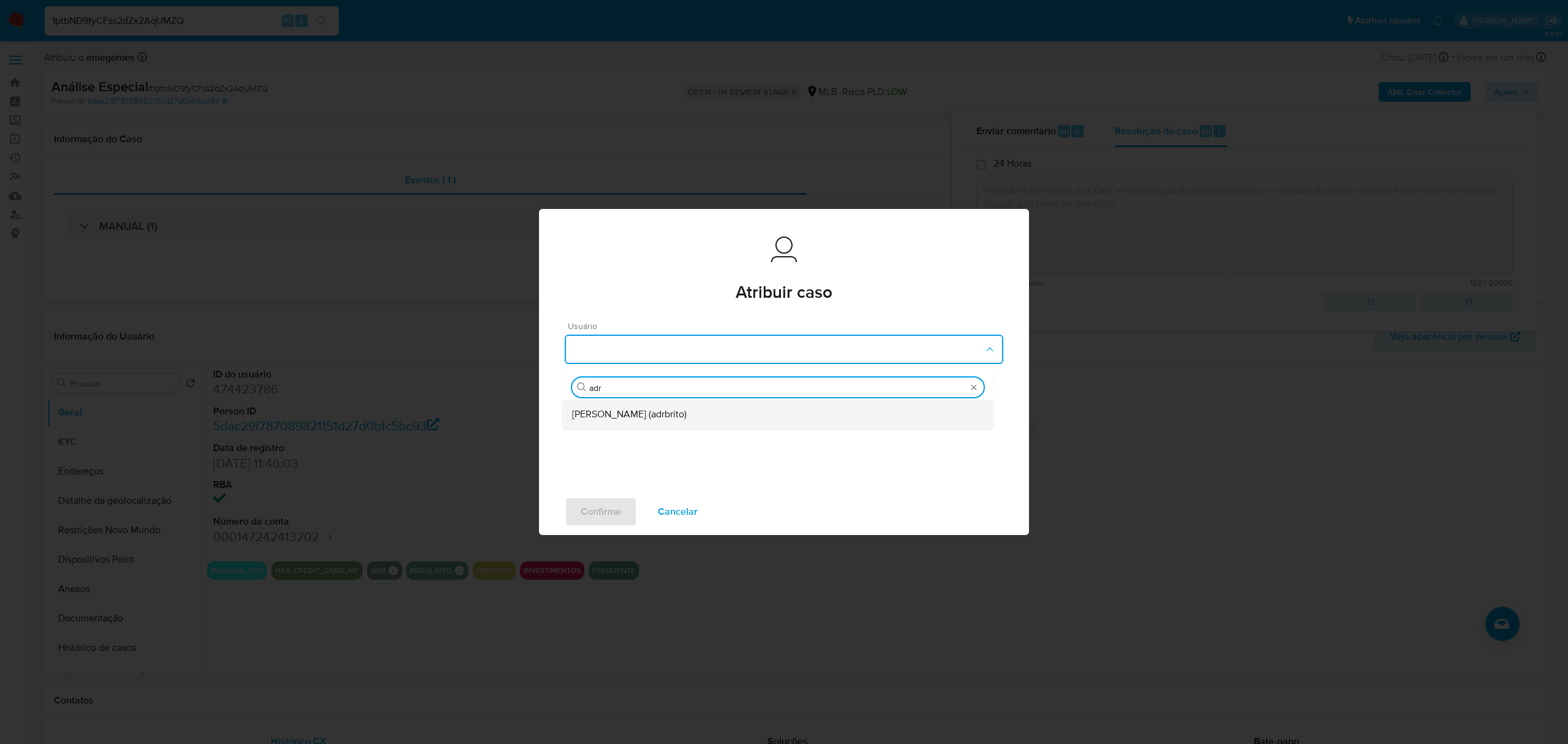
click at [635, 414] on span "[PERSON_NAME] (adrbrito)" at bounding box center [630, 414] width 114 height 12
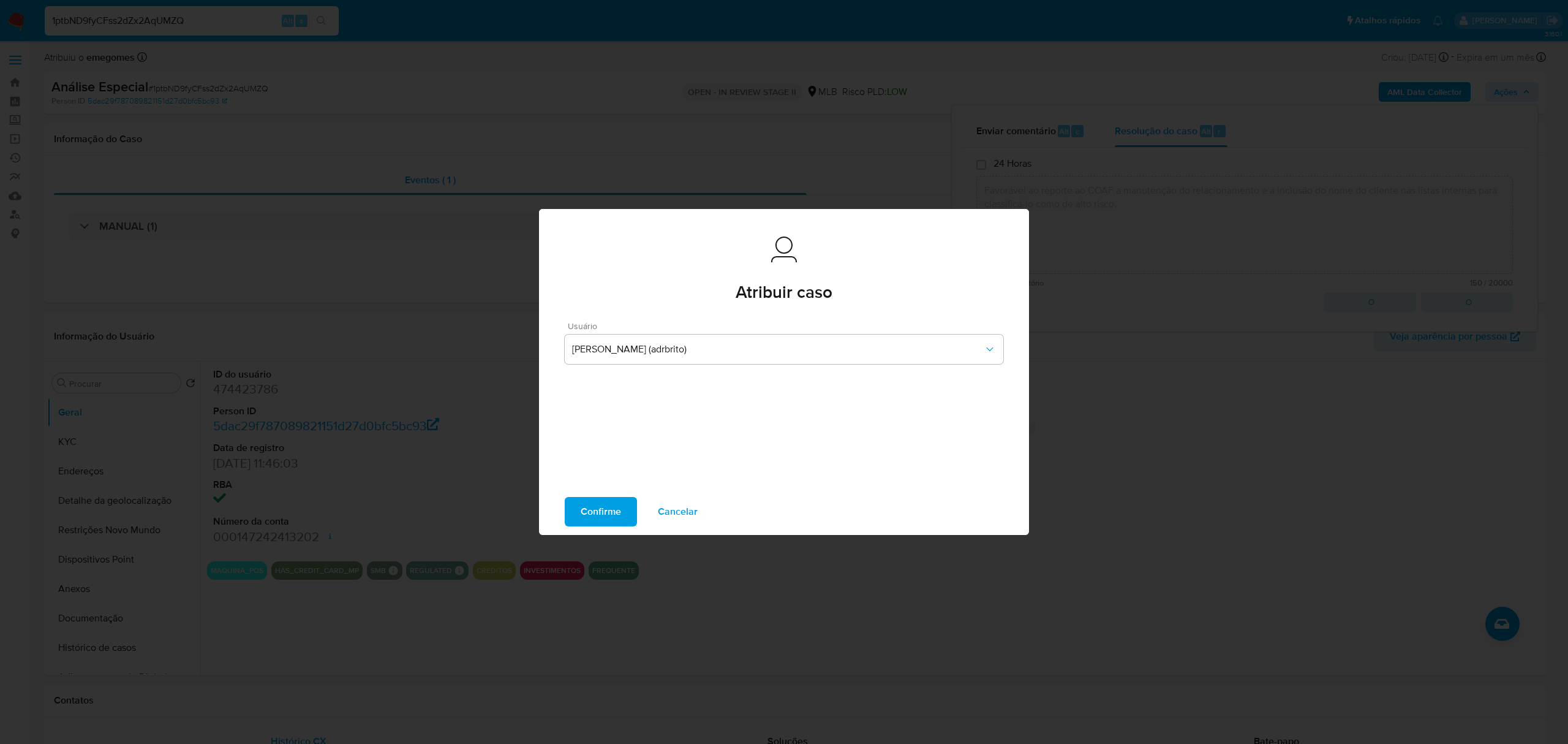
click at [598, 508] on span "Confirme" at bounding box center [601, 511] width 40 height 27
type textarea "Favorável ao reporte ao COAF a manutenção do relacionamento e a inclusão do nom…"
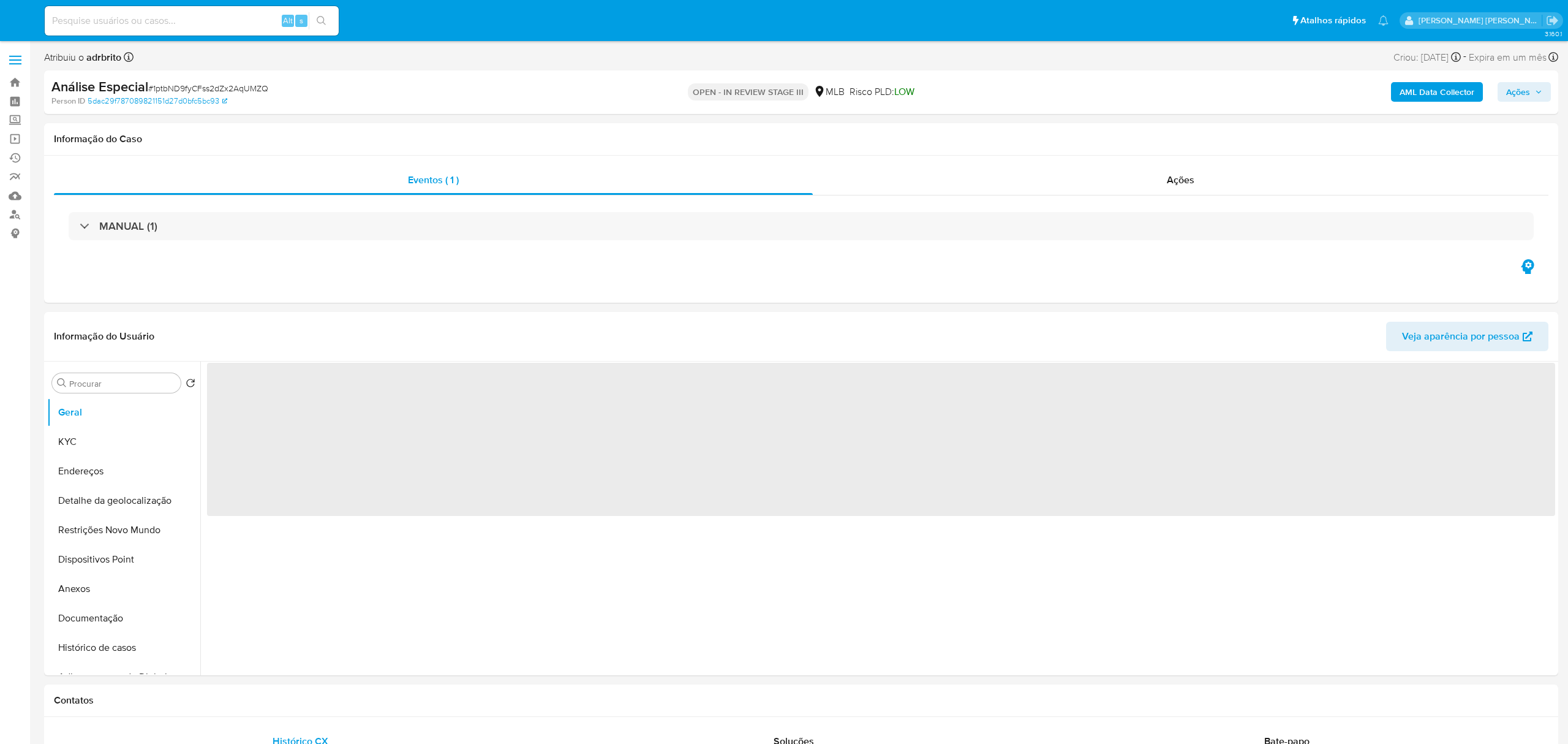
select select "10"
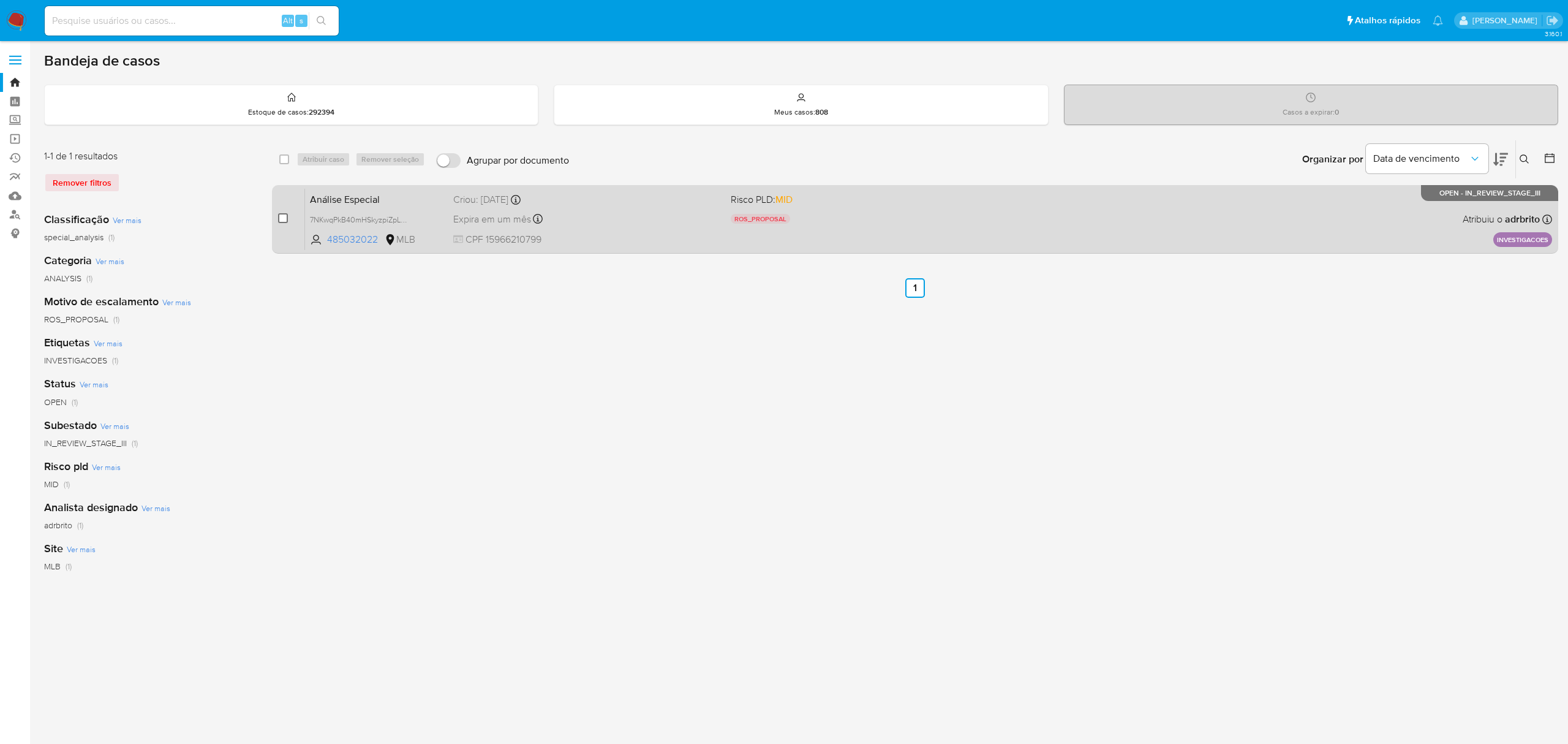
click at [285, 216] on input "checkbox" at bounding box center [283, 218] width 10 height 10
checkbox input "true"
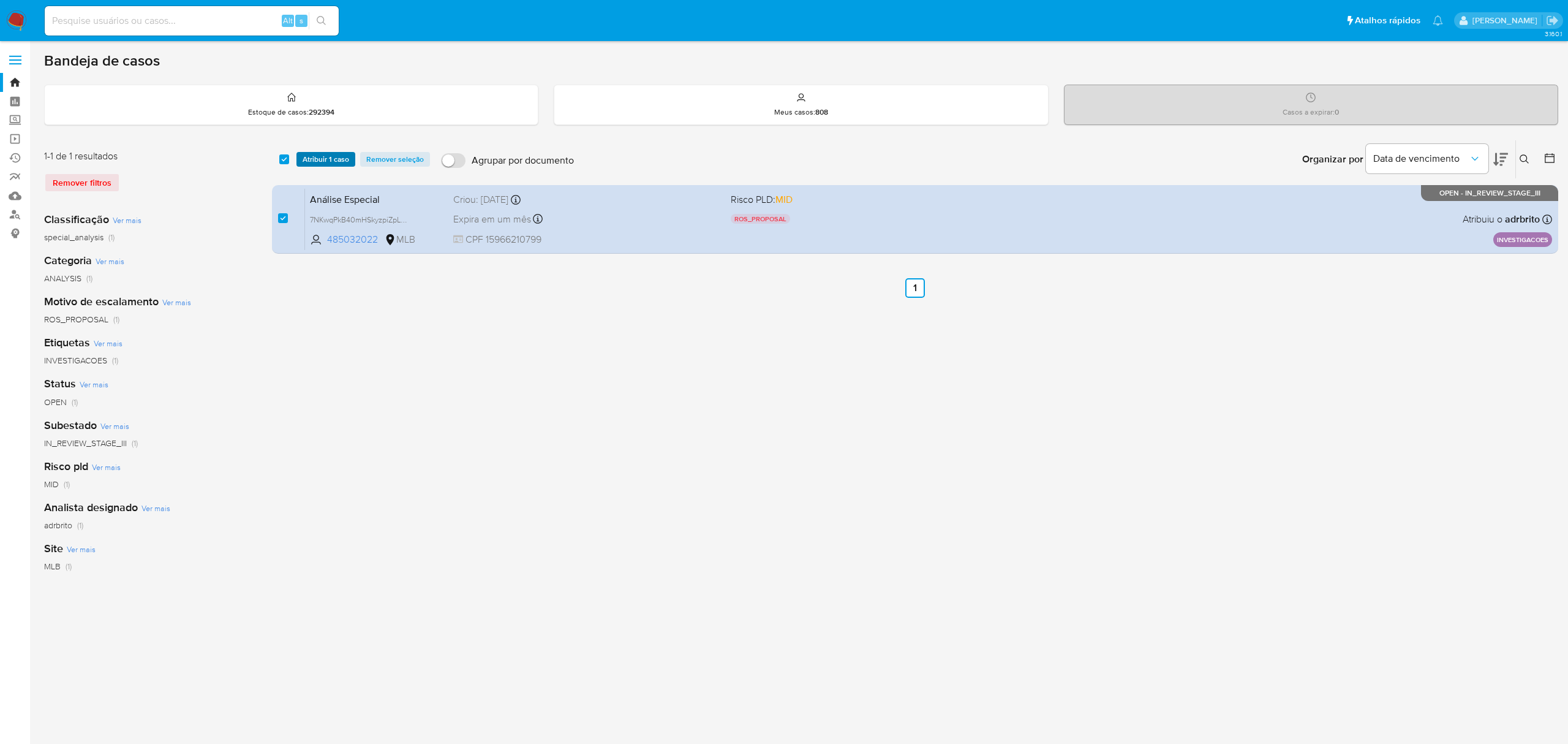
click at [338, 162] on span "Atribuir 1 caso" at bounding box center [326, 159] width 47 height 12
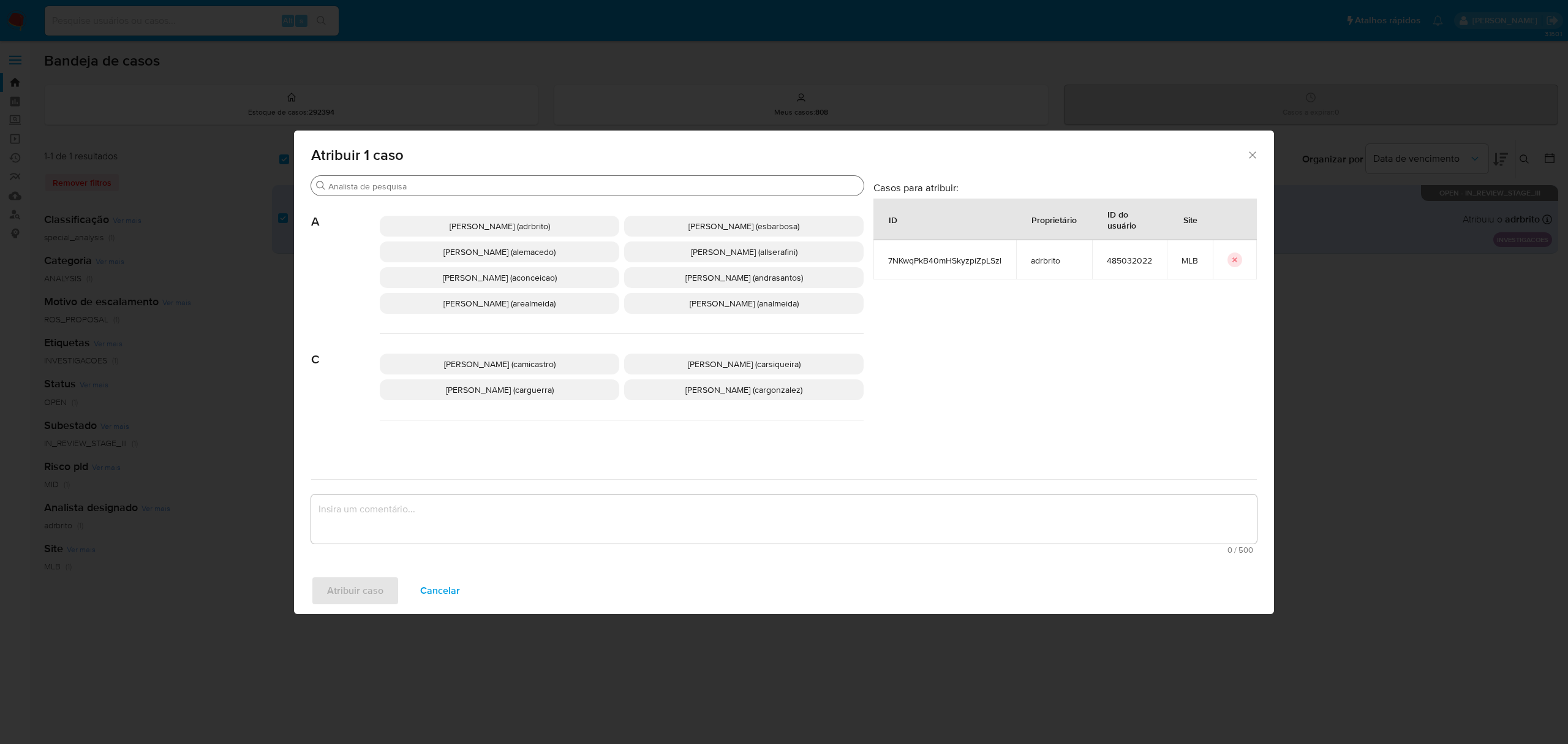
click at [414, 189] on input "Buscar" at bounding box center [594, 186] width 531 height 11
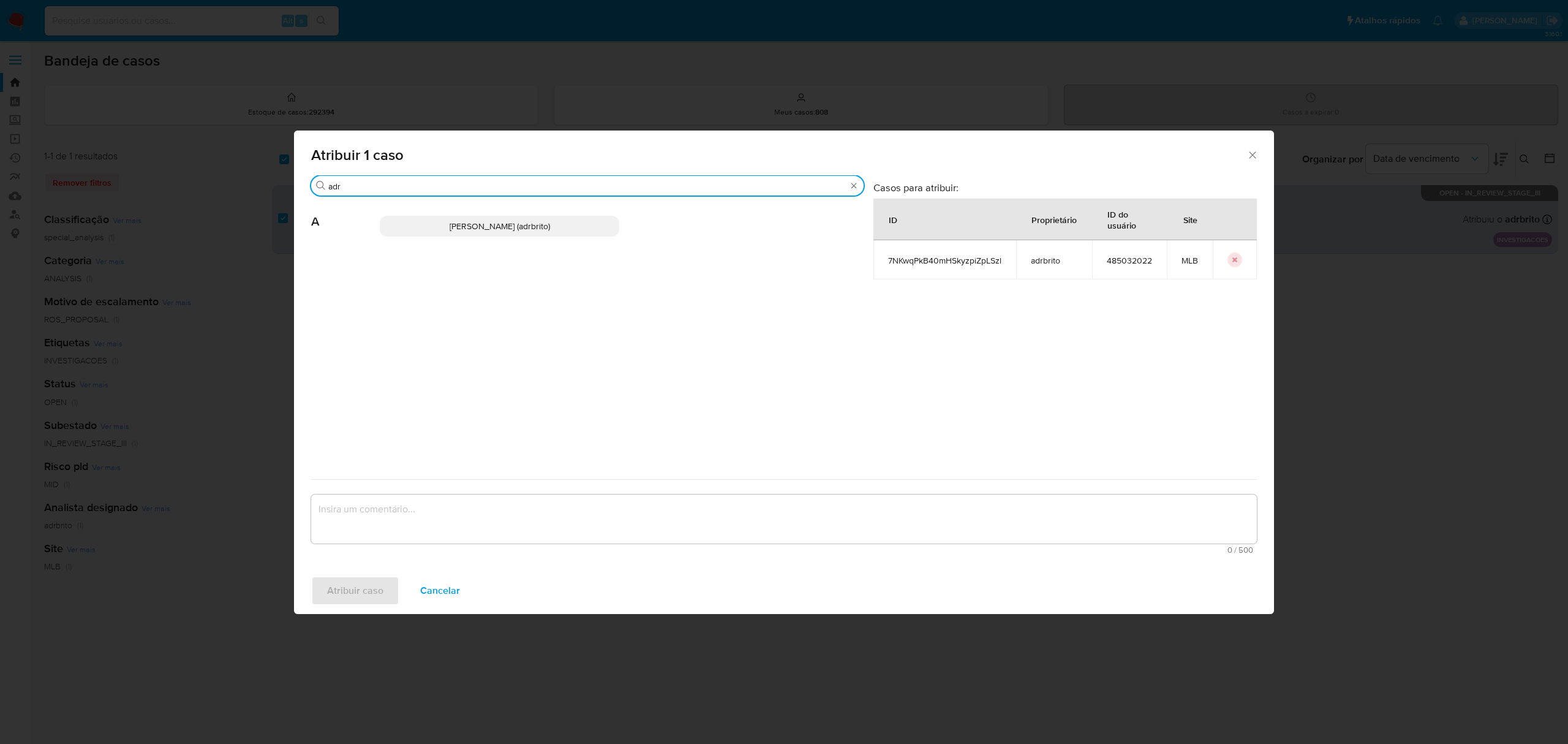
type input "adr"
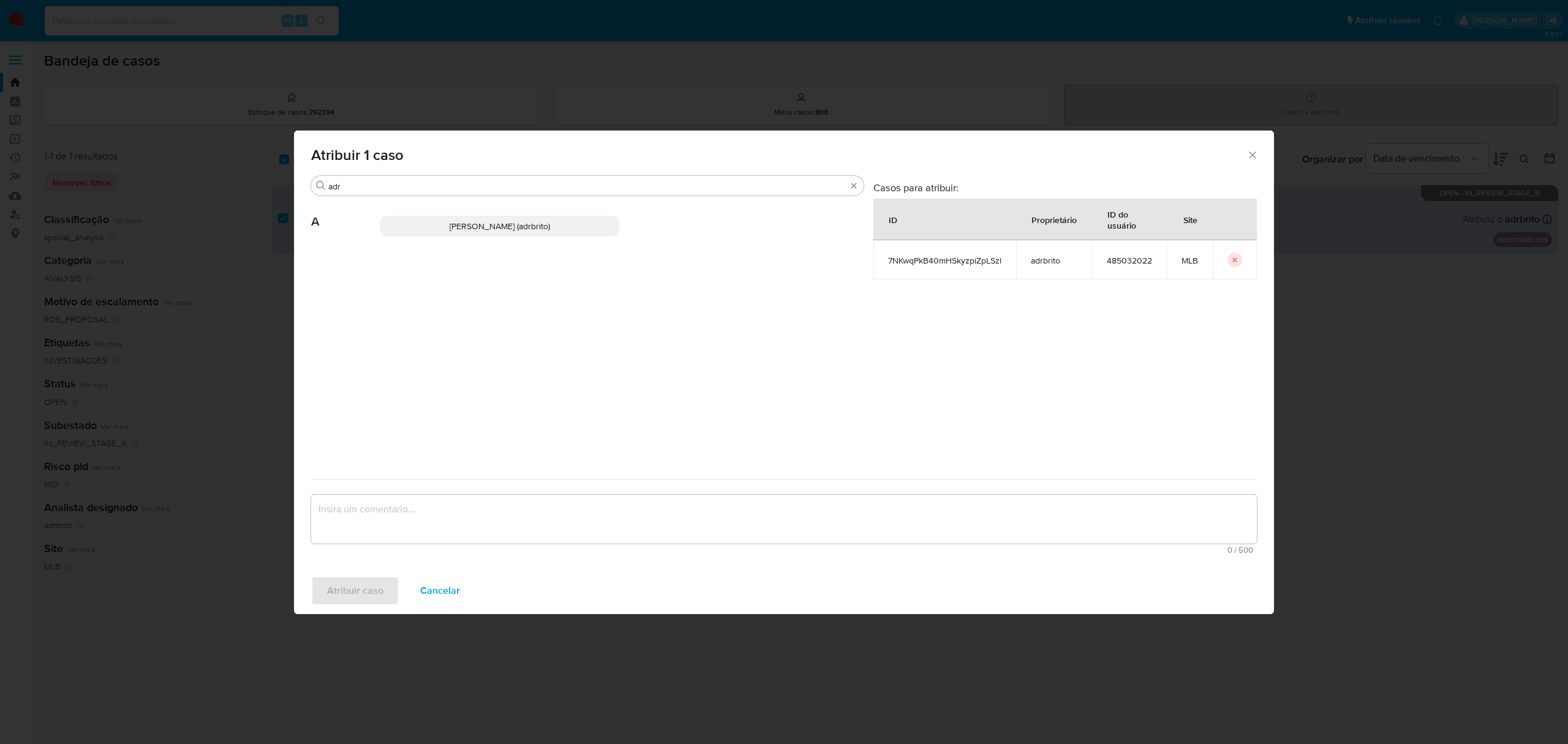
click at [496, 228] on span "[PERSON_NAME] (adrbrito)" at bounding box center [499, 226] width 100 height 12
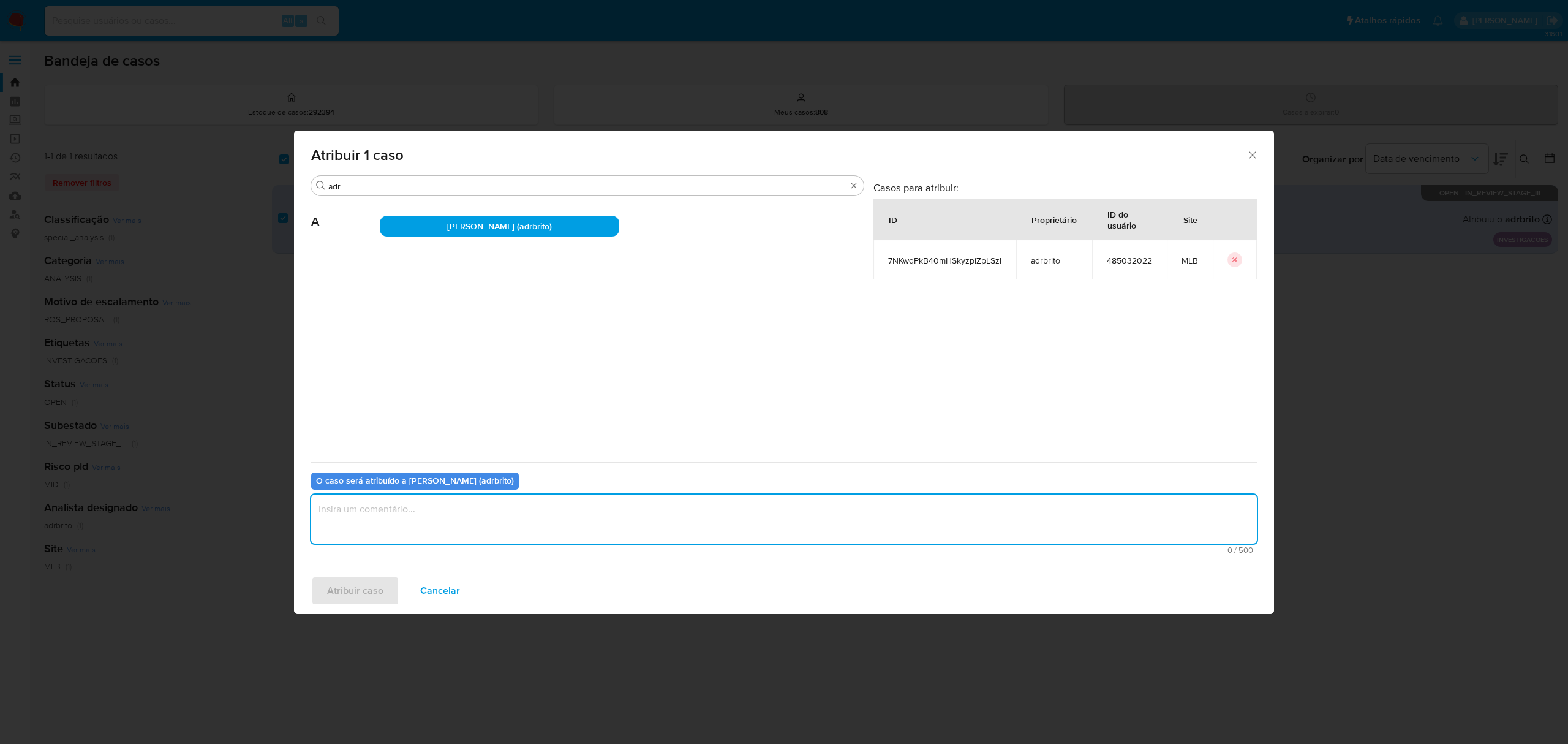
click at [442, 503] on textarea "assign-modal" at bounding box center [784, 518] width 946 height 49
type textarea "."
click at [352, 596] on span "Atribuir caso" at bounding box center [355, 590] width 57 height 27
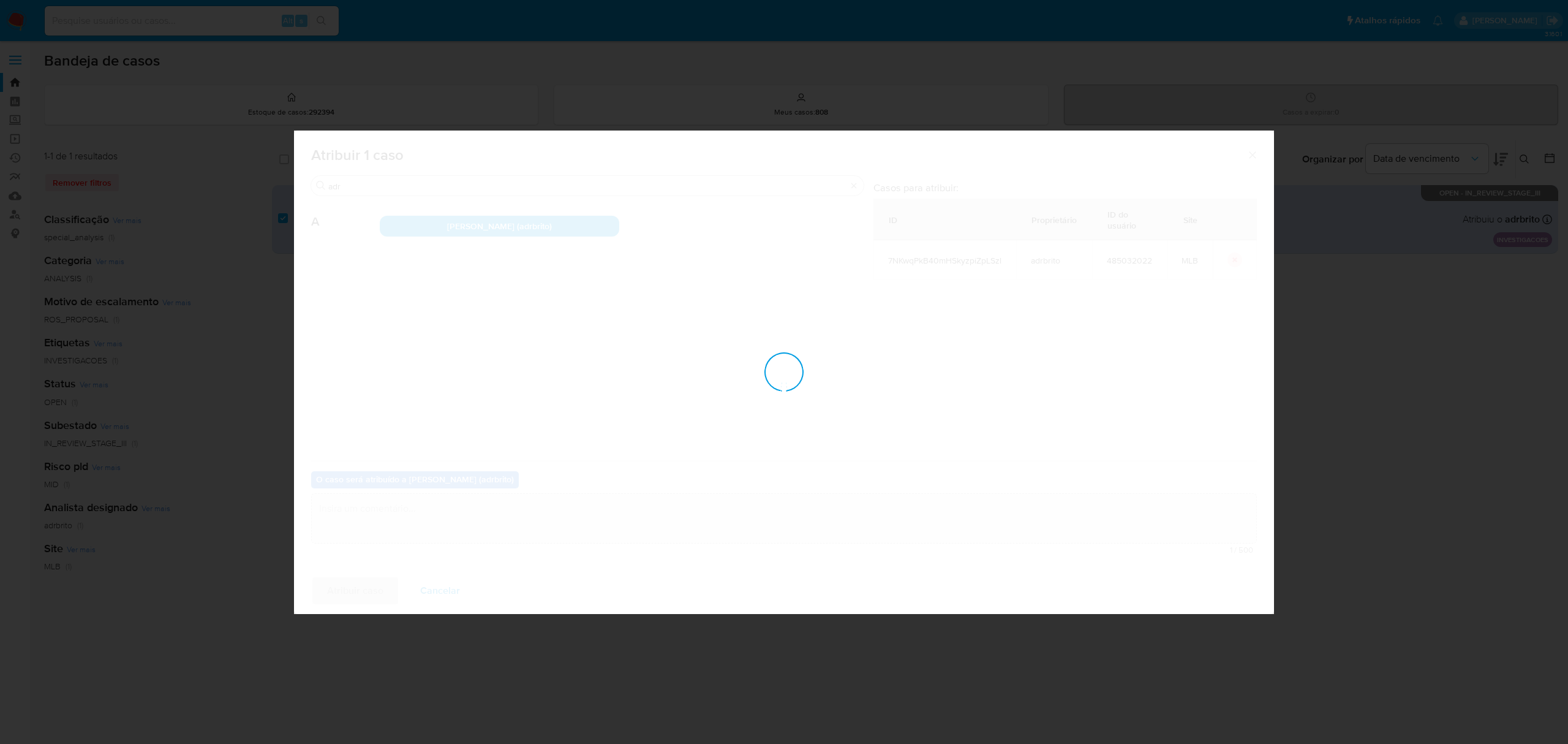
checkbox input "false"
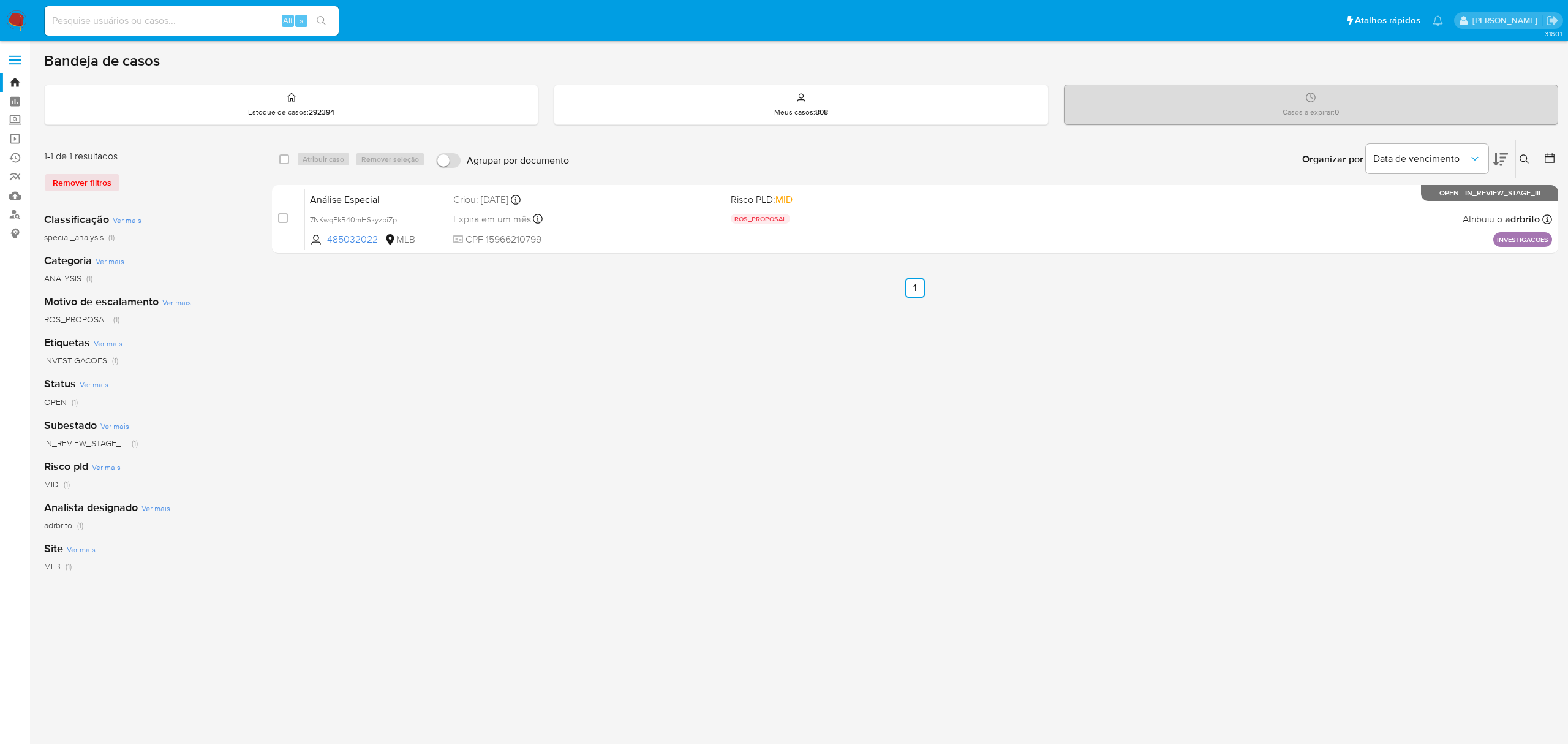
click at [1521, 161] on icon at bounding box center [1524, 159] width 10 height 10
click at [1396, 209] on input at bounding box center [1423, 206] width 207 height 16
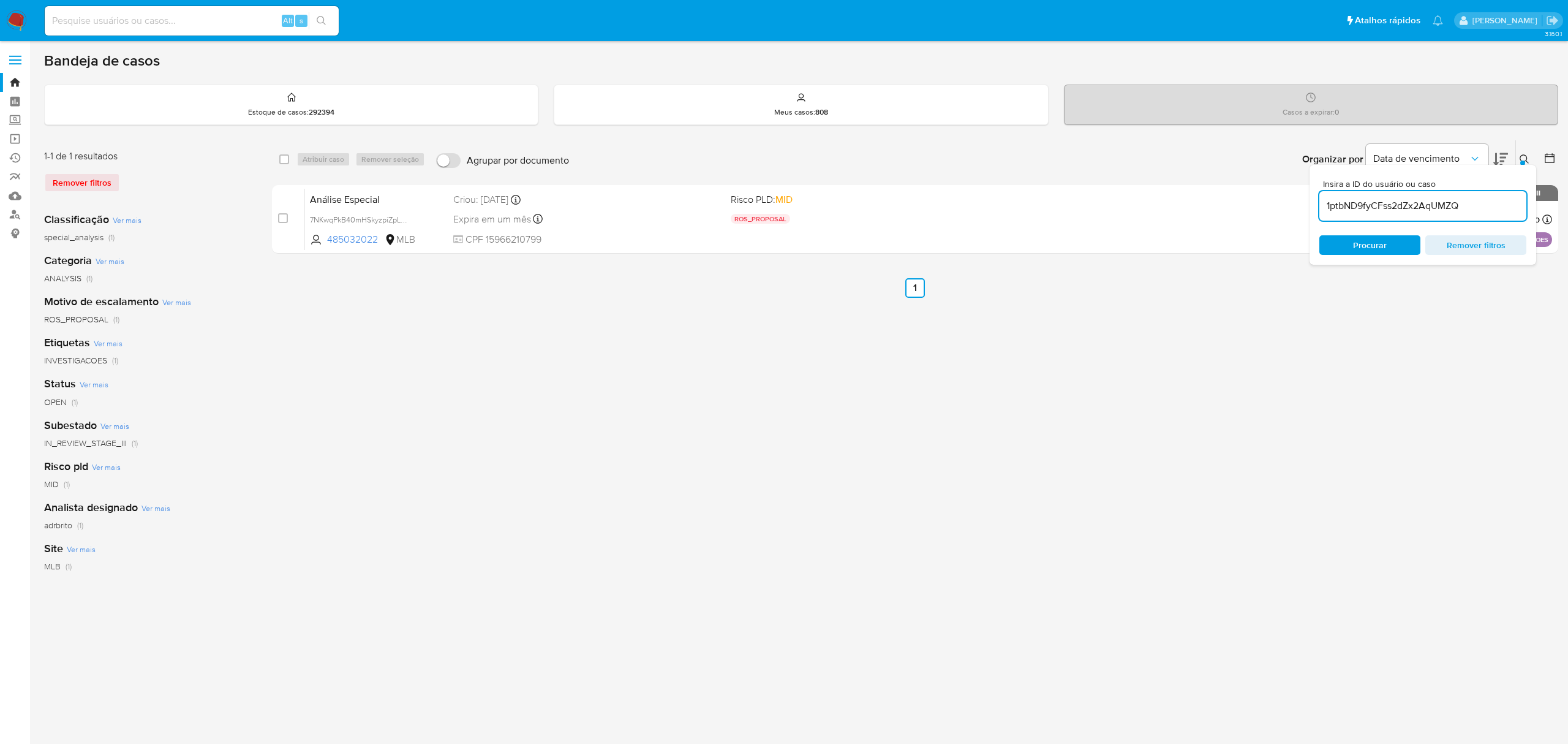
type input "1ptbND9fyCFss2dZx2AqUMZQ"
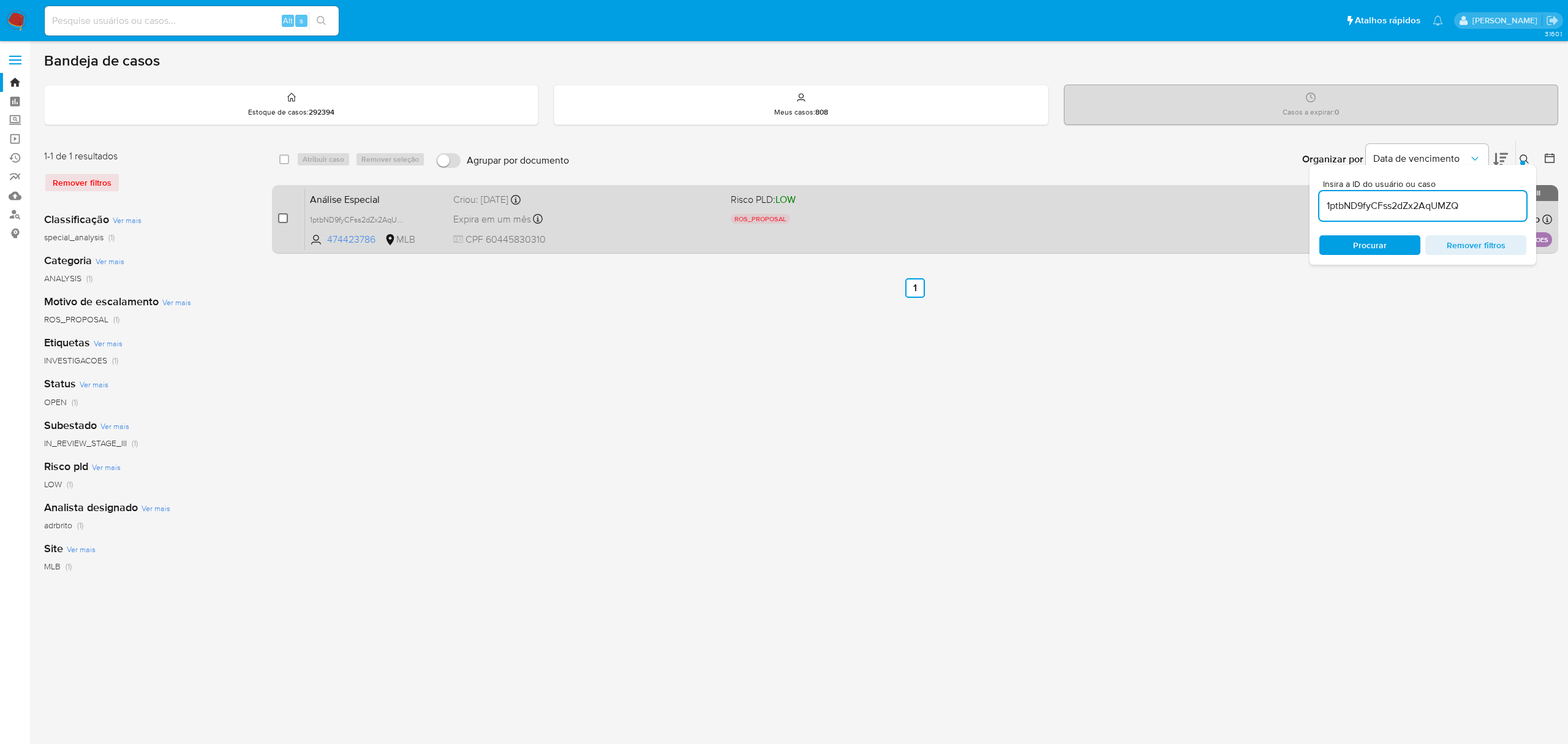
click at [280, 217] on input "checkbox" at bounding box center [283, 218] width 10 height 10
checkbox input "true"
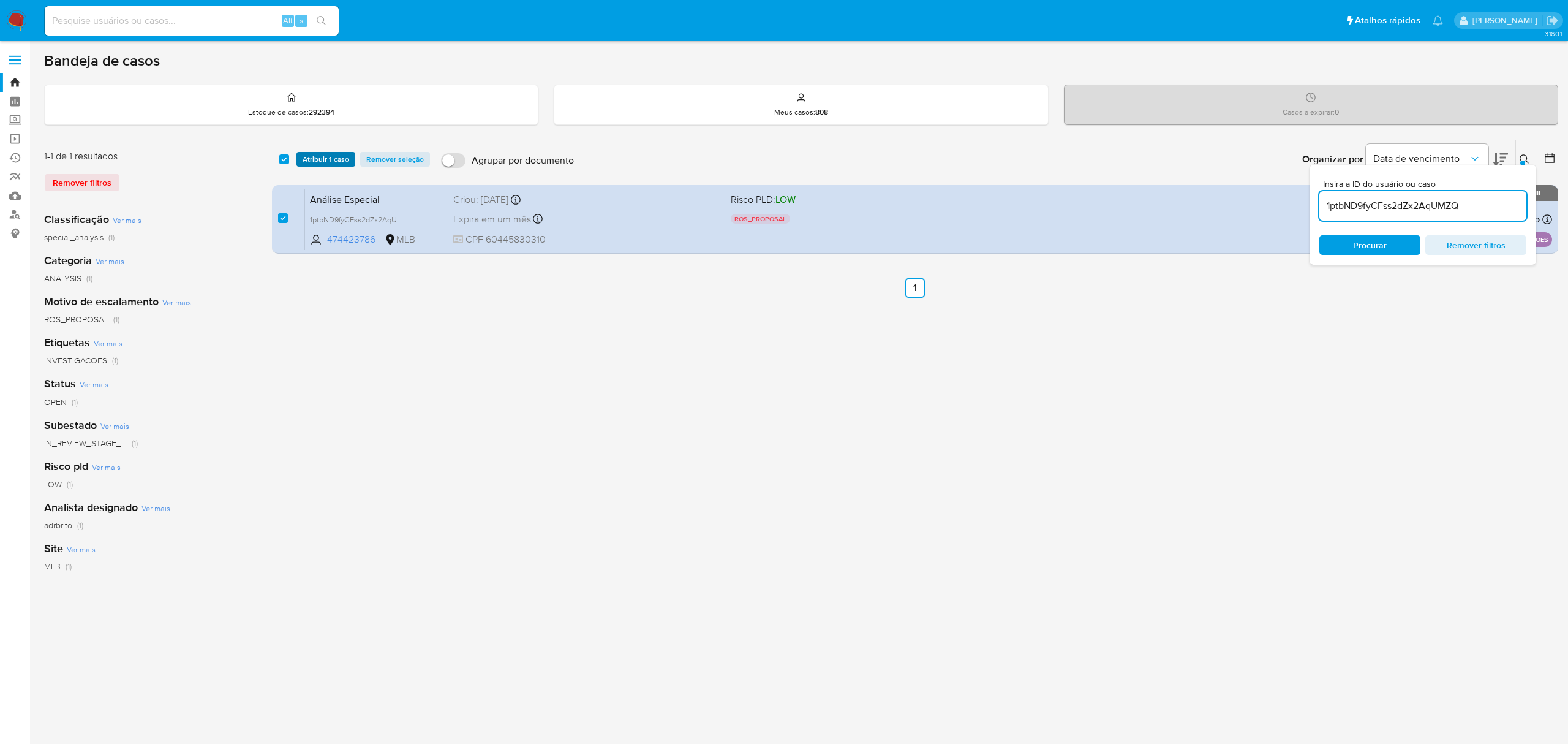
click at [314, 162] on span "Atribuir 1 caso" at bounding box center [326, 159] width 47 height 12
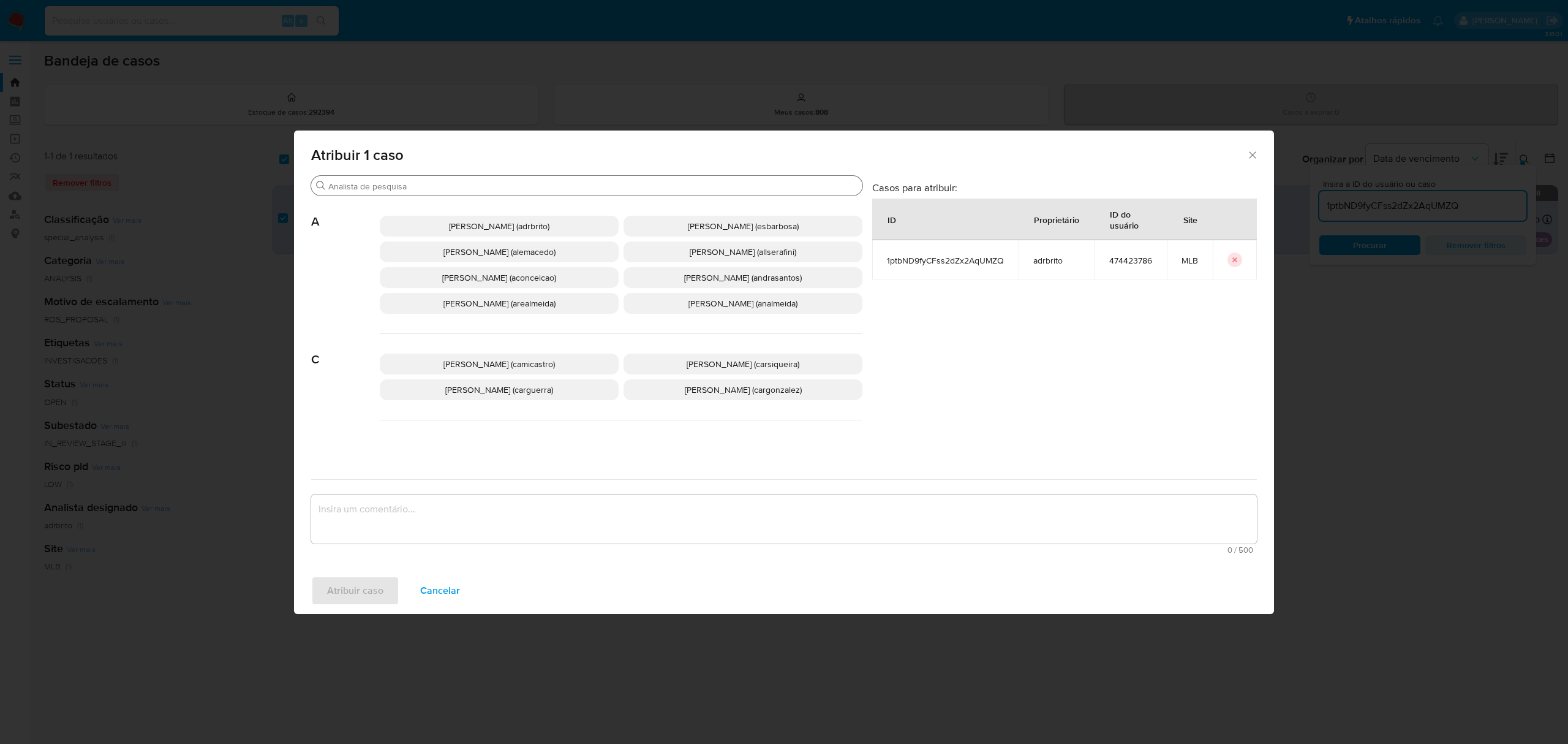
click at [390, 182] on input "Buscar" at bounding box center [593, 186] width 529 height 11
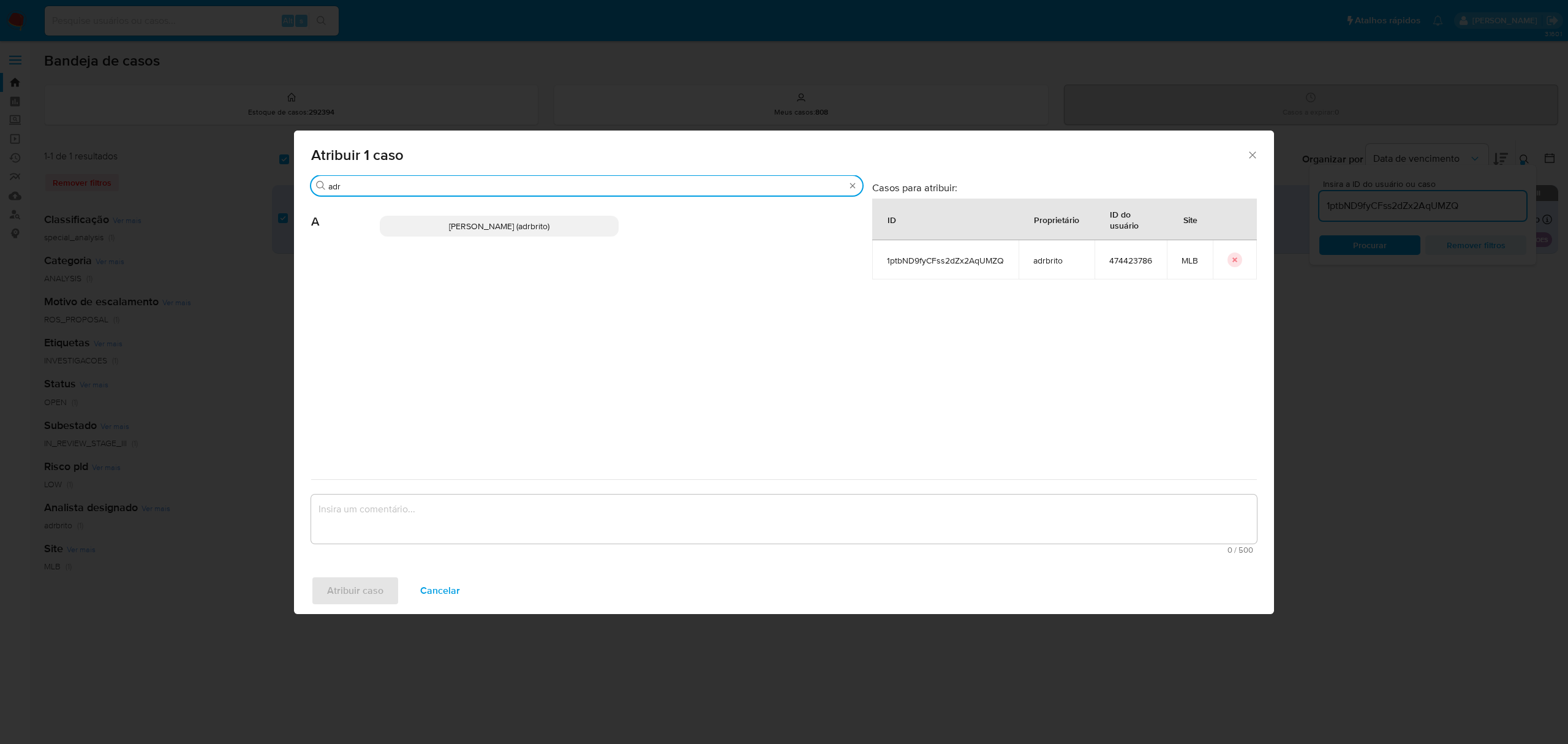
type input "adr"
click at [485, 222] on span "[PERSON_NAME] (adrbrito)" at bounding box center [499, 226] width 100 height 12
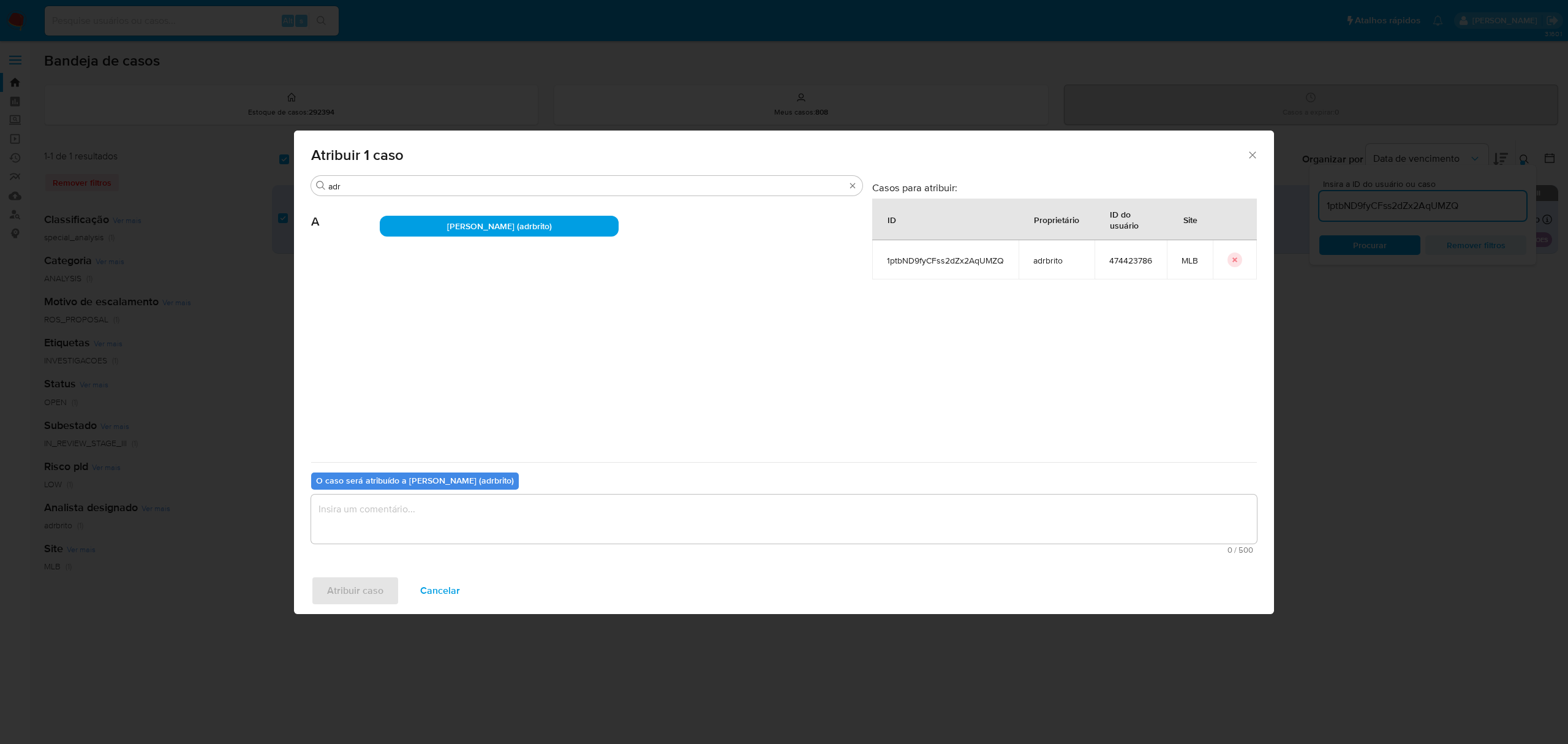
click at [488, 520] on textarea "assign-modal" at bounding box center [784, 518] width 946 height 49
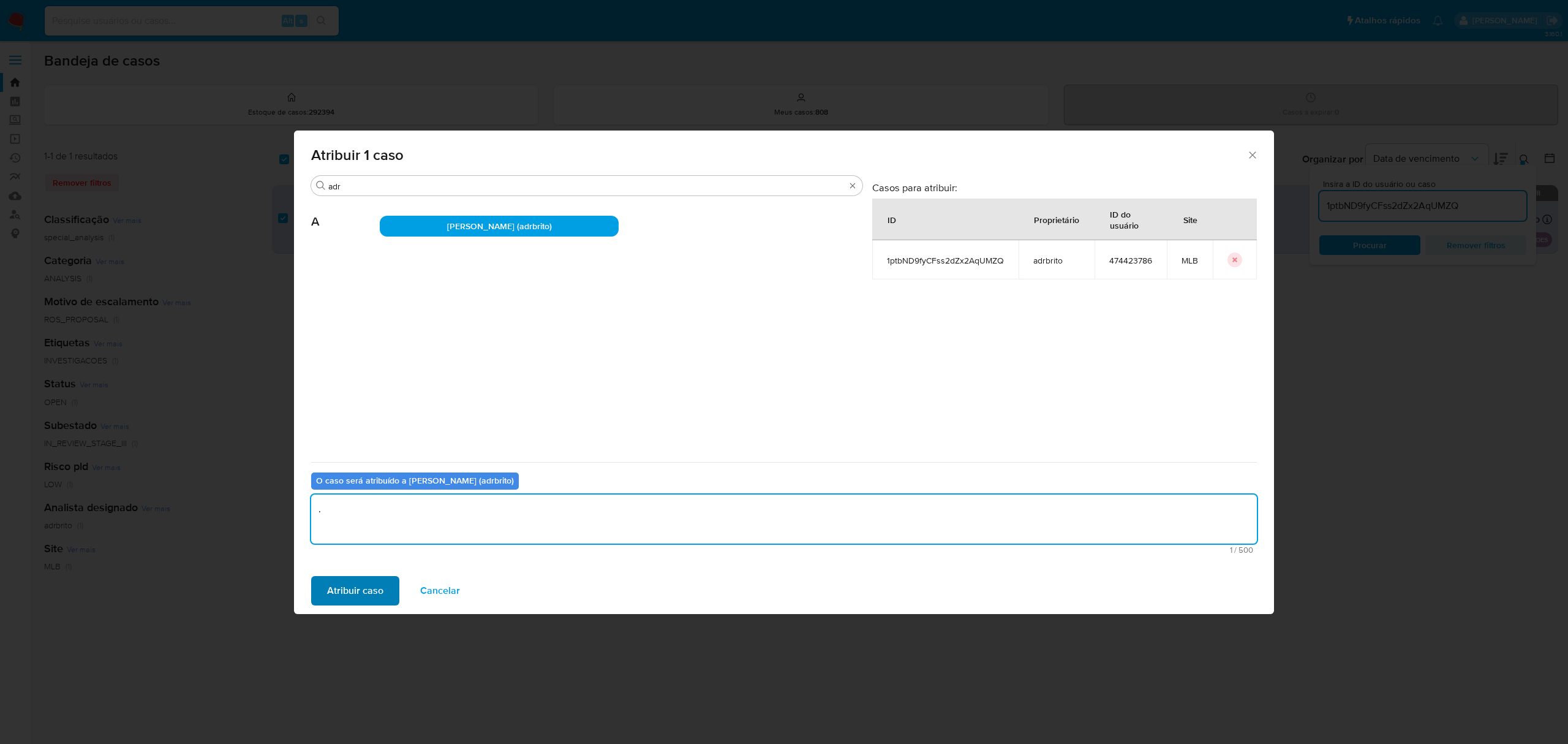
type textarea "."
click at [354, 600] on span "Atribuir caso" at bounding box center [355, 590] width 57 height 27
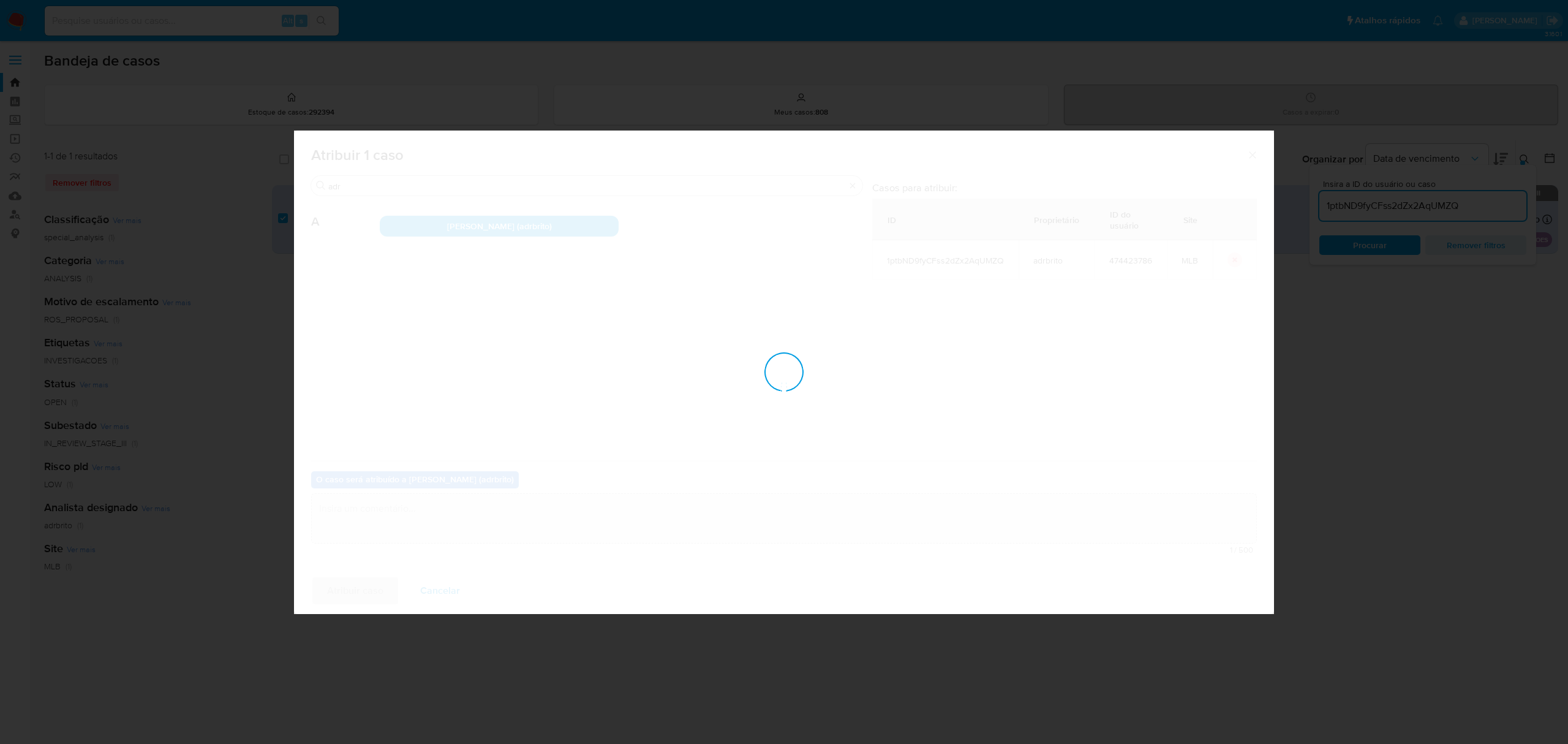
checkbox input "false"
